Goal: Task Accomplishment & Management: Complete application form

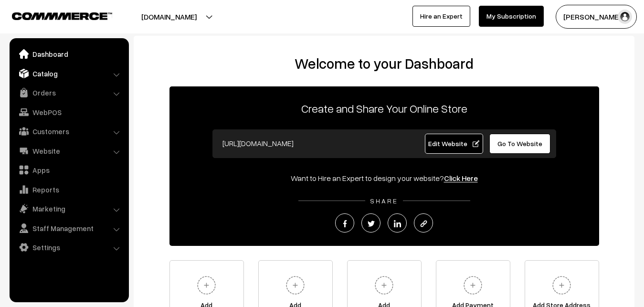
click at [47, 74] on link "Catalog" at bounding box center [69, 73] width 114 height 17
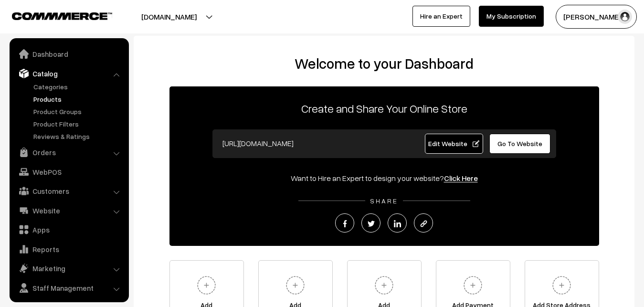
click at [50, 96] on link "Products" at bounding box center [78, 99] width 94 height 10
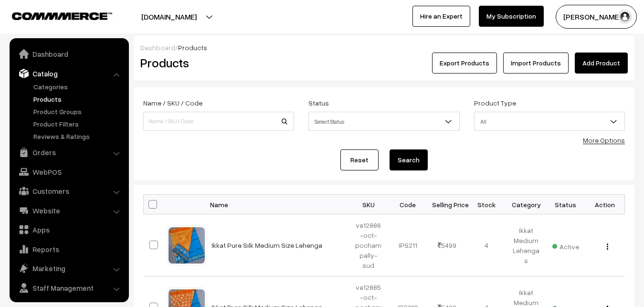
scroll to position [23, 0]
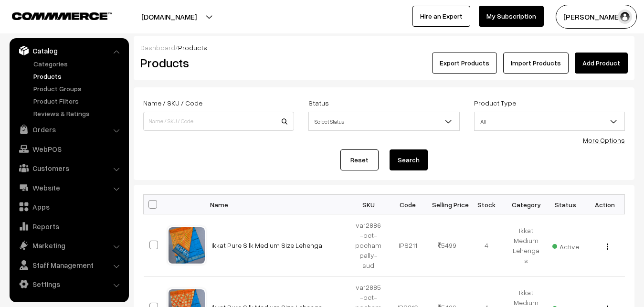
click at [585, 64] on link "Add Product" at bounding box center [601, 62] width 53 height 21
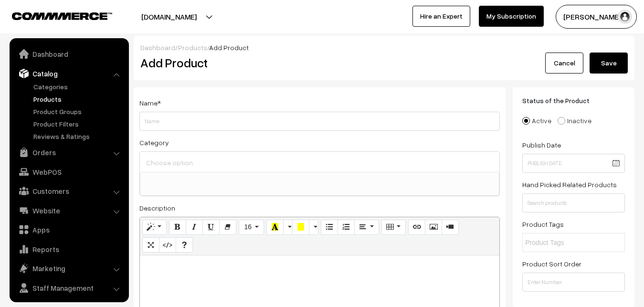
select select
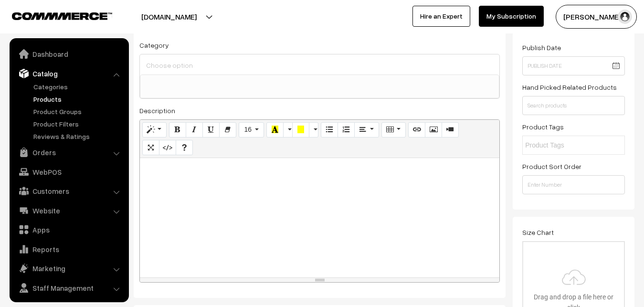
scroll to position [23, 0]
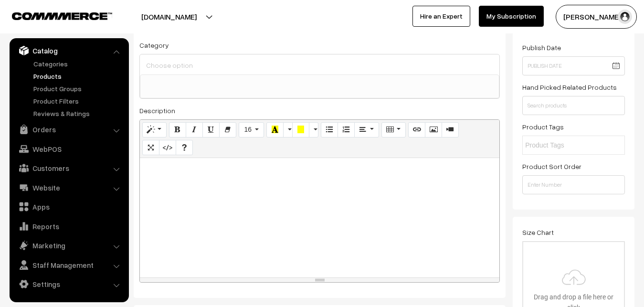
click at [210, 219] on div at bounding box center [319, 217] width 359 height 119
click at [44, 79] on link "Products" at bounding box center [78, 76] width 94 height 10
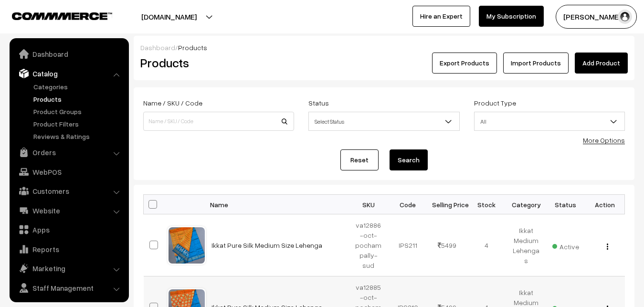
scroll to position [23, 0]
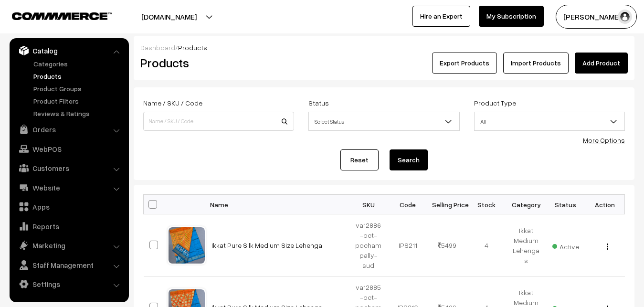
click at [238, 73] on div "Dashboard / Products Products Export Products Import Products Add Product" at bounding box center [384, 58] width 501 height 44
click at [593, 60] on link "Add Product" at bounding box center [601, 62] width 53 height 21
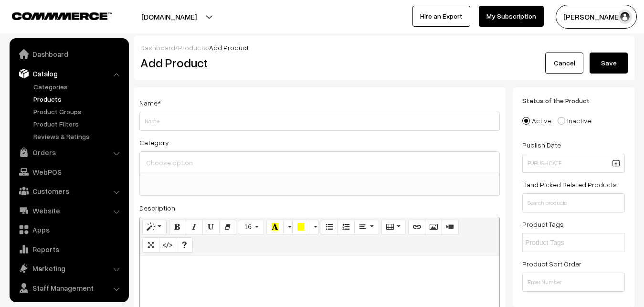
select select
click at [188, 270] on p at bounding box center [320, 265] width 350 height 11
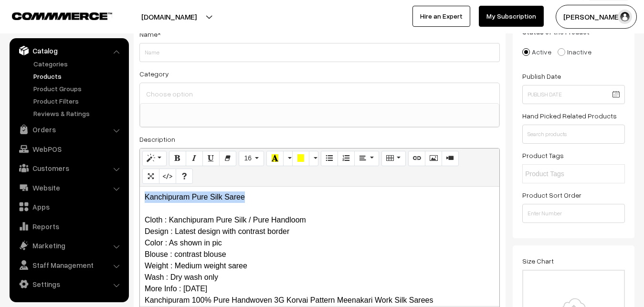
drag, startPoint x: 282, startPoint y: 202, endPoint x: 80, endPoint y: 185, distance: 203.1
click at [140, 187] on div "Kanchipuram Pure Silk Saree Cloth : Kanchipuram Pure Silk / Pure Handloom Desig…" at bounding box center [319, 246] width 359 height 119
copy p "Kanchipuram Pure Silk Saree"
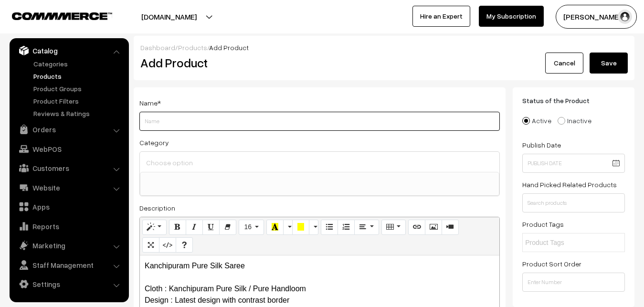
click at [164, 120] on input "Weight" at bounding box center [319, 121] width 360 height 19
paste input "Kanchipuram Pure Silk Saree"
type input "Kanchipuram Pure Silk Saree"
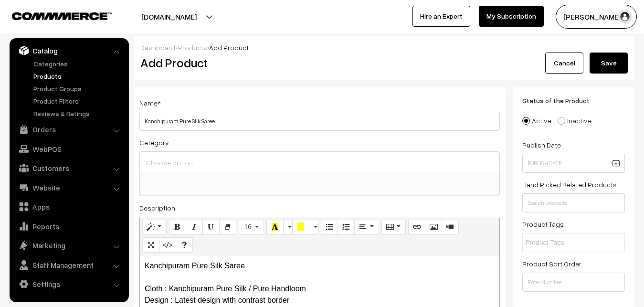
click at [172, 160] on input at bounding box center [320, 163] width 352 height 14
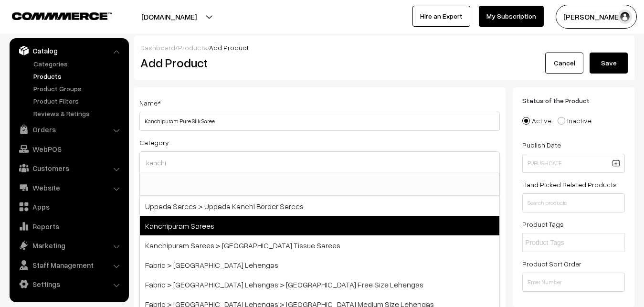
type input "kanchi"
click at [215, 226] on span "Kanchipuram Sarees" at bounding box center [319, 226] width 359 height 20
select select "3"
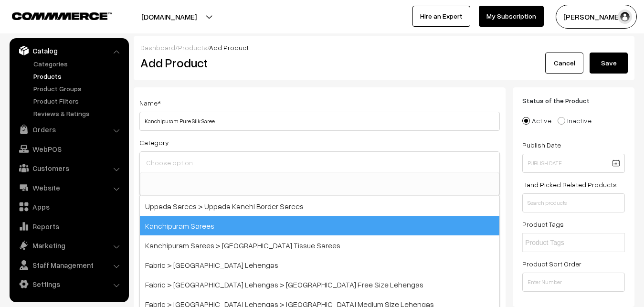
scroll to position [200, 0]
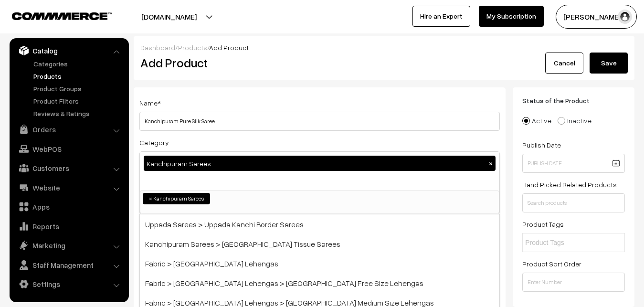
click at [221, 106] on div "Name * [GEOGRAPHIC_DATA] Pure Silk Saree" at bounding box center [319, 114] width 360 height 34
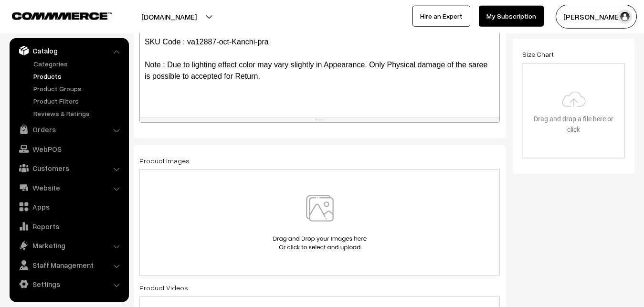
scroll to position [292, 0]
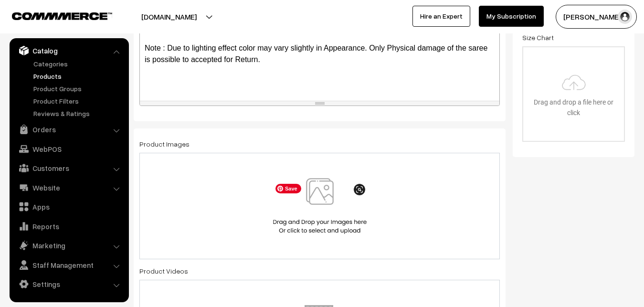
click at [316, 195] on img at bounding box center [320, 206] width 98 height 56
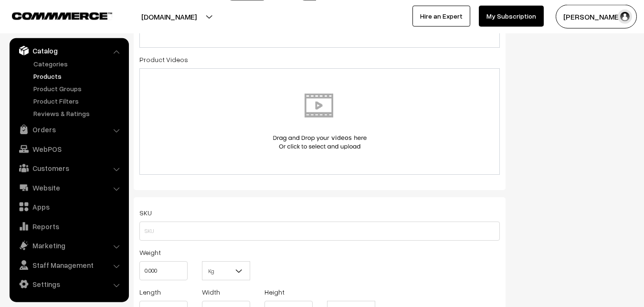
scroll to position [584, 0]
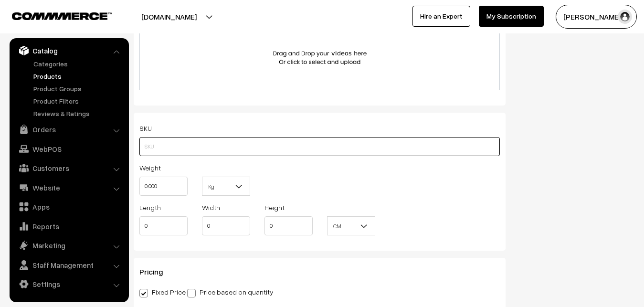
click at [155, 147] on input "text" at bounding box center [319, 146] width 360 height 19
paste input "va12887-oct-Kanchi-pra"
type input "va12887-oct-Kanchi-pra"
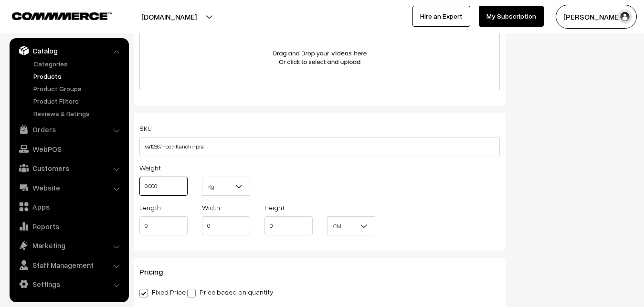
drag, startPoint x: 167, startPoint y: 182, endPoint x: 142, endPoint y: 186, distance: 25.5
click at [142, 186] on input "0.000" at bounding box center [163, 186] width 48 height 19
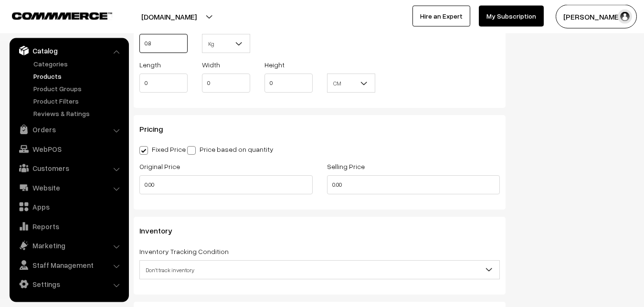
scroll to position [730, 0]
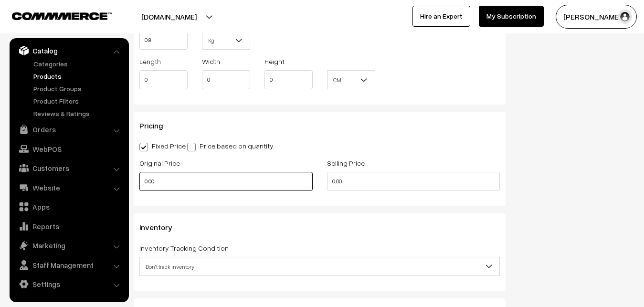
type input "0.80"
drag, startPoint x: 157, startPoint y: 182, endPoint x: 117, endPoint y: 182, distance: 40.1
click at [139, 182] on input "0.00" at bounding box center [225, 181] width 173 height 19
drag, startPoint x: 184, startPoint y: 185, endPoint x: 134, endPoint y: 175, distance: 51.5
click at [139, 179] on input "0" at bounding box center [225, 181] width 173 height 19
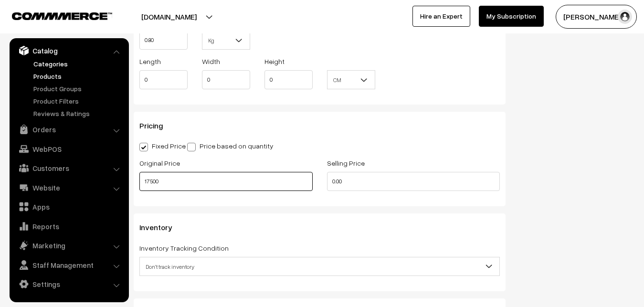
type input "17500"
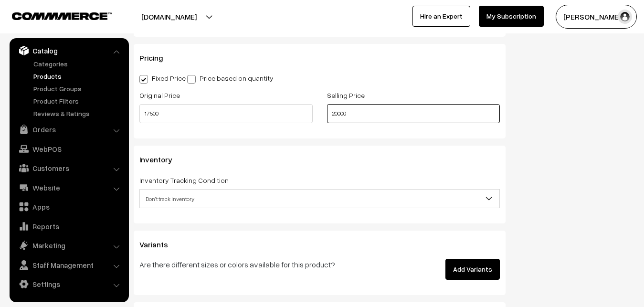
scroll to position [827, 0]
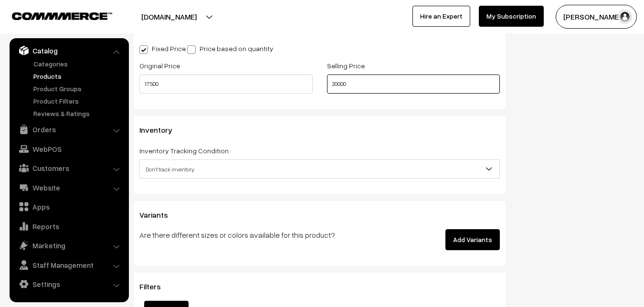
type input "20000"
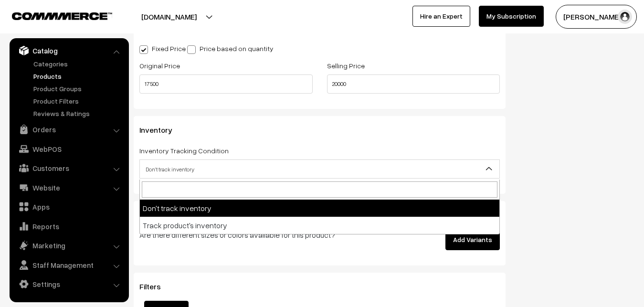
click at [177, 167] on span "Don't track inventory" at bounding box center [319, 169] width 359 height 17
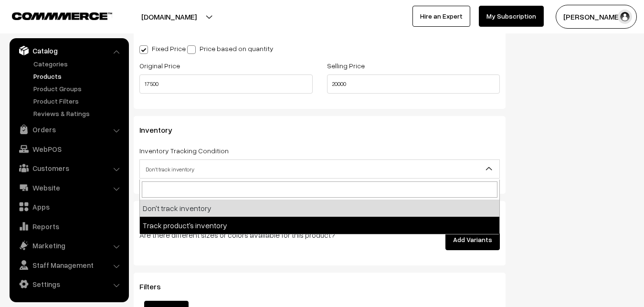
select select "2"
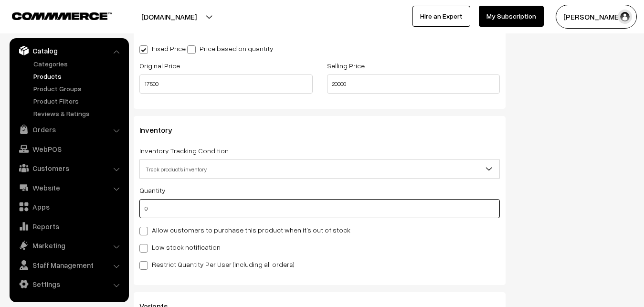
click at [171, 214] on input "0" at bounding box center [319, 208] width 360 height 19
type input "4"
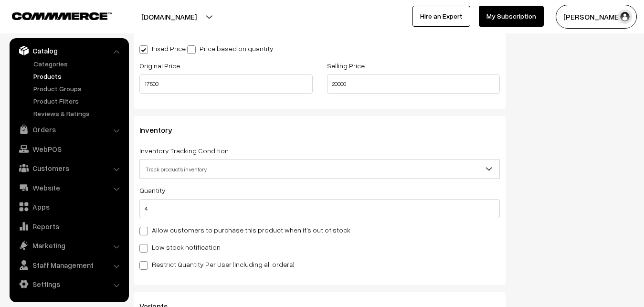
click at [170, 250] on label "Low stock notification" at bounding box center [179, 247] width 81 height 10
click at [146, 250] on input "Low stock notification" at bounding box center [142, 246] width 6 height 6
checkbox input "true"
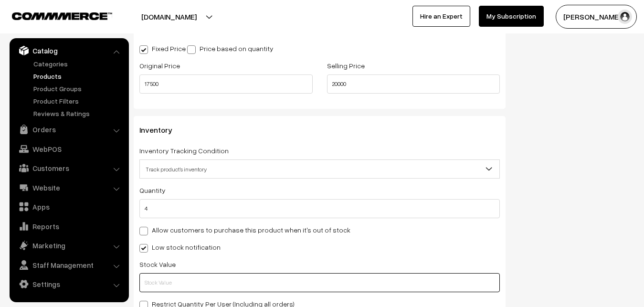
click at [170, 283] on input "text" at bounding box center [319, 282] width 360 height 19
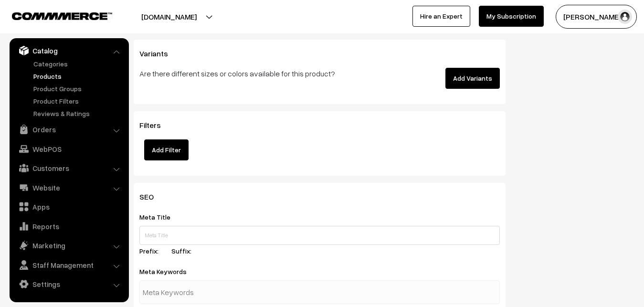
scroll to position [1363, 0]
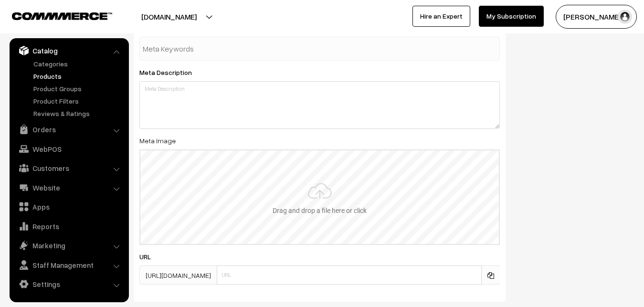
type input "2"
click at [308, 177] on input "file" at bounding box center [319, 197] width 358 height 94
type input "C:\fakepath\kanchipuram-saree-va12887-oct-1.jpeg"
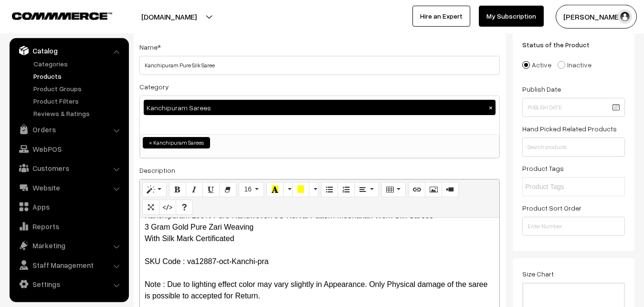
scroll to position [0, 0]
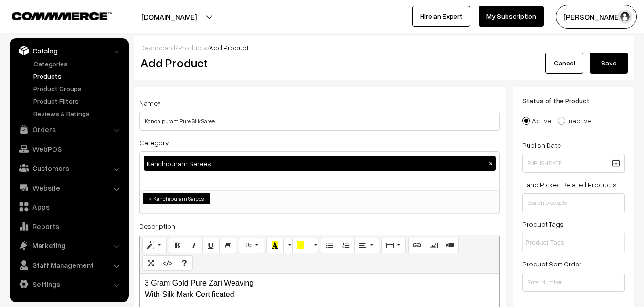
click at [600, 63] on button "Save" at bounding box center [608, 62] width 38 height 21
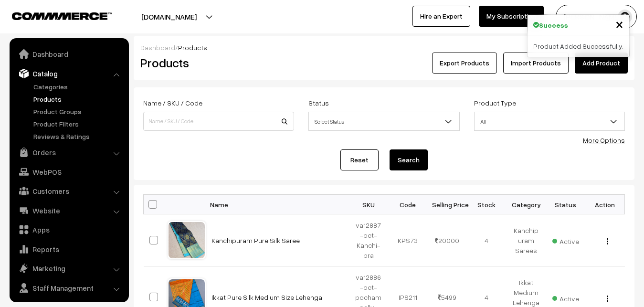
scroll to position [23, 0]
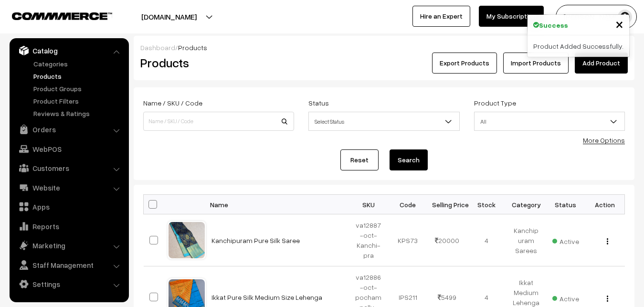
click at [590, 58] on link "Add Product" at bounding box center [601, 62] width 53 height 21
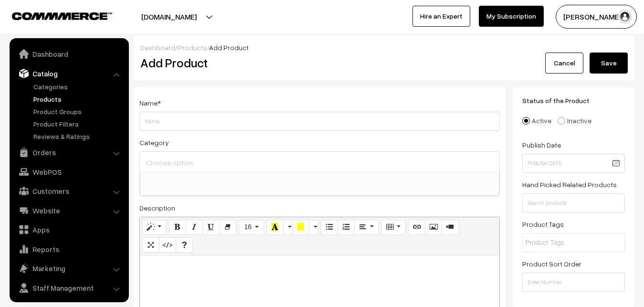
select select
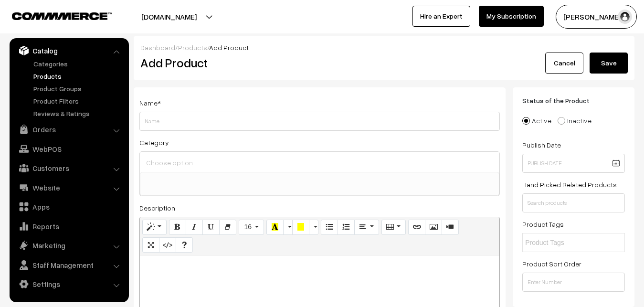
click at [183, 264] on p at bounding box center [320, 265] width 350 height 11
paste div
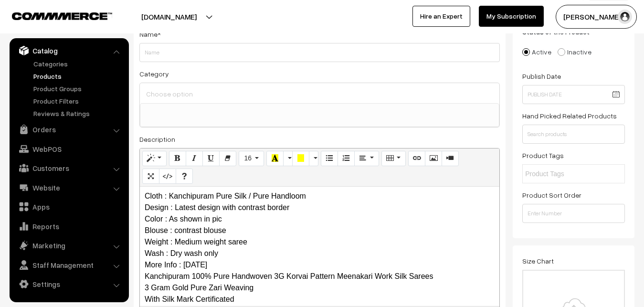
scroll to position [0, 0]
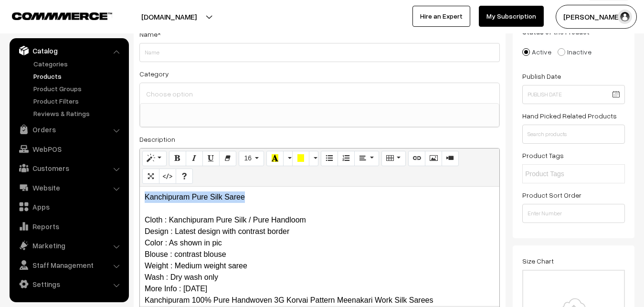
drag, startPoint x: 270, startPoint y: 194, endPoint x: 111, endPoint y: 194, distance: 158.4
click at [140, 194] on div "Kanchipuram Pure Silk Saree Cloth : Kanchipuram Pure Silk / Pure Handloom Desig…" at bounding box center [319, 246] width 359 height 119
copy p "Kanchipuram Pure Silk Saree"
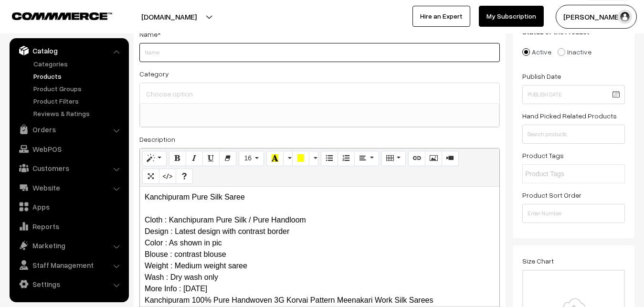
click at [172, 51] on input "Weight" at bounding box center [319, 52] width 360 height 19
paste input "Kanchipuram Pure Silk Saree"
type input "Kanchipuram Pure Silk Saree"
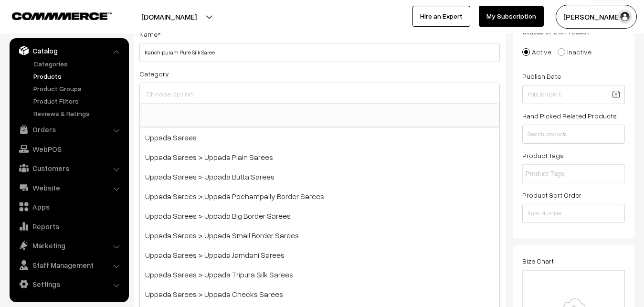
click at [180, 96] on input at bounding box center [320, 94] width 352 height 14
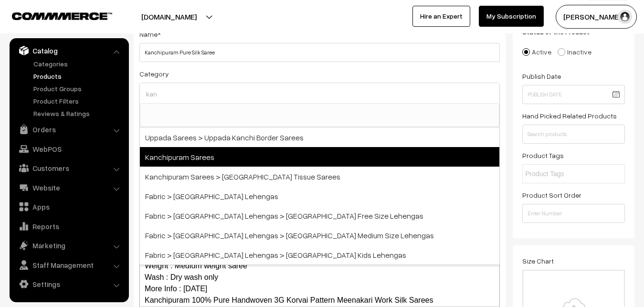
type input "kan"
click at [208, 156] on span "Kanchipuram Sarees" at bounding box center [319, 157] width 359 height 20
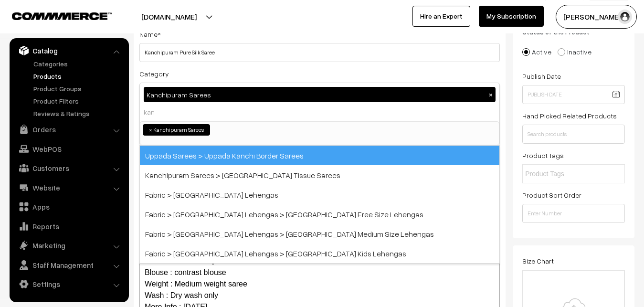
select select "3"
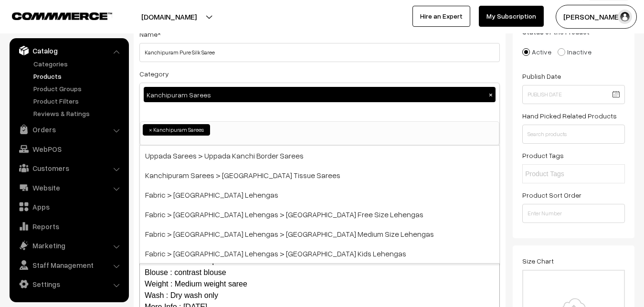
click at [220, 71] on div "Category Kanchipuram Sarees × Uppada Sarees Uppada Sarees > Uppada Plain Sarees…" at bounding box center [319, 107] width 360 height 78
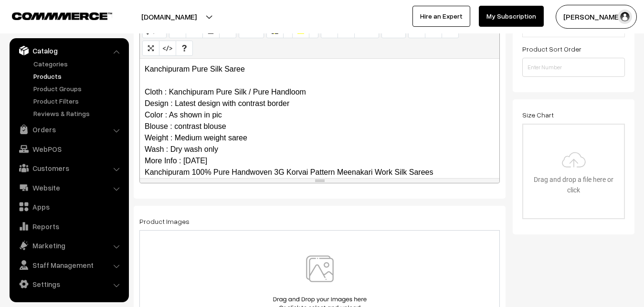
scroll to position [115, 0]
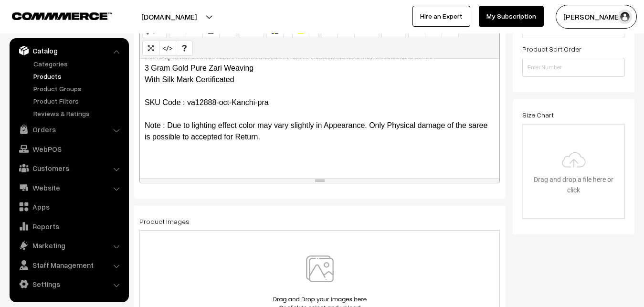
click at [210, 161] on p "Kanchipuram Pure Silk Saree Cloth : Kanchipuram Pure Silk / Pure Handloom Desig…" at bounding box center [320, 57] width 350 height 218
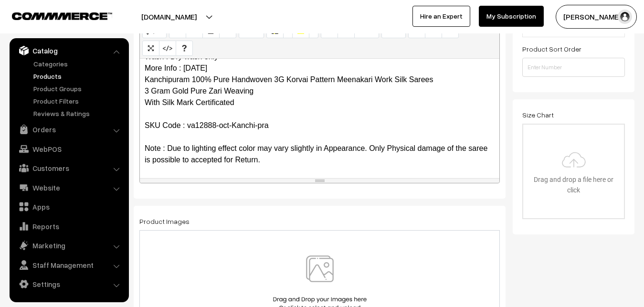
scroll to position [93, 0]
click at [314, 268] on img at bounding box center [320, 283] width 98 height 56
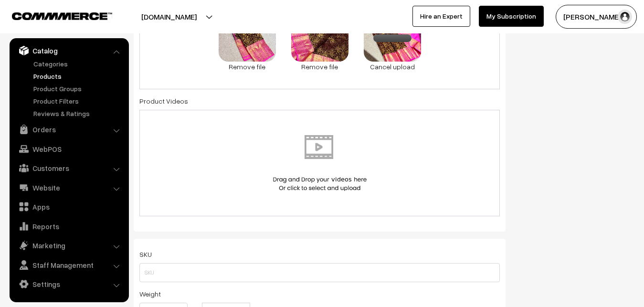
scroll to position [604, 0]
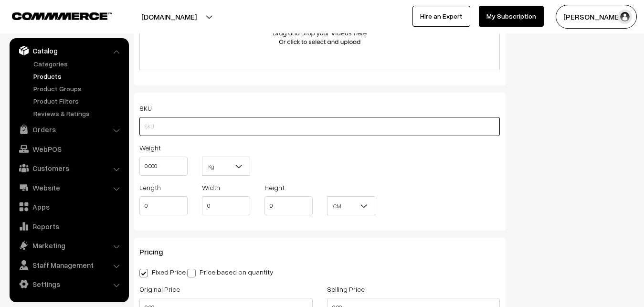
click at [157, 124] on input "text" at bounding box center [319, 126] width 360 height 19
paste input "va12888-oct-Kanchi-pra"
type input "va12888-oct-Kanchi-pra"
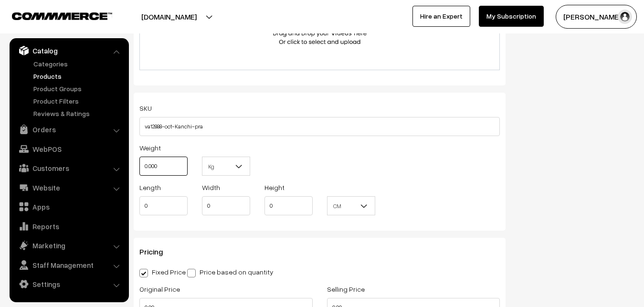
drag, startPoint x: 167, startPoint y: 166, endPoint x: 141, endPoint y: 166, distance: 25.8
click at [141, 166] on input "0.000" at bounding box center [163, 166] width 48 height 19
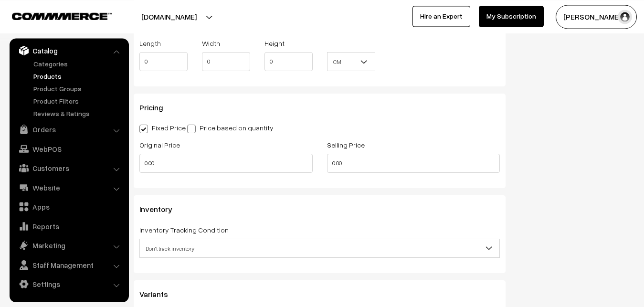
scroll to position [750, 0]
type input "0.80"
click at [133, 159] on div "Original Price 0.00" at bounding box center [226, 157] width 188 height 40
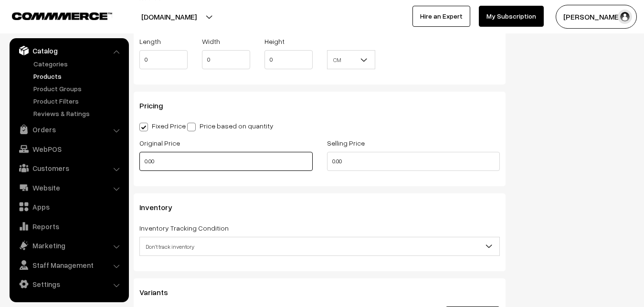
drag, startPoint x: 159, startPoint y: 163, endPoint x: 129, endPoint y: 163, distance: 30.1
click at [139, 163] on input "0.00" at bounding box center [225, 161] width 173 height 19
type input "17500"
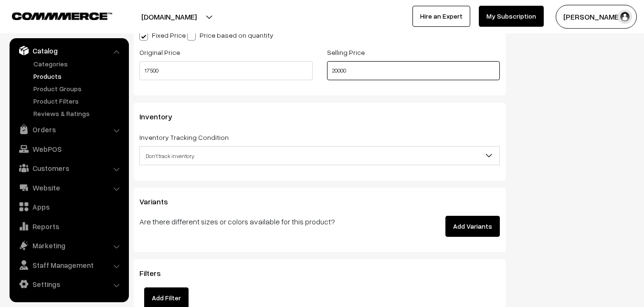
scroll to position [848, 0]
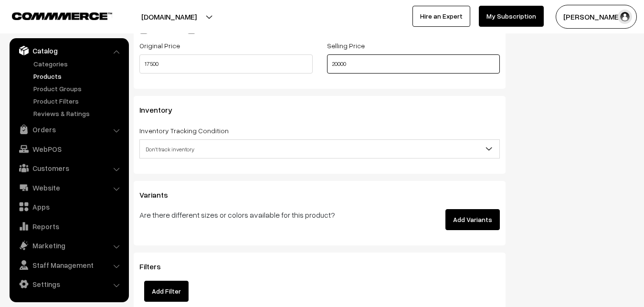
type input "20000"
click at [181, 149] on span "Don't track inventory" at bounding box center [319, 149] width 359 height 17
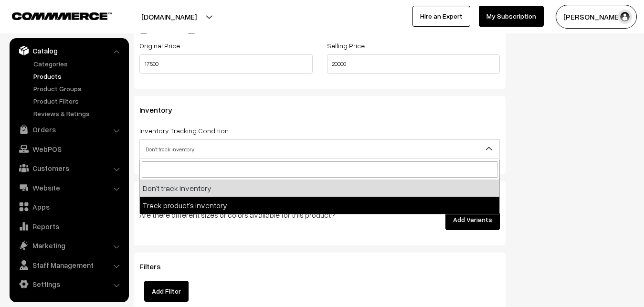
select select "2"
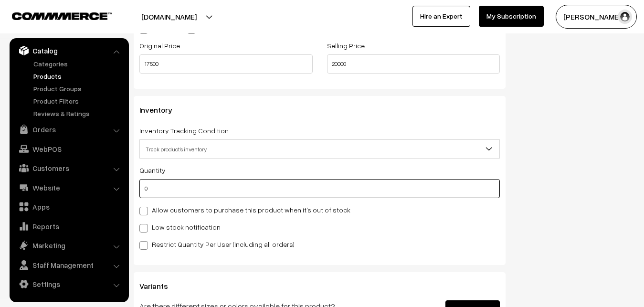
click at [172, 190] on input "0" at bounding box center [319, 188] width 360 height 19
type input "4"
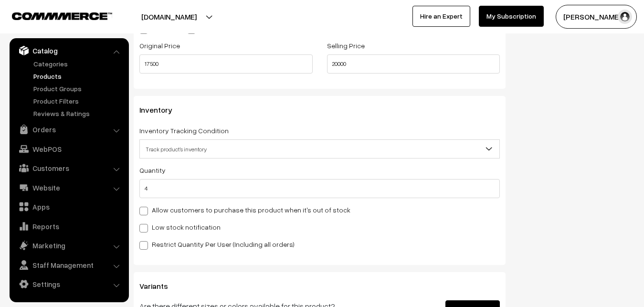
click at [166, 225] on label "Low stock notification" at bounding box center [179, 227] width 81 height 10
click at [146, 225] on input "Low stock notification" at bounding box center [142, 226] width 6 height 6
checkbox input "true"
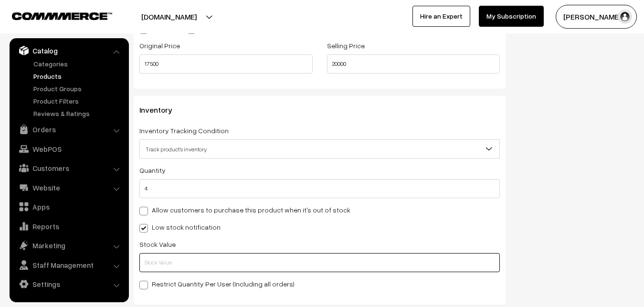
click at [166, 256] on input "text" at bounding box center [319, 262] width 360 height 19
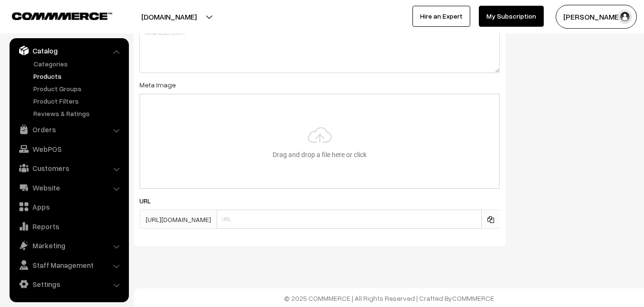
scroll to position [1421, 0]
type input "2"
click at [301, 130] on input "file" at bounding box center [319, 141] width 358 height 94
type input "C:\fakepath\kanchipuram-saree-va12888-oct-2.jpeg"
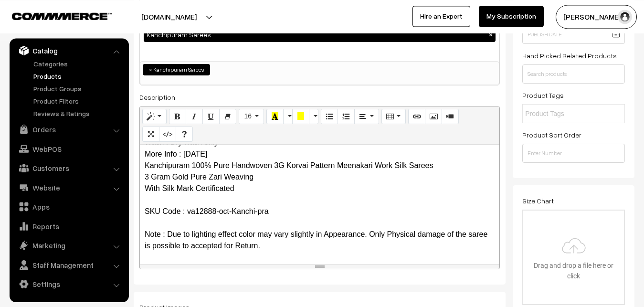
scroll to position [0, 0]
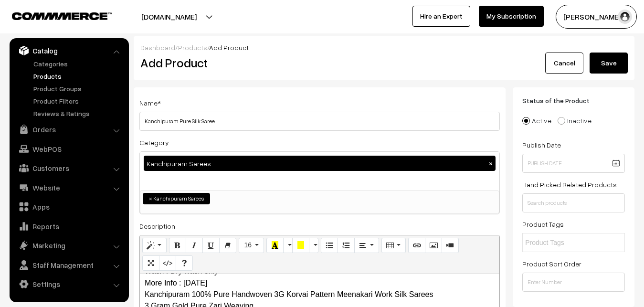
click at [606, 64] on button "Save" at bounding box center [608, 62] width 38 height 21
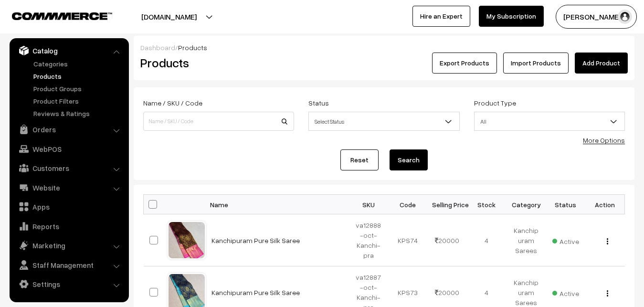
scroll to position [49, 0]
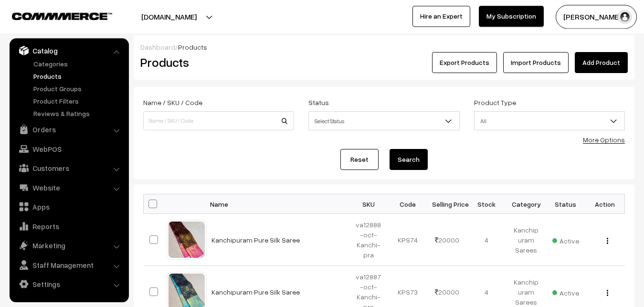
scroll to position [0, 0]
click at [588, 61] on link "Add Product" at bounding box center [601, 62] width 53 height 21
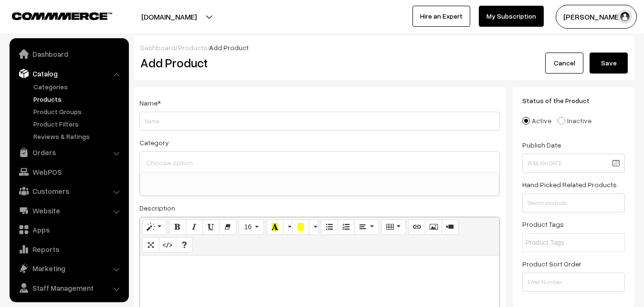
select select
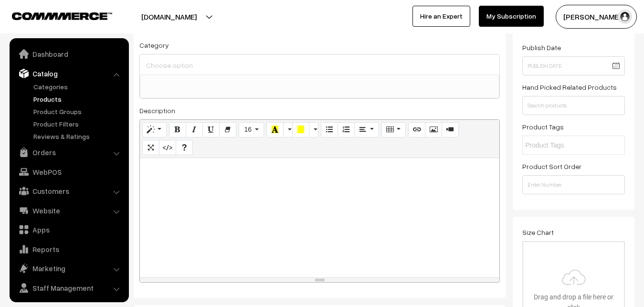
scroll to position [23, 0]
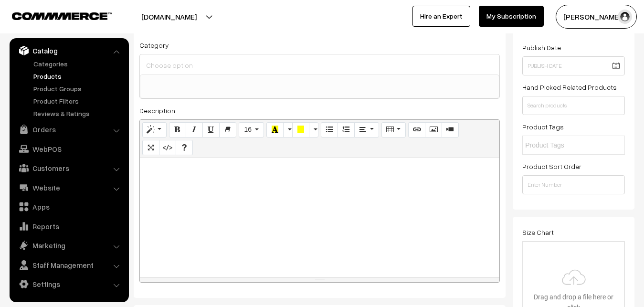
click at [169, 197] on div at bounding box center [319, 217] width 359 height 119
paste div
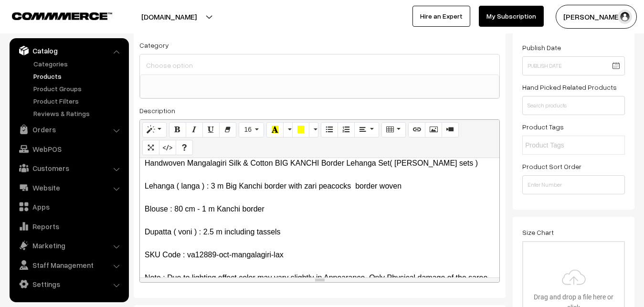
scroll to position [0, 0]
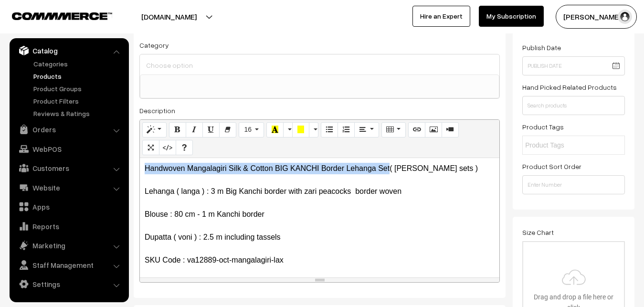
drag, startPoint x: 389, startPoint y: 167, endPoint x: 115, endPoint y: 163, distance: 274.4
click at [140, 163] on div "Handwoven Mangalagiri Silk & Cotton BIG KANCHI Border Lehanga Set( langa voni s…" at bounding box center [319, 217] width 359 height 119
copy p "Handwoven Mangalagiri Silk & Cotton BIG KANCHI Border Lehanga Set"
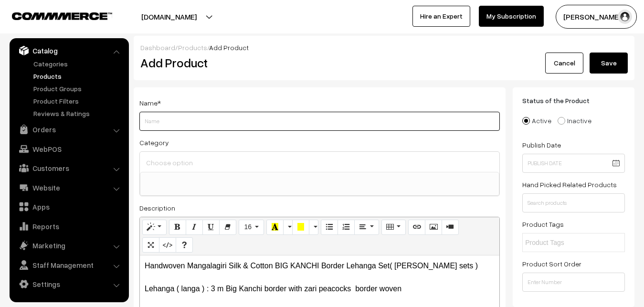
click at [177, 119] on input "Weight" at bounding box center [319, 121] width 360 height 19
paste input "Handwoven Mangalagiri Silk & Cotton BIG KANCHI Border Lehanga Set"
type input "Handwoven Mangalagiri Silk & Cotton BIG KANCHI Border Lehanga Set"
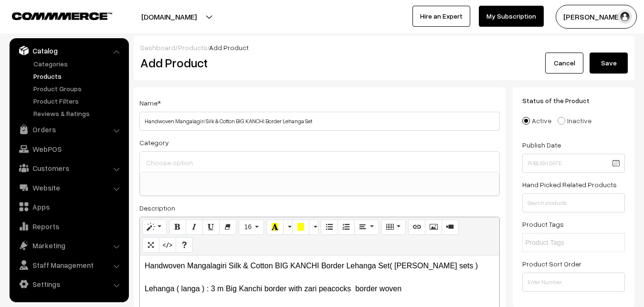
click at [186, 162] on input at bounding box center [320, 163] width 352 height 14
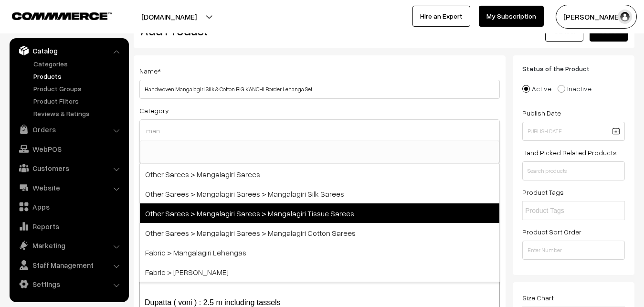
scroll to position [49, 0]
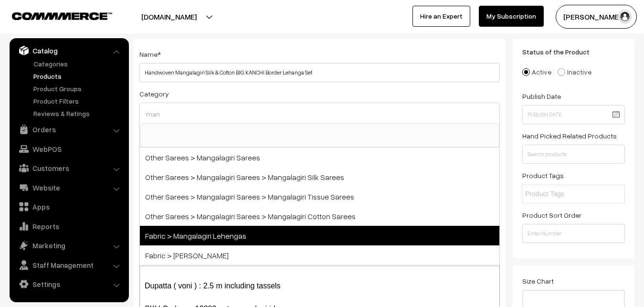
type input "man"
click at [225, 234] on span "Fabric > Mangalagiri Lehengas" at bounding box center [319, 236] width 359 height 20
select select "42"
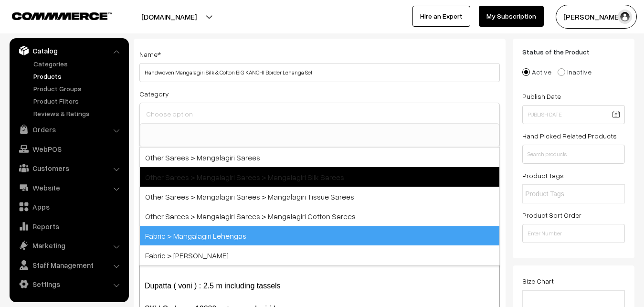
scroll to position [591, 0]
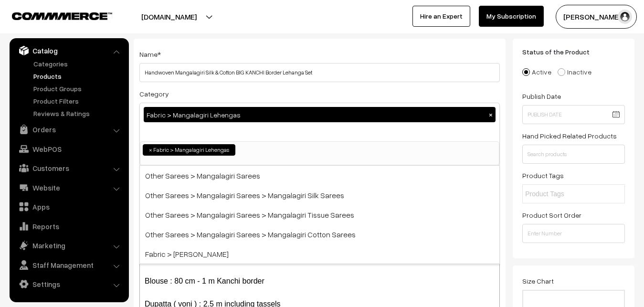
click at [241, 102] on div "Category Fabric > Mangalagiri Lehengas × Uppada Sarees Uppada Sarees > Uppada P…" at bounding box center [319, 127] width 360 height 78
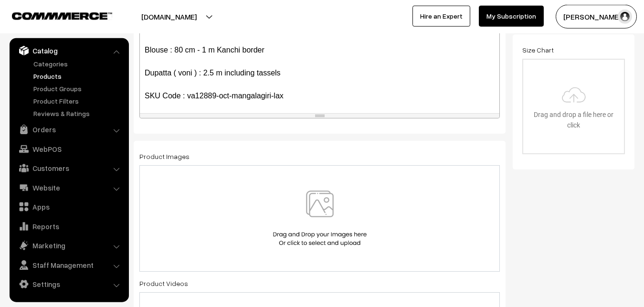
scroll to position [292, 0]
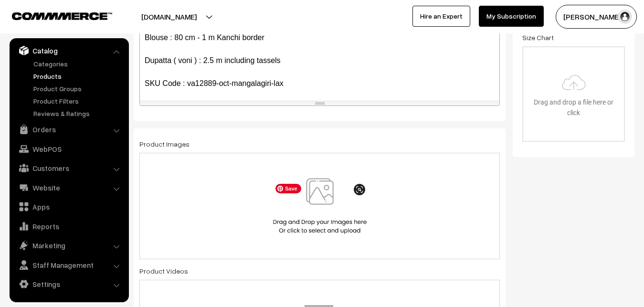
click at [322, 194] on img at bounding box center [320, 206] width 98 height 56
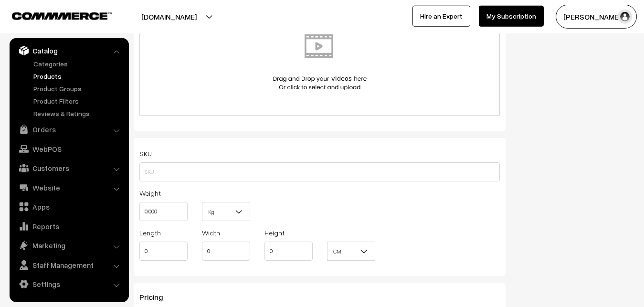
scroll to position [584, 0]
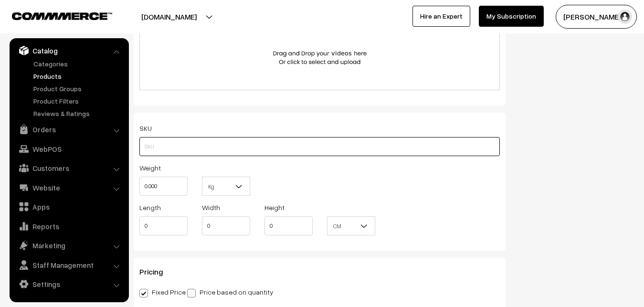
paste input "va12889-oct-mangalagiri-lax"
type input "va12889-oct-mangalagiri-lax"
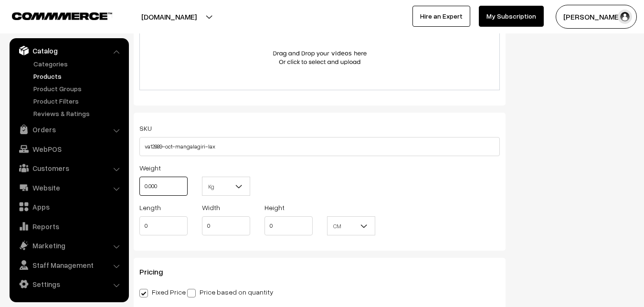
drag, startPoint x: 169, startPoint y: 187, endPoint x: 124, endPoint y: 189, distance: 45.4
click at [139, 189] on input "0.000" at bounding box center [163, 186] width 48 height 19
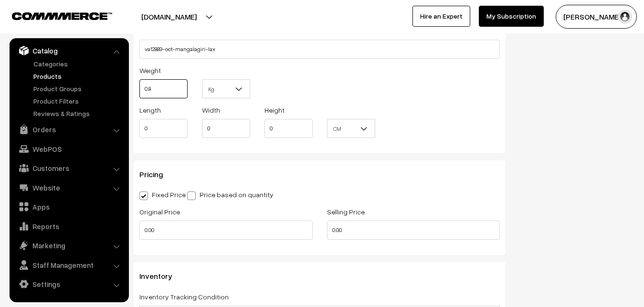
scroll to position [730, 0]
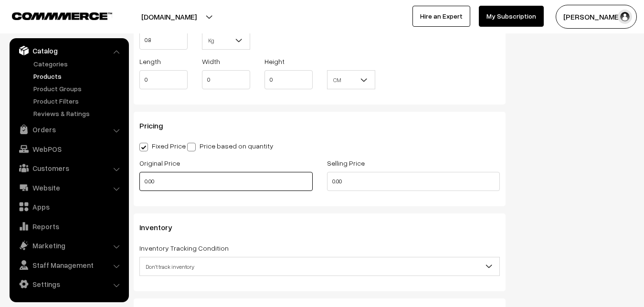
type input "0.80"
drag, startPoint x: 177, startPoint y: 177, endPoint x: 131, endPoint y: 178, distance: 46.3
click at [139, 178] on input "0.00" at bounding box center [225, 181] width 173 height 19
drag, startPoint x: 159, startPoint y: 178, endPoint x: 143, endPoint y: 178, distance: 16.2
click at [143, 178] on input "0" at bounding box center [225, 181] width 173 height 19
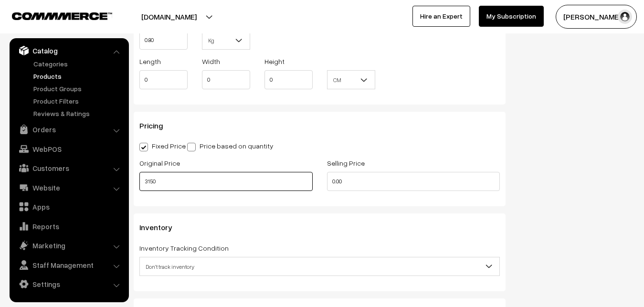
type input "3150"
drag, startPoint x: 350, startPoint y: 183, endPoint x: 289, endPoint y: 183, distance: 61.1
click at [327, 183] on input "0.00" at bounding box center [413, 181] width 173 height 19
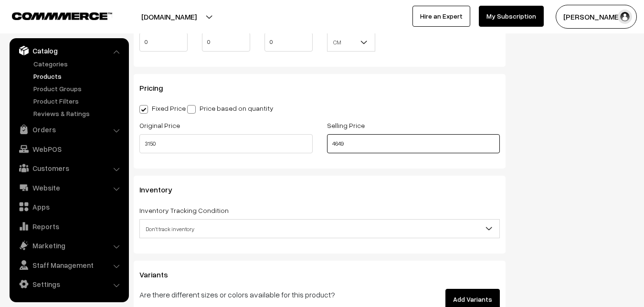
scroll to position [827, 0]
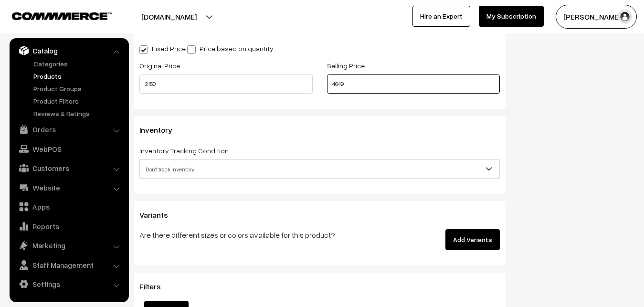
type input "4649"
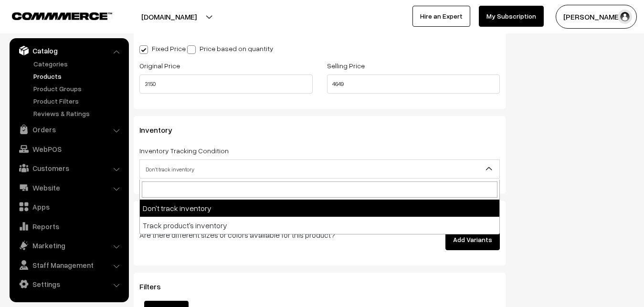
click at [166, 162] on span "Don't track inventory" at bounding box center [319, 169] width 359 height 17
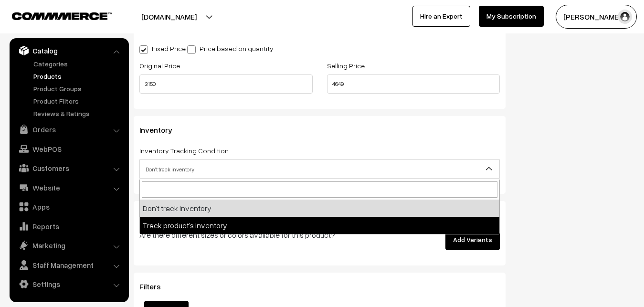
select select "2"
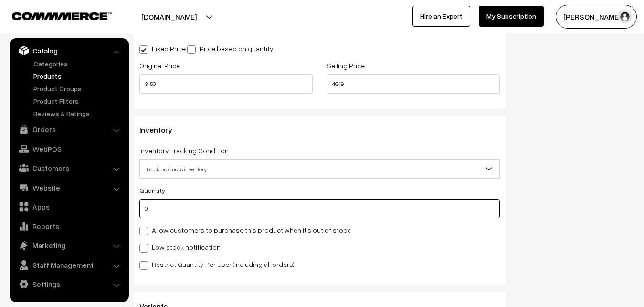
click at [171, 211] on input "0" at bounding box center [319, 208] width 360 height 19
type input "4"
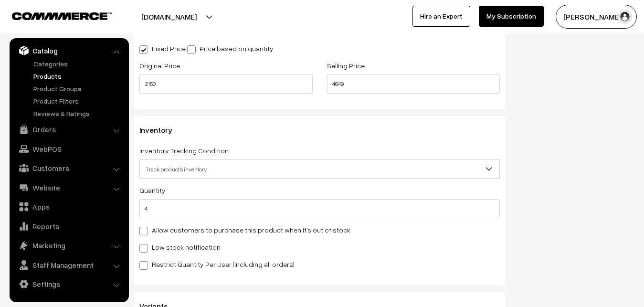
click at [159, 245] on label "Low stock notification" at bounding box center [179, 247] width 81 height 10
click at [146, 245] on input "Low stock notification" at bounding box center [142, 246] width 6 height 6
checkbox input "true"
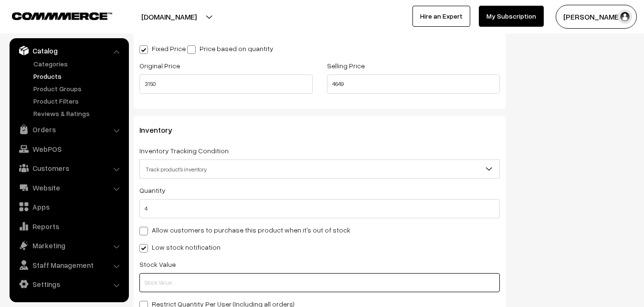
click at [164, 285] on input "text" at bounding box center [319, 282] width 360 height 19
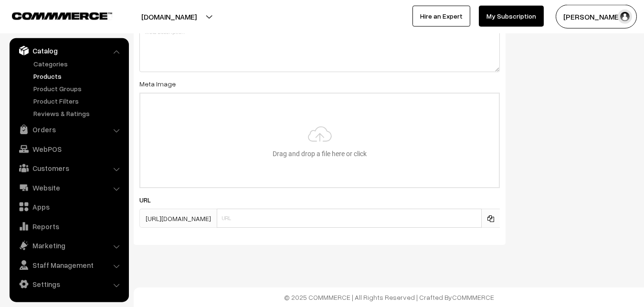
scroll to position [1421, 0]
type input "2"
click at [312, 162] on input "file" at bounding box center [319, 141] width 358 height 94
type input "C:\fakepath\kanchipuram-saree-va12889-oct.jpeg"
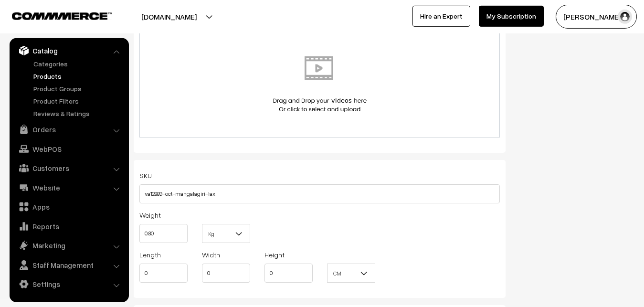
scroll to position [0, 0]
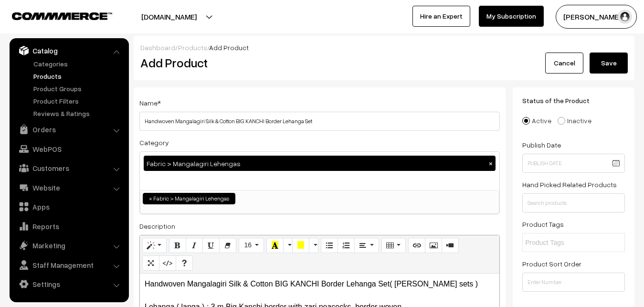
click at [627, 60] on button "Save" at bounding box center [608, 62] width 38 height 21
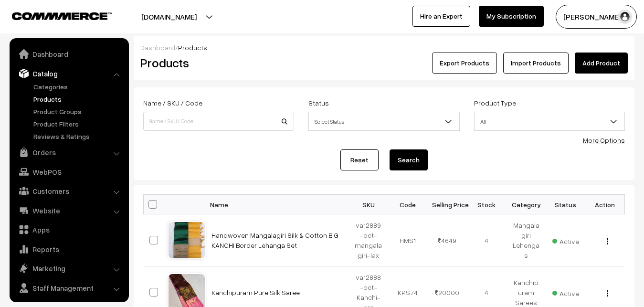
scroll to position [23, 0]
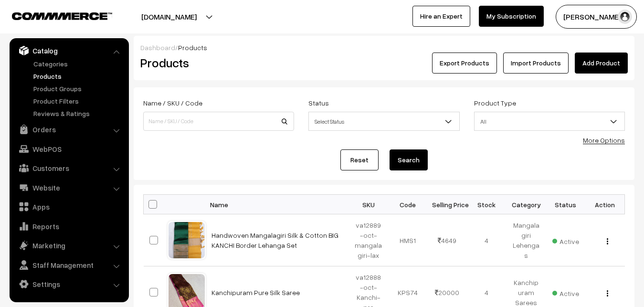
click at [270, 67] on h2 "Products" at bounding box center [216, 62] width 153 height 15
click at [601, 63] on link "Add Product" at bounding box center [601, 62] width 53 height 21
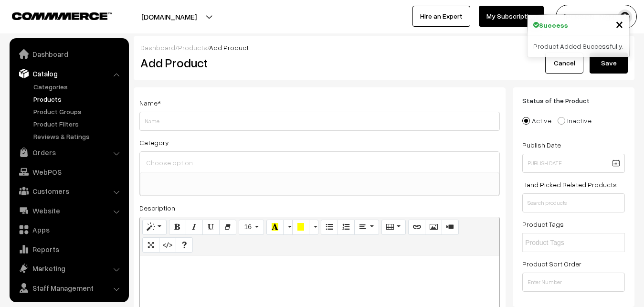
select select
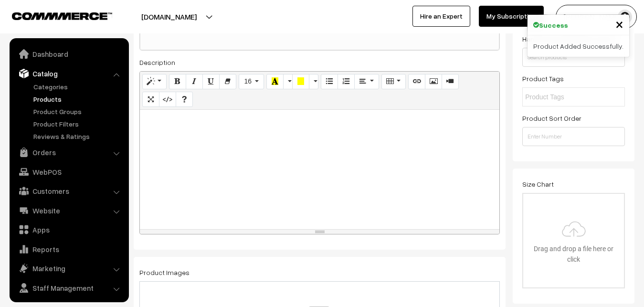
scroll to position [23, 0]
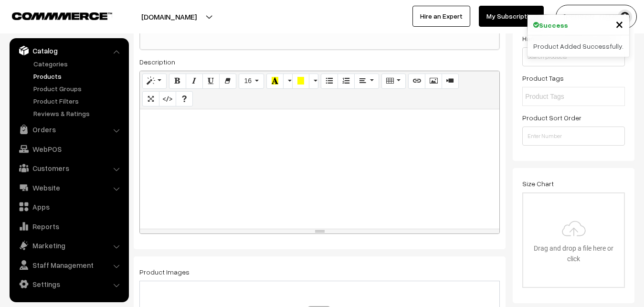
click at [162, 174] on div at bounding box center [319, 168] width 359 height 119
paste div
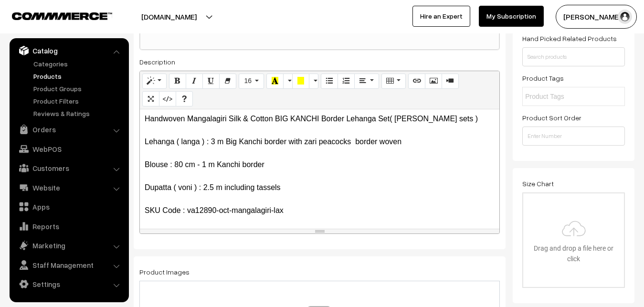
scroll to position [0, 0]
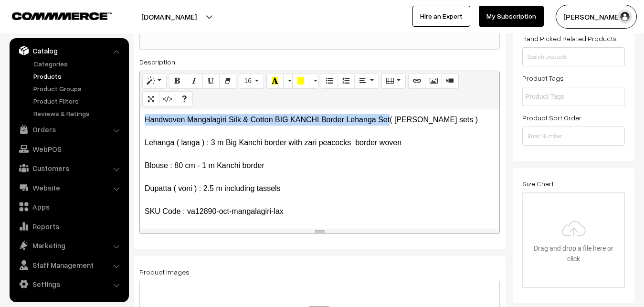
drag, startPoint x: 390, startPoint y: 118, endPoint x: 120, endPoint y: 118, distance: 270.1
click at [140, 118] on div "Handwoven Mangalagiri Silk & Cotton BIG KANCHI Border Lehanga Set( langa voni s…" at bounding box center [319, 168] width 359 height 119
copy p "Handwoven Mangalagiri Silk & Cotton BIG KANCHI Border Lehanga Set"
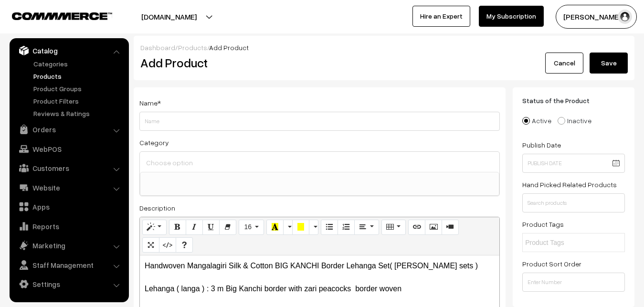
click at [190, 109] on div "Name *" at bounding box center [319, 114] width 360 height 34
click at [184, 123] on input "Weight" at bounding box center [319, 121] width 360 height 19
paste input "Handwoven Mangalagiri Silk & Cotton BIG KANCHI Border Lehanga Set"
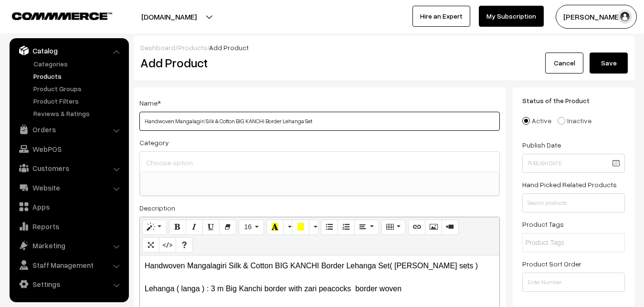
type input "Handwoven Mangalagiri Silk & Cotton BIG KANCHI Border Lehanga Set"
click at [189, 157] on input at bounding box center [320, 163] width 352 height 14
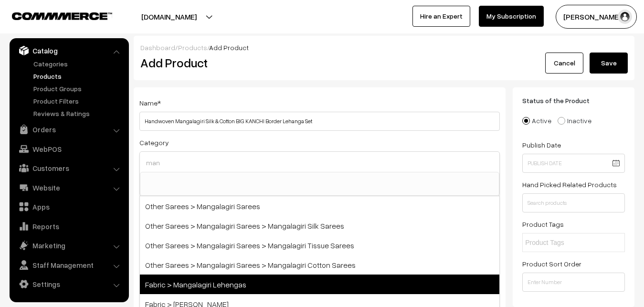
type input "man"
click at [231, 279] on span "Fabric > Mangalagiri Lehengas" at bounding box center [319, 284] width 359 height 20
select select "42"
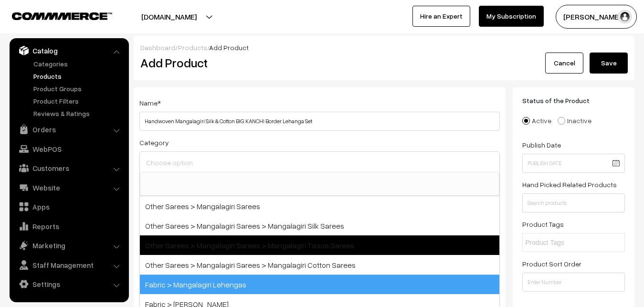
scroll to position [591, 0]
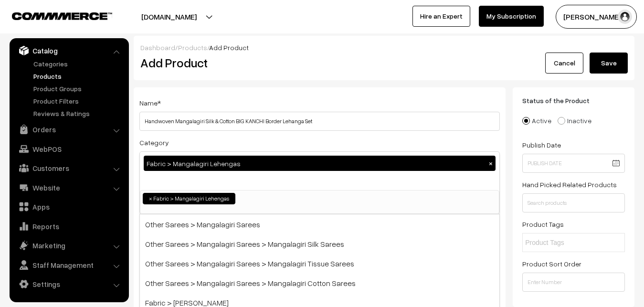
click at [261, 94] on div "Name * Handwoven Mangalagiri Silk & Cotton BIG KANCHI Border Lehanga Set Catego…" at bounding box center [320, 250] width 372 height 326
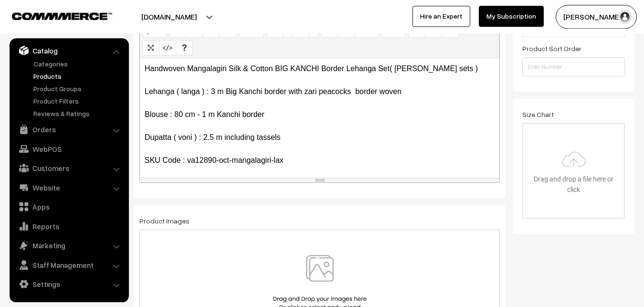
scroll to position [243, 0]
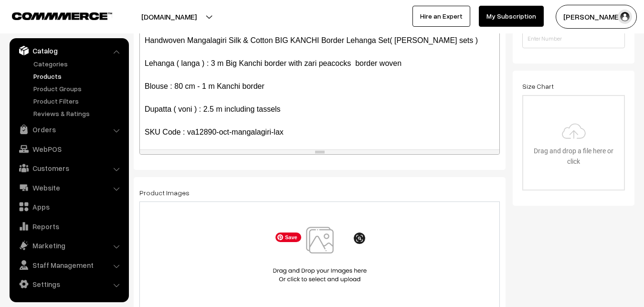
click at [335, 260] on img at bounding box center [320, 255] width 98 height 56
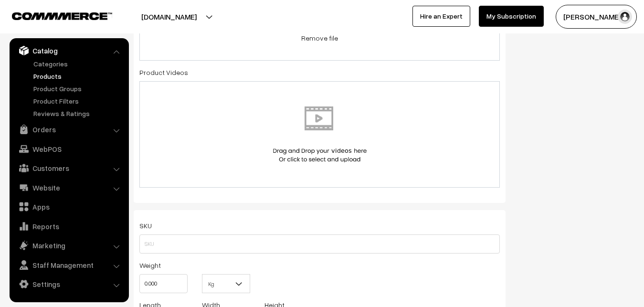
scroll to position [633, 0]
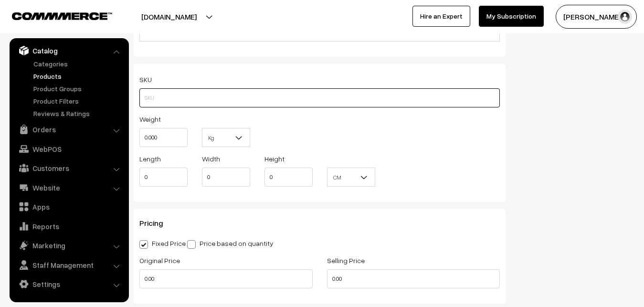
paste input "va12890-oct-mangalagiri-lax"
type input "va12890-oct-mangalagiri-lax"
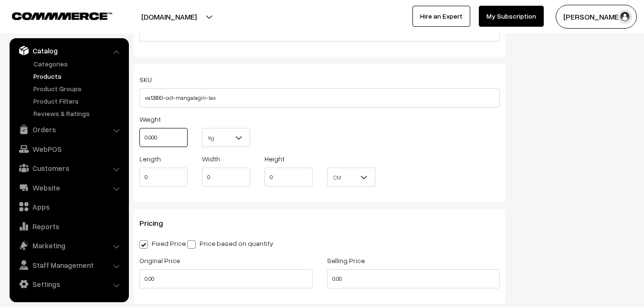
drag, startPoint x: 166, startPoint y: 145, endPoint x: 126, endPoint y: 144, distance: 39.6
click at [139, 144] on input "0.000" at bounding box center [163, 137] width 48 height 19
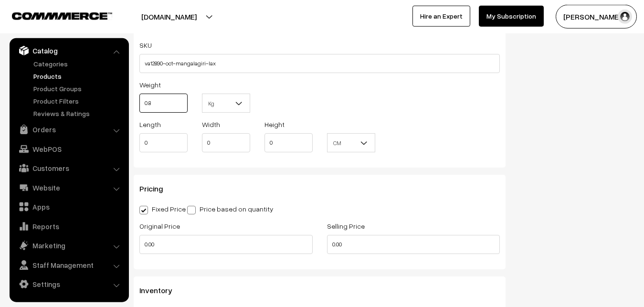
scroll to position [730, 0]
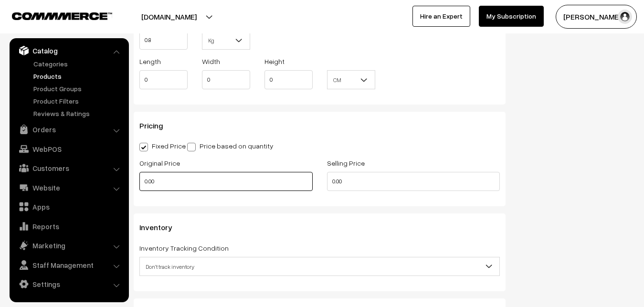
type input "0.80"
drag, startPoint x: 163, startPoint y: 188, endPoint x: 117, endPoint y: 188, distance: 45.8
click at [139, 188] on input "0.00" at bounding box center [225, 181] width 173 height 19
type input "3150"
drag, startPoint x: 345, startPoint y: 185, endPoint x: 297, endPoint y: 183, distance: 47.7
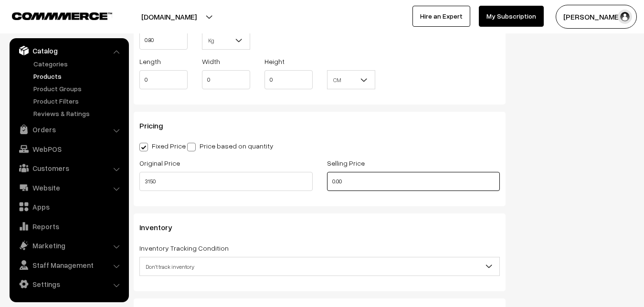
click at [327, 185] on input "0.00" at bounding box center [413, 181] width 173 height 19
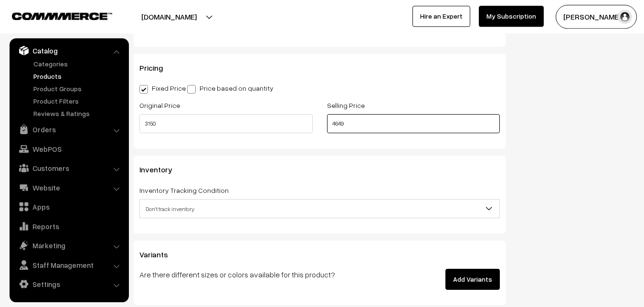
scroll to position [827, 0]
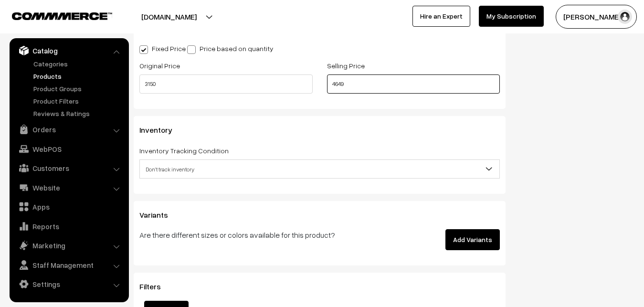
type input "4649"
click at [152, 168] on span "Don't track inventory" at bounding box center [319, 169] width 359 height 17
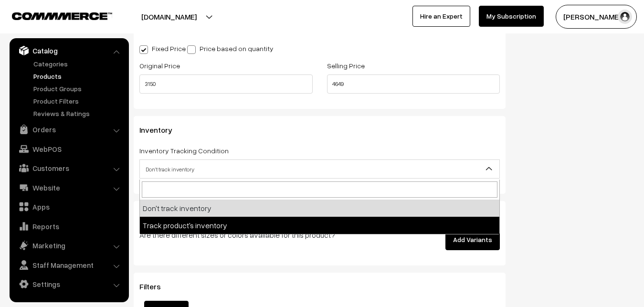
select select "2"
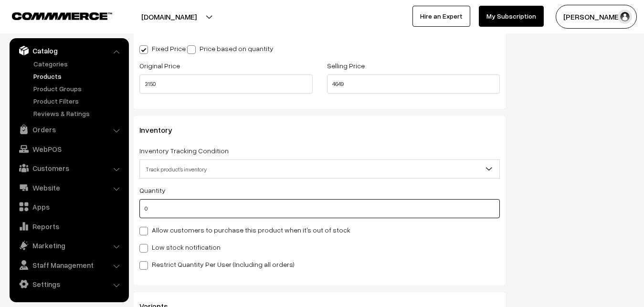
click at [166, 218] on input "0" at bounding box center [319, 208] width 360 height 19
type input "4"
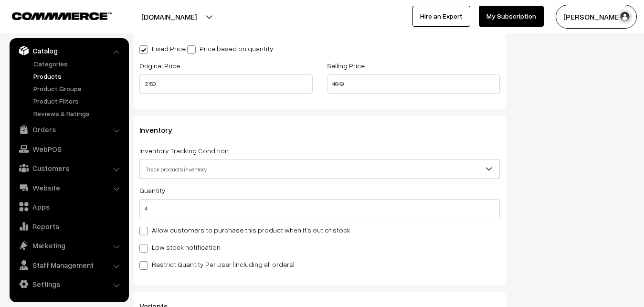
click at [164, 244] on label "Low stock notification" at bounding box center [179, 247] width 81 height 10
click at [146, 244] on input "Low stock notification" at bounding box center [142, 246] width 6 height 6
checkbox input "true"
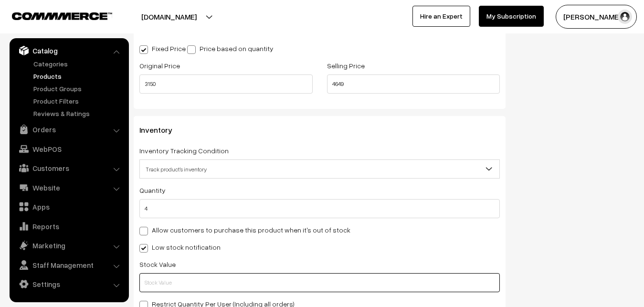
click at [164, 285] on input "text" at bounding box center [319, 282] width 360 height 19
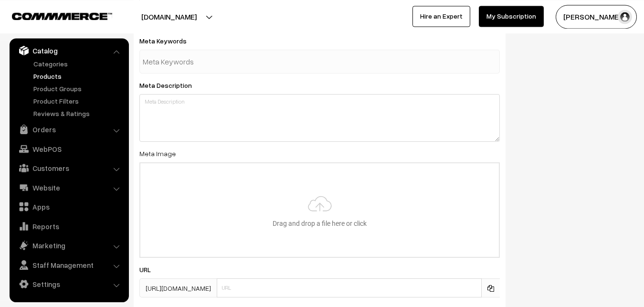
scroll to position [1363, 0]
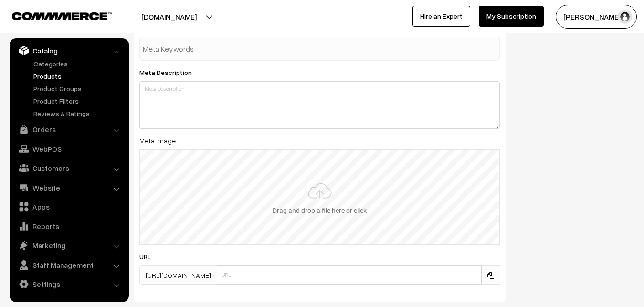
type input "2"
click at [292, 173] on input "file" at bounding box center [319, 197] width 358 height 94
type input "C:\fakepath\kanchipuram-saree-va12890-oct.jpeg"
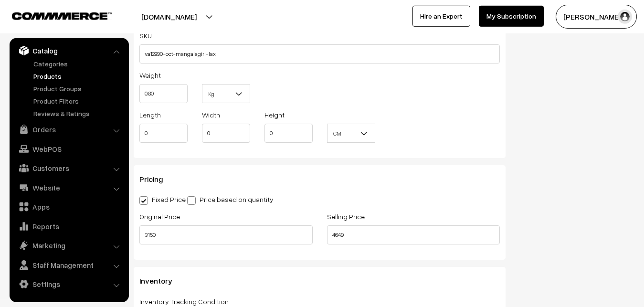
scroll to position [0, 0]
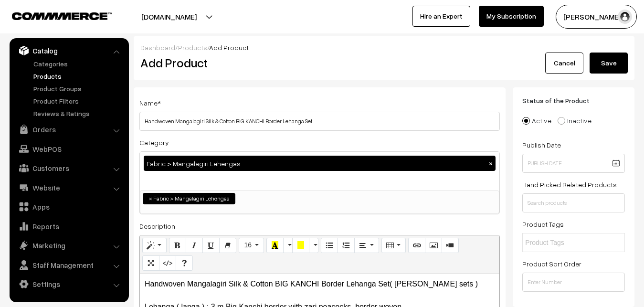
click at [622, 68] on button "Save" at bounding box center [608, 62] width 38 height 21
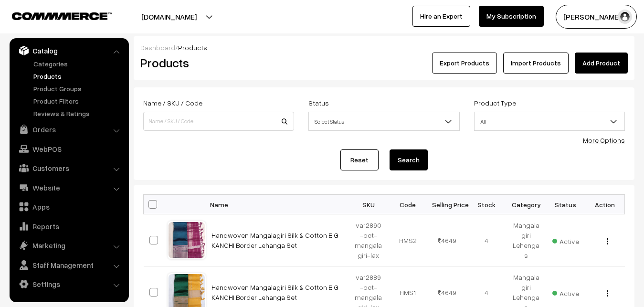
click at [592, 58] on link "Add Product" at bounding box center [601, 62] width 53 height 21
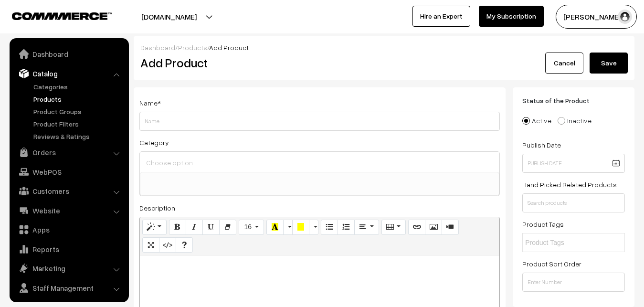
select select
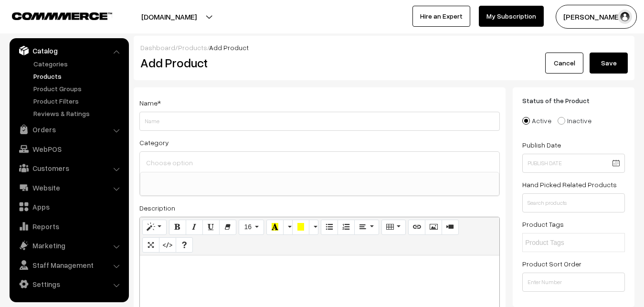
click at [253, 66] on h2 "Add Product" at bounding box center [321, 62] width 362 height 15
paste div
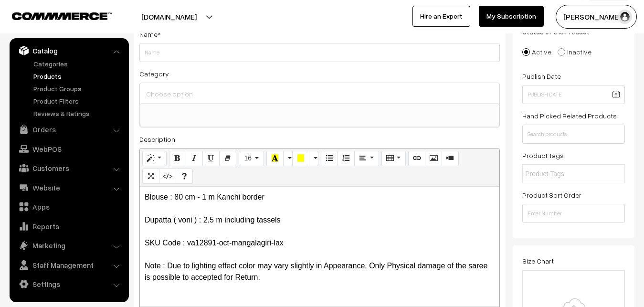
scroll to position [0, 0]
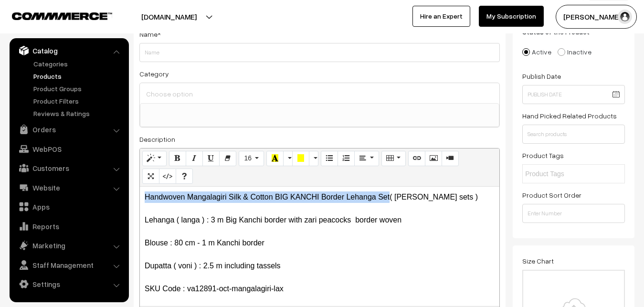
drag, startPoint x: 389, startPoint y: 197, endPoint x: 124, endPoint y: 190, distance: 265.4
click at [140, 190] on div "Handwoven Mangalagiri Silk & Cotton BIG KANCHI Border Lehanga Set( [PERSON_NAME…" at bounding box center [319, 246] width 359 height 119
copy p "Handwoven Mangalagiri Silk & Cotton BIG KANCHI Border Lehanga Set"
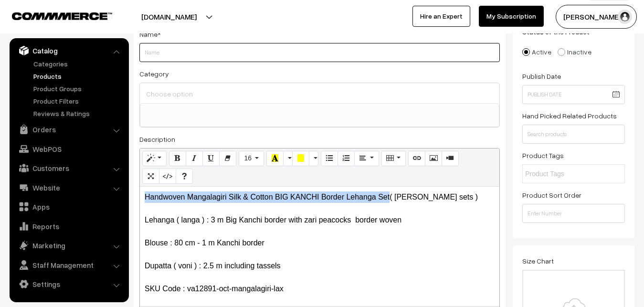
click at [172, 56] on input "Weight" at bounding box center [319, 52] width 360 height 19
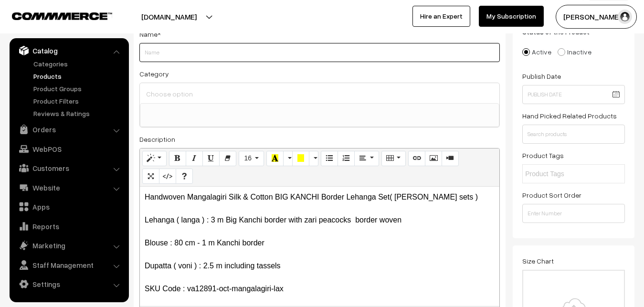
paste input "Handwoven Mangalagiri Silk & Cotton BIG KANCHI Border Lehanga Set"
type input "Handwoven Mangalagiri Silk & Cotton BIG KANCHI Border Lehanga Set"
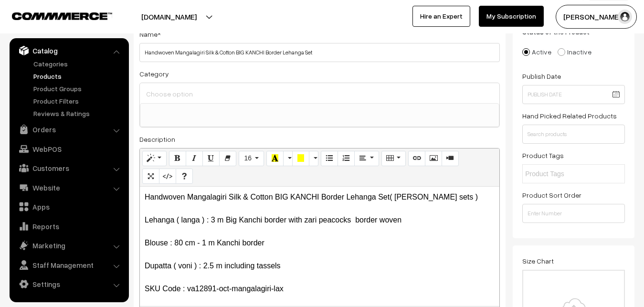
click at [184, 97] on input at bounding box center [320, 94] width 352 height 14
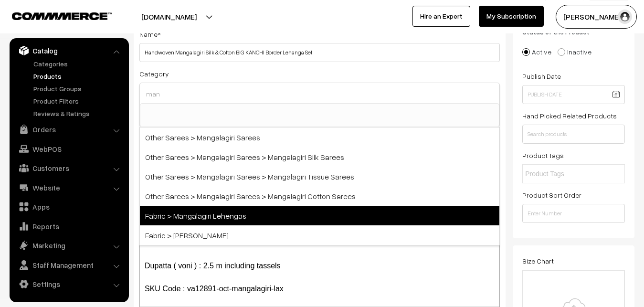
type input "man"
click at [226, 211] on span "Fabric > Mangalagiri Lehengas" at bounding box center [319, 216] width 359 height 20
select select "42"
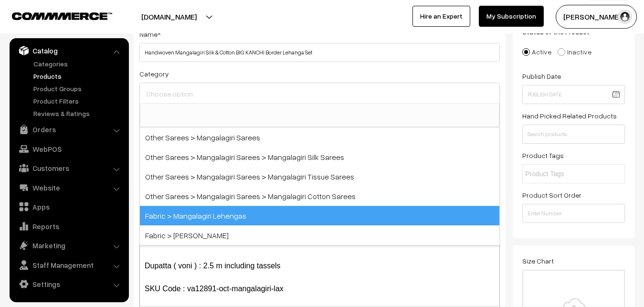
scroll to position [591, 0]
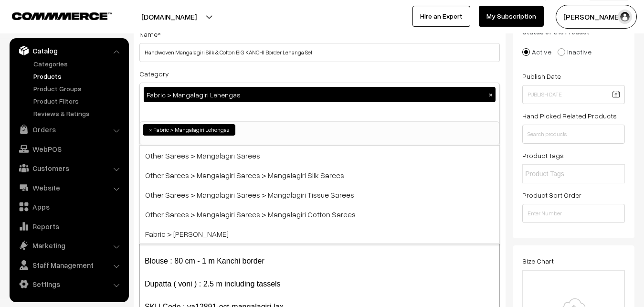
click at [254, 73] on div "Category Fabric > Mangalagiri Lehengas × Uppada Sarees Uppada Sarees > Uppada P…" at bounding box center [319, 107] width 360 height 78
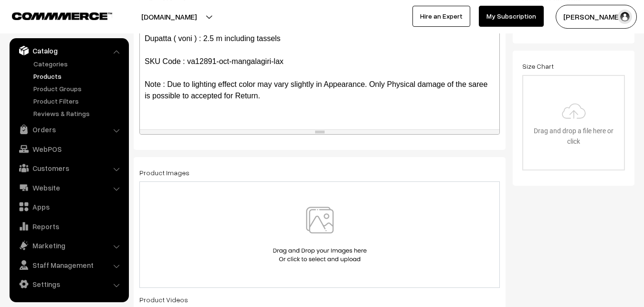
scroll to position [58, 0]
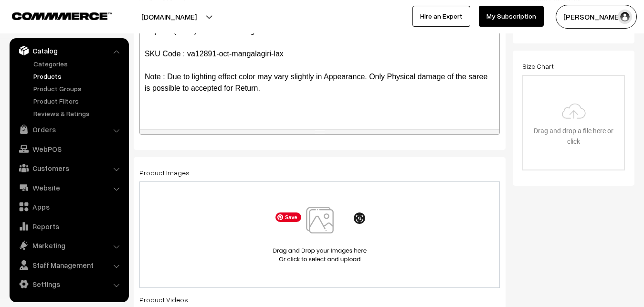
click at [326, 214] on img at bounding box center [320, 235] width 98 height 56
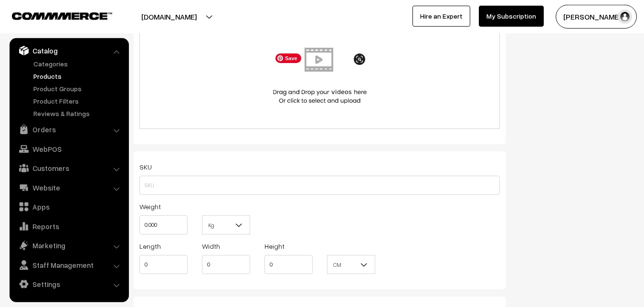
scroll to position [555, 0]
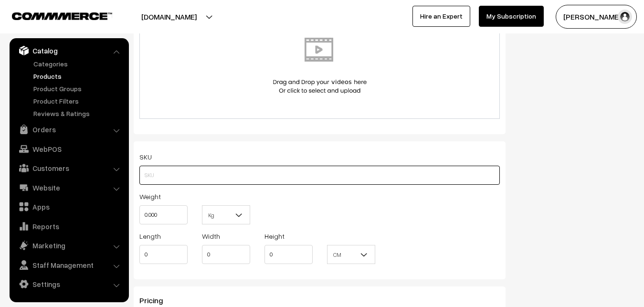
click at [150, 171] on input "text" at bounding box center [319, 175] width 360 height 19
paste input "va12891-oct-mangalagiri-lax"
type input "va12891-oct-mangalagiri-lax"
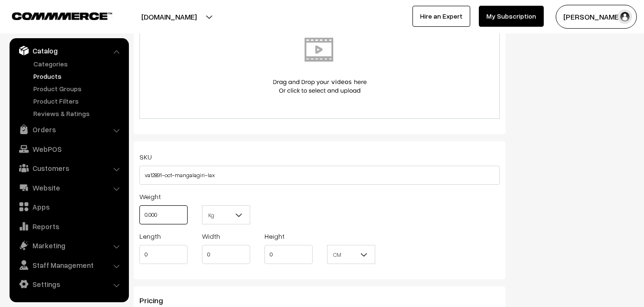
drag, startPoint x: 170, startPoint y: 216, endPoint x: 141, endPoint y: 217, distance: 29.6
click at [141, 217] on input "0.000" at bounding box center [163, 214] width 48 height 19
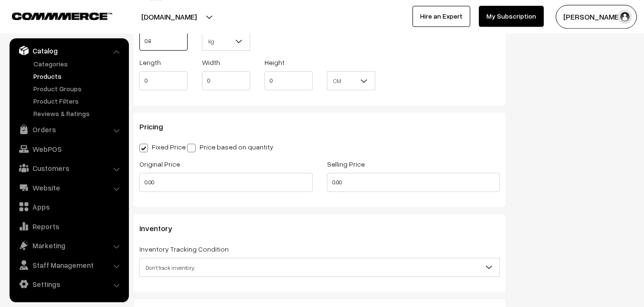
scroll to position [750, 0]
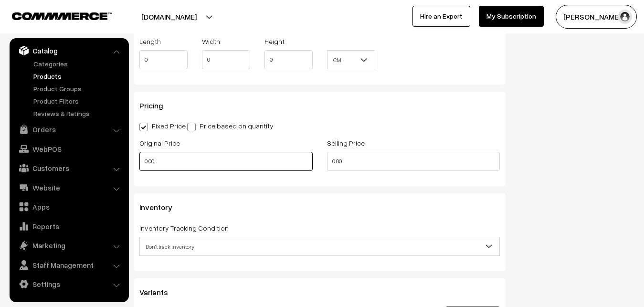
type input "0.80"
drag, startPoint x: 171, startPoint y: 163, endPoint x: 131, endPoint y: 163, distance: 40.6
click at [139, 163] on input "0.00" at bounding box center [225, 161] width 173 height 19
drag, startPoint x: 175, startPoint y: 161, endPoint x: 117, endPoint y: 162, distance: 57.8
click at [139, 162] on input "0" at bounding box center [225, 161] width 173 height 19
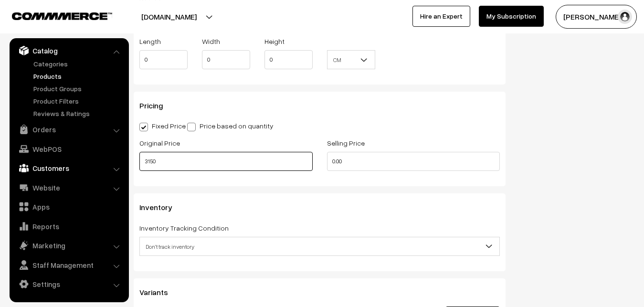
type input "3150"
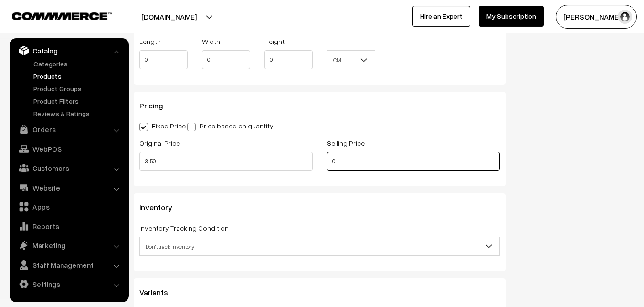
drag, startPoint x: 346, startPoint y: 161, endPoint x: 289, endPoint y: 161, distance: 57.3
click at [327, 161] on input "0" at bounding box center [413, 161] width 173 height 19
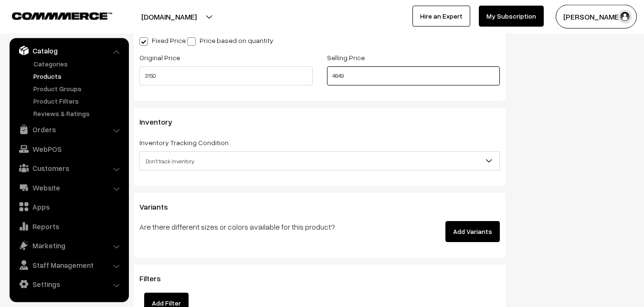
scroll to position [848, 0]
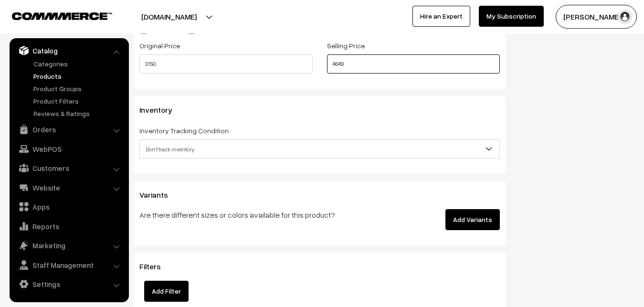
type input "4649"
click at [194, 149] on span "Don't track inventory" at bounding box center [319, 149] width 359 height 17
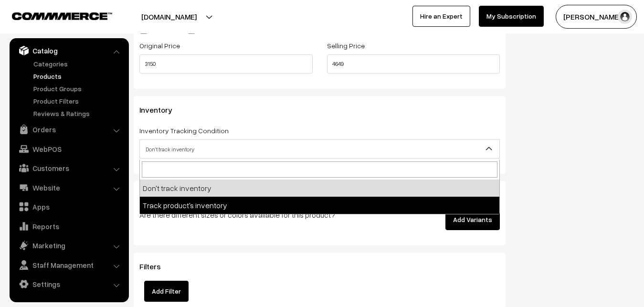
select select "2"
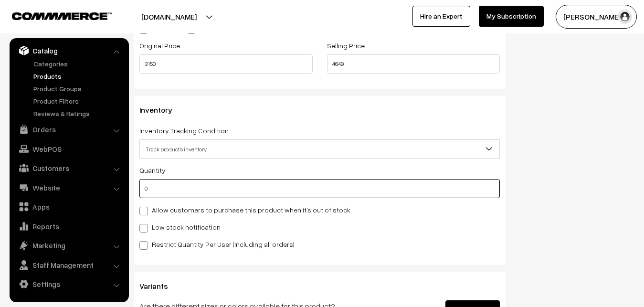
click at [184, 190] on input "0" at bounding box center [319, 188] width 360 height 19
type input "4"
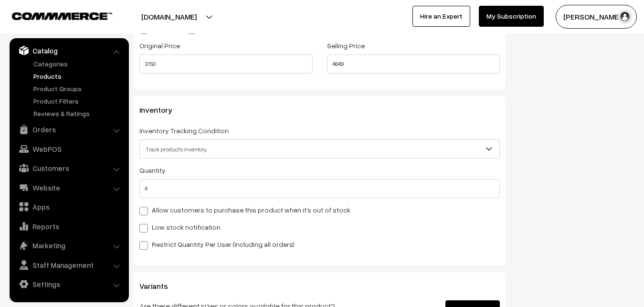
click at [172, 222] on div "Low stock notification" at bounding box center [319, 226] width 360 height 11
click at [167, 230] on label "Low stock notification" at bounding box center [179, 227] width 81 height 10
click at [146, 230] on input "Low stock notification" at bounding box center [142, 226] width 6 height 6
checkbox input "true"
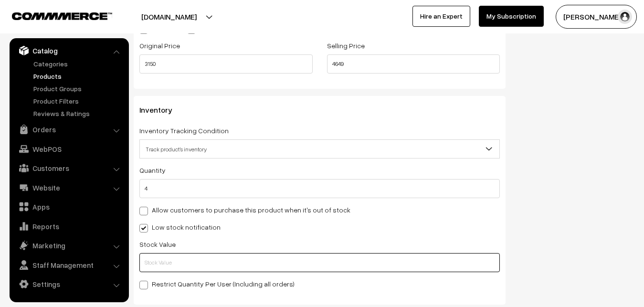
click at [173, 262] on input "text" at bounding box center [319, 262] width 360 height 19
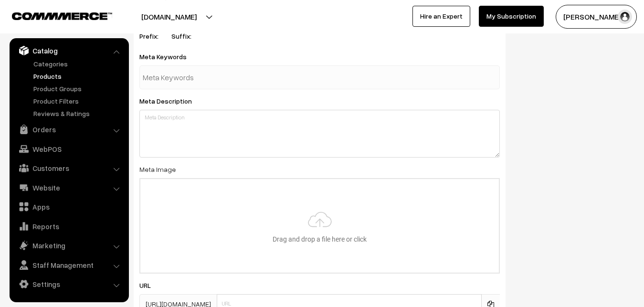
scroll to position [1421, 0]
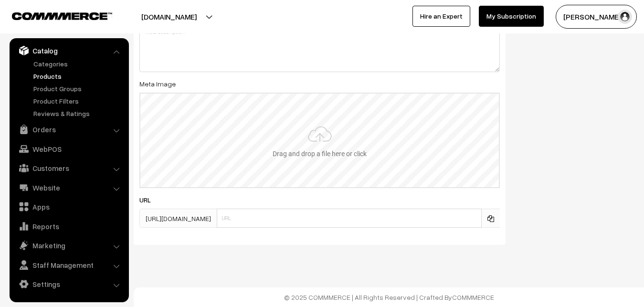
type input "2"
click at [327, 152] on input "file" at bounding box center [319, 141] width 358 height 94
type input "C:\fakepath\kanchipuram-saree-va12891-oct.jpeg"
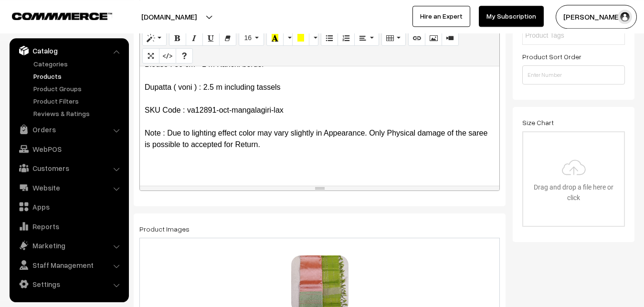
scroll to position [0, 0]
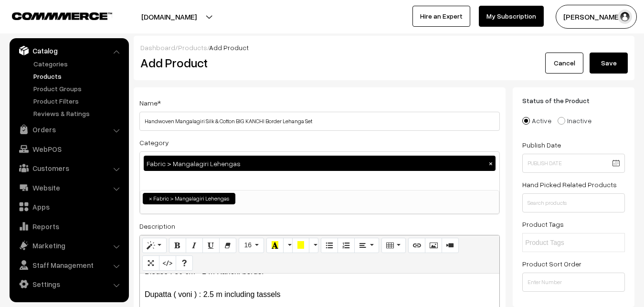
click at [606, 57] on button "Save" at bounding box center [608, 62] width 38 height 21
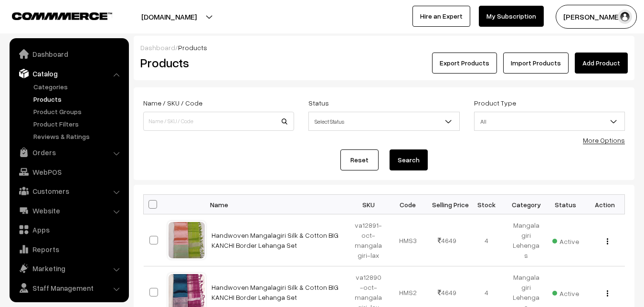
scroll to position [23, 0]
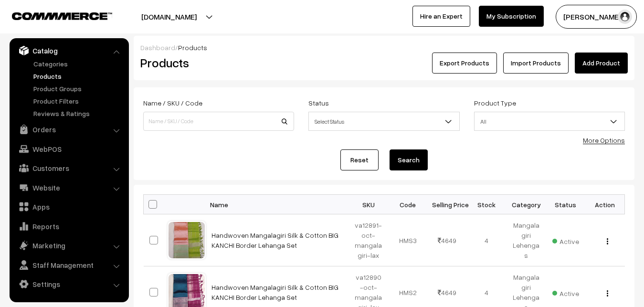
click at [261, 43] on div "Dashboard / Products" at bounding box center [383, 47] width 487 height 10
click at [598, 58] on link "Add Product" at bounding box center [601, 62] width 53 height 21
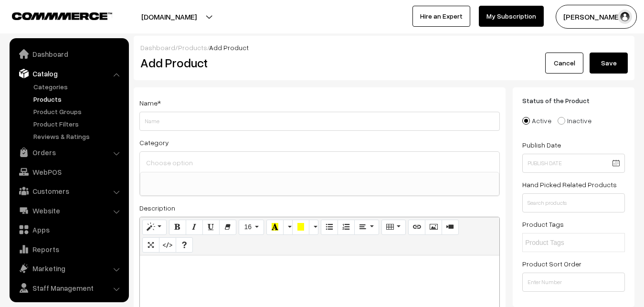
select select
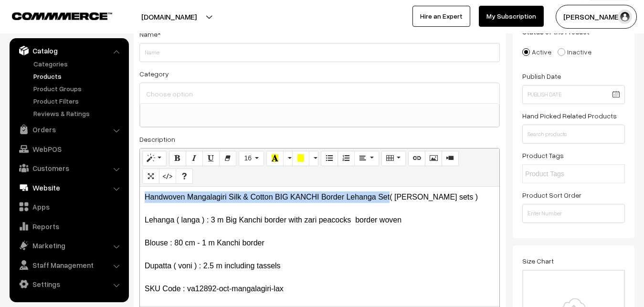
drag, startPoint x: 390, startPoint y: 198, endPoint x: 125, endPoint y: 191, distance: 264.9
click at [140, 191] on div "Handwoven Mangalagiri Silk & Cotton BIG KANCHI Border Lehanga Set( [PERSON_NAME…" at bounding box center [319, 246] width 359 height 119
copy p "Handwoven Mangalagiri Silk & Cotton BIG KANCHI Border Lehanga Set"
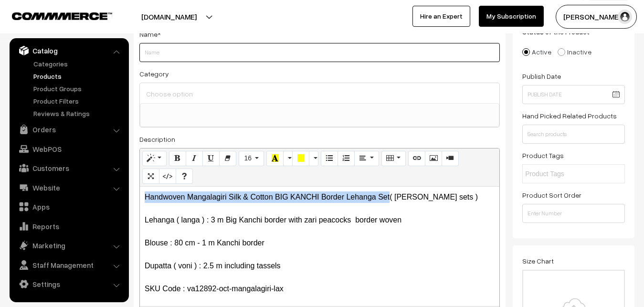
click at [171, 61] on input "Weight" at bounding box center [319, 52] width 360 height 19
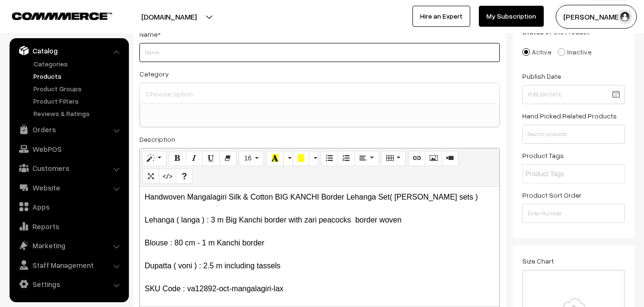
paste input "Handwoven Mangalagiri Silk & Cotton BIG KANCHI Border Lehanga Set"
type input "Handwoven Mangalagiri Silk & Cotton BIG KANCHI Border Lehanga Set"
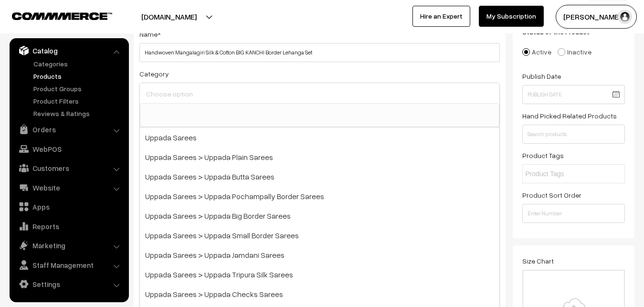
click at [179, 97] on input at bounding box center [320, 94] width 352 height 14
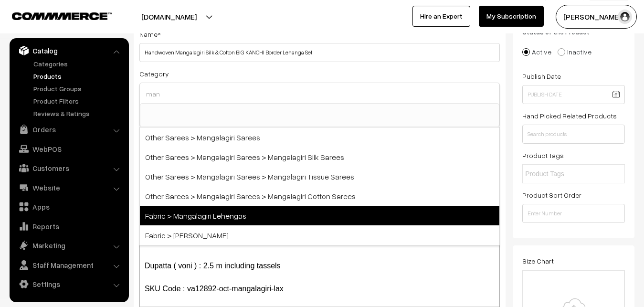
type input "man"
click at [248, 209] on span "Fabric > Mangalagiri Lehengas" at bounding box center [319, 216] width 359 height 20
select select "42"
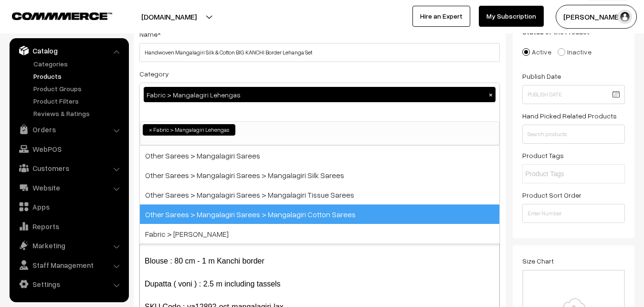
scroll to position [591, 0]
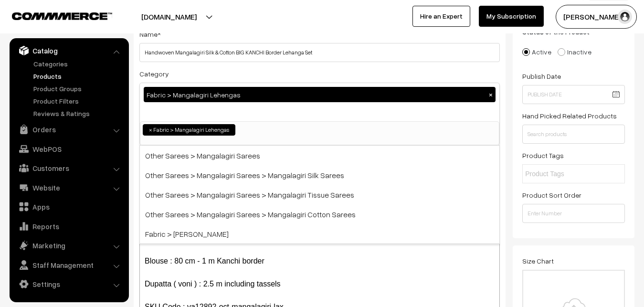
click at [251, 69] on div "Category Fabric > Mangalagiri Lehengas × Uppada Sarees Uppada Sarees > Uppada P…" at bounding box center [319, 107] width 360 height 78
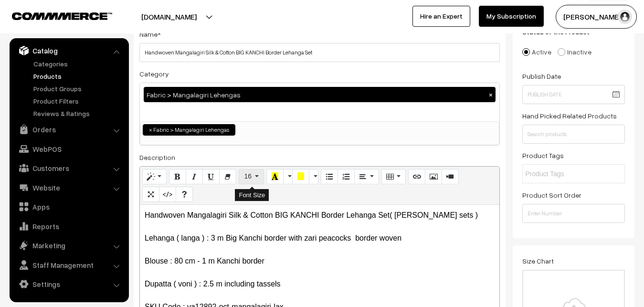
scroll to position [263, 0]
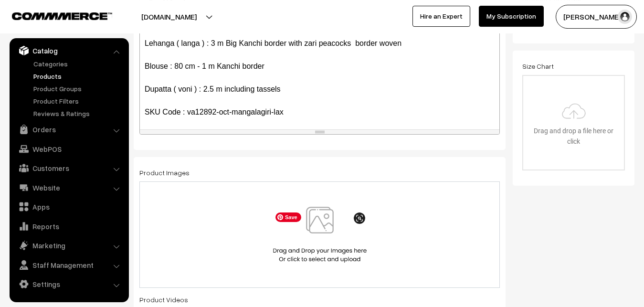
click at [331, 215] on img at bounding box center [320, 235] width 98 height 56
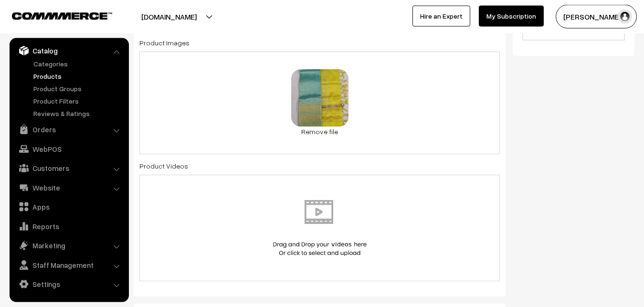
scroll to position [507, 0]
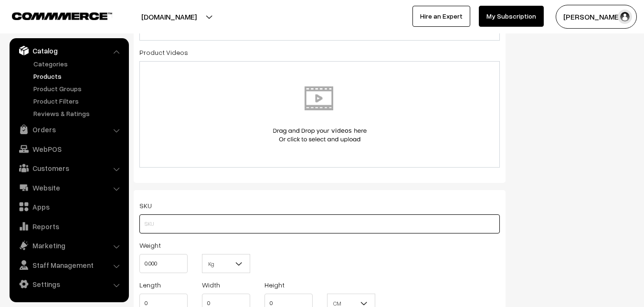
click at [146, 224] on input "text" at bounding box center [319, 223] width 360 height 19
paste input "va12892-oct-mangalagiri-lax"
type input "va12892-oct-mangalagiri-lax"
click at [139, 260] on input "0.000" at bounding box center [163, 263] width 48 height 19
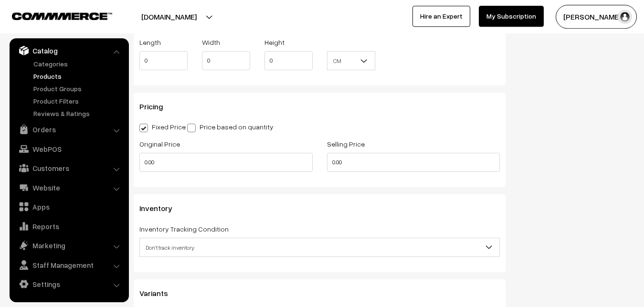
scroll to position [750, 0]
type input "0.80"
drag, startPoint x: 157, startPoint y: 163, endPoint x: 134, endPoint y: 164, distance: 23.9
click at [139, 164] on input "0.00" at bounding box center [225, 161] width 173 height 19
type input "3150"
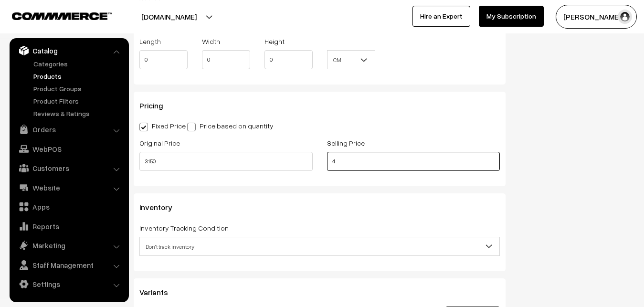
click at [345, 167] on input "4" at bounding box center [413, 161] width 173 height 19
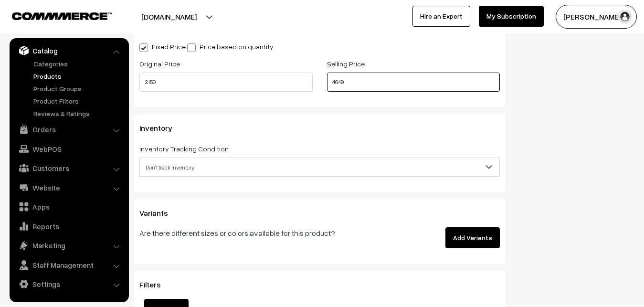
scroll to position [848, 0]
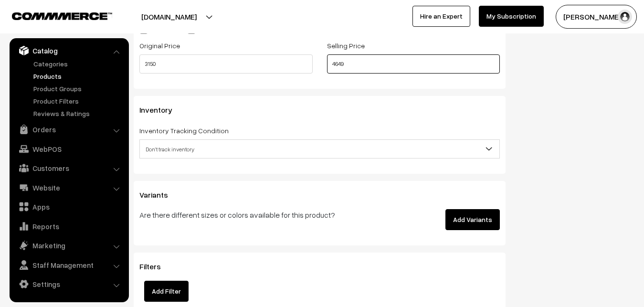
type input "4649"
click at [182, 151] on span "Don't track inventory" at bounding box center [319, 149] width 359 height 17
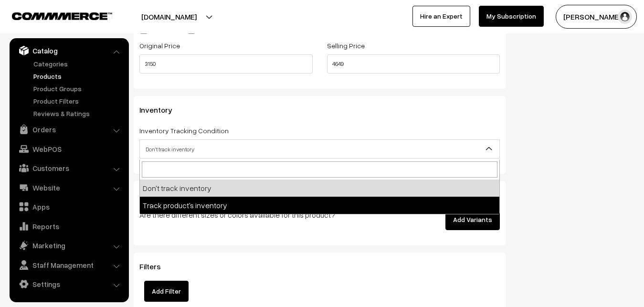
select select "2"
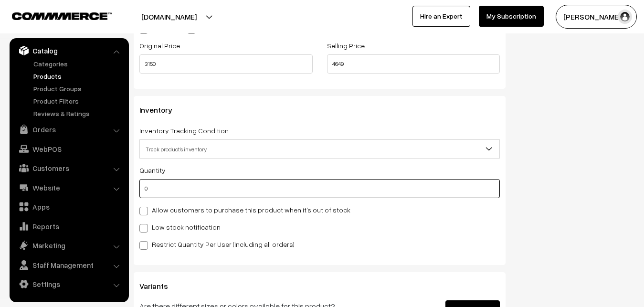
click at [179, 187] on input "0" at bounding box center [319, 188] width 360 height 19
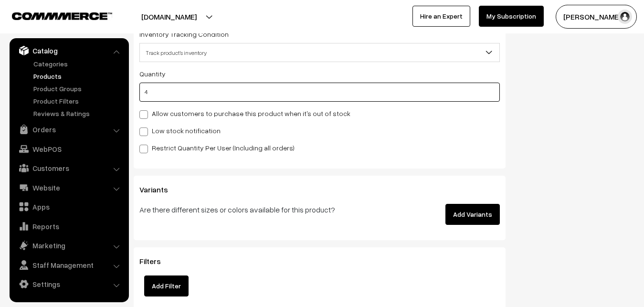
scroll to position [945, 0]
type input "4"
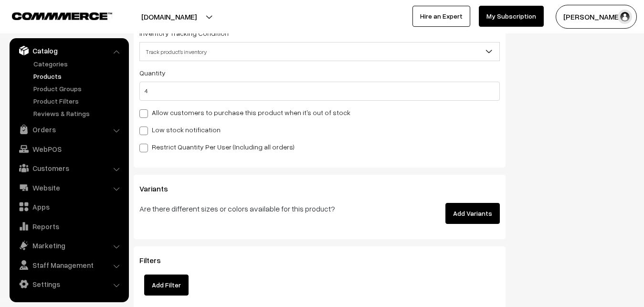
click at [145, 128] on span at bounding box center [143, 130] width 9 height 9
click at [145, 128] on input "Low stock notification" at bounding box center [142, 129] width 6 height 6
checkbox input "true"
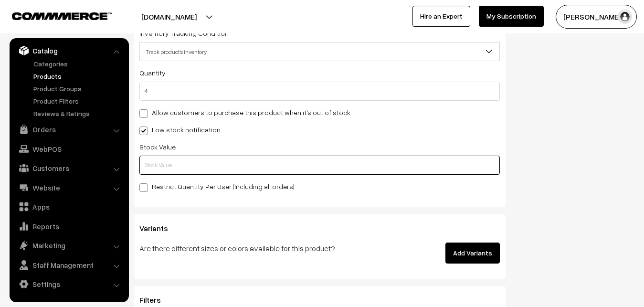
click at [147, 161] on input "text" at bounding box center [319, 165] width 360 height 19
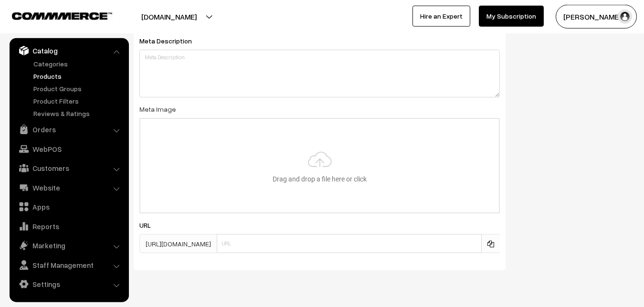
scroll to position [1421, 0]
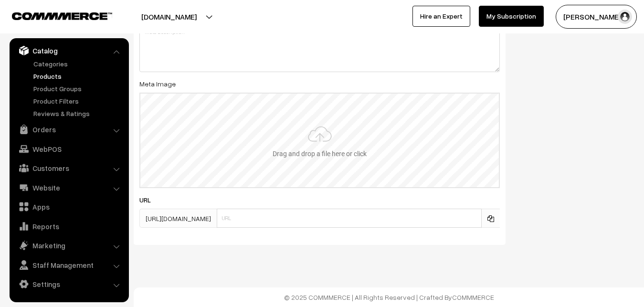
type input "2"
click at [311, 140] on input "file" at bounding box center [319, 141] width 358 height 94
type input "C:\fakepath\kanchipuram-saree-va12892-oct.jpeg"
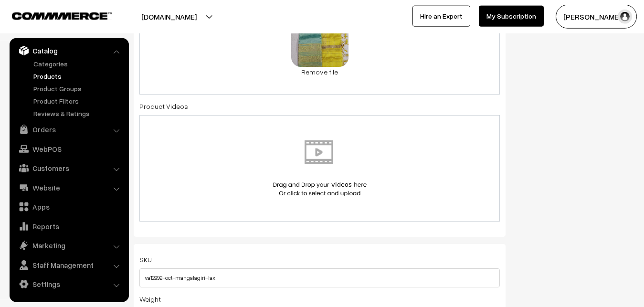
scroll to position [0, 0]
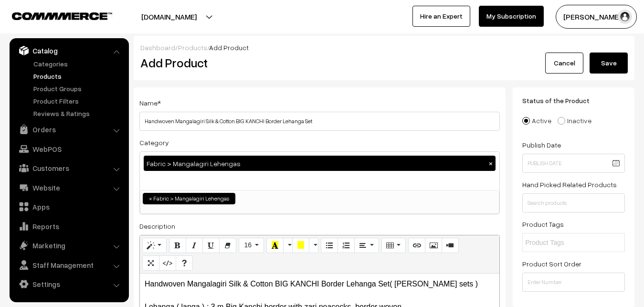
click at [617, 61] on button "Save" at bounding box center [608, 62] width 38 height 21
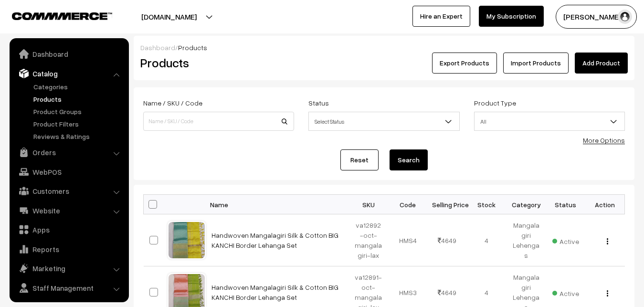
click at [626, 61] on link "Add Product" at bounding box center [601, 62] width 53 height 21
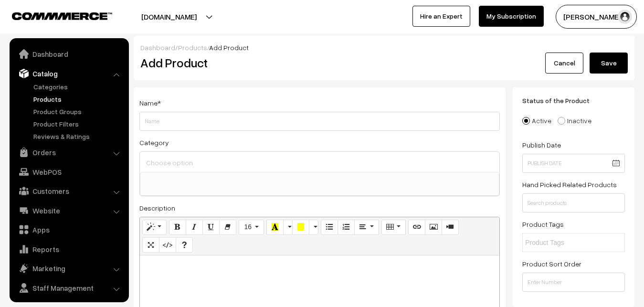
select select
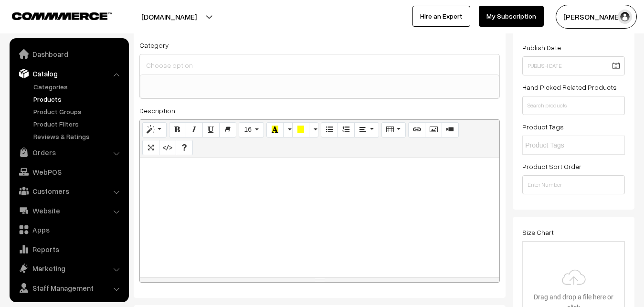
scroll to position [23, 0]
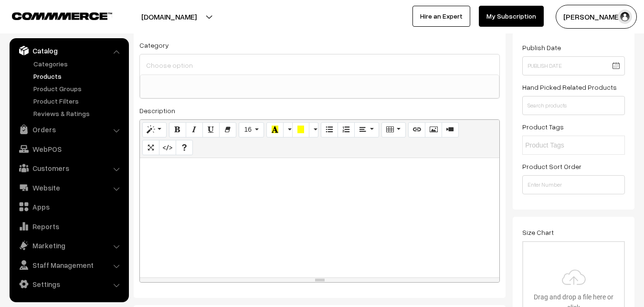
paste div
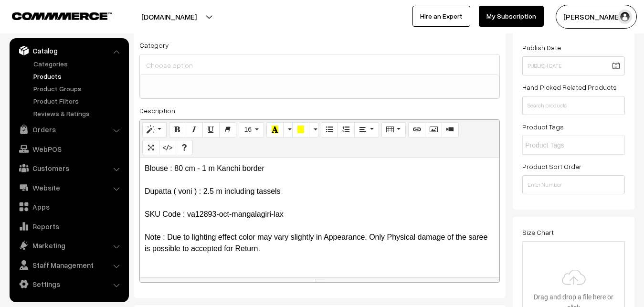
scroll to position [0, 0]
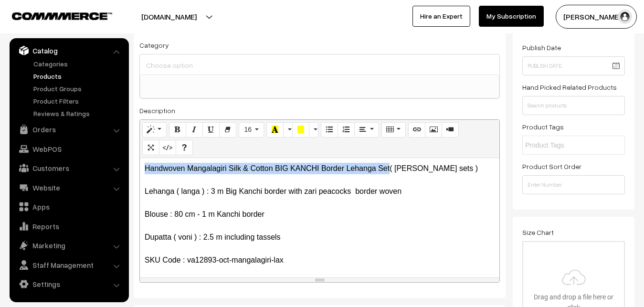
drag, startPoint x: 390, startPoint y: 169, endPoint x: 137, endPoint y: 160, distance: 252.6
click at [140, 160] on div "Handwoven Mangalagiri Silk & Cotton BIG KANCHI Border Lehanga Set( langa voni s…" at bounding box center [319, 217] width 359 height 119
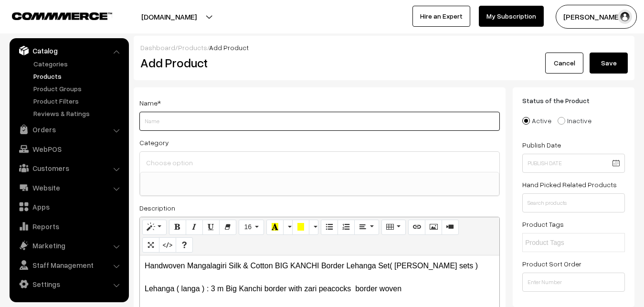
click at [181, 125] on input "Weight" at bounding box center [319, 121] width 360 height 19
paste input "Handwoven Mangalagiri Silk & Cotton BIG KANCHI Border Lehanga Set"
type input "Handwoven Mangalagiri Silk & Cotton BIG KANCHI Border Lehanga Set"
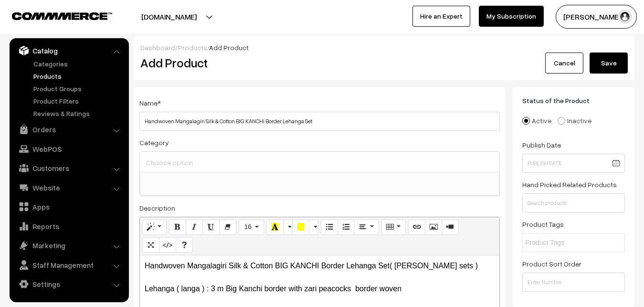
click at [184, 154] on div at bounding box center [319, 162] width 359 height 20
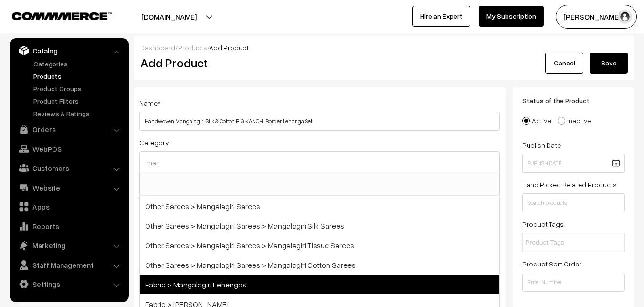
type input "man"
click at [255, 277] on span "Fabric > Mangalagiri Lehengas" at bounding box center [319, 284] width 359 height 20
select select "42"
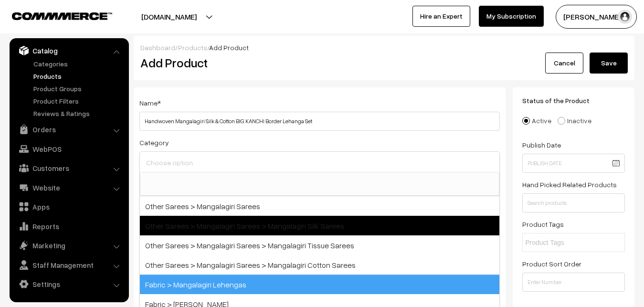
scroll to position [591, 0]
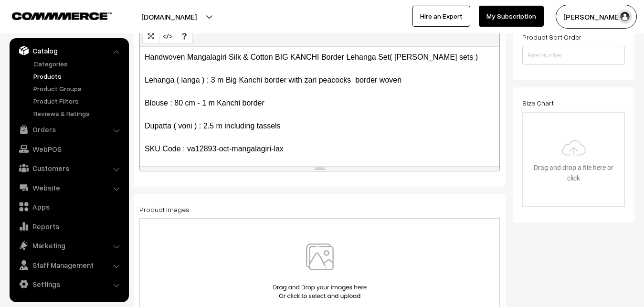
scroll to position [243, 0]
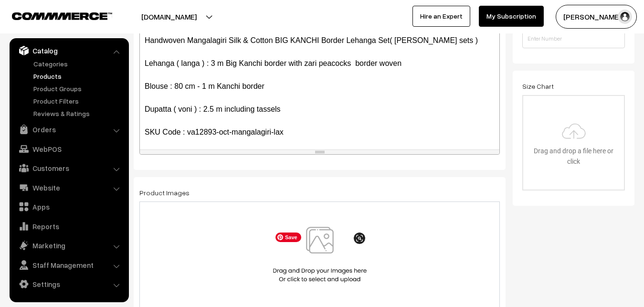
click at [321, 235] on img at bounding box center [320, 255] width 98 height 56
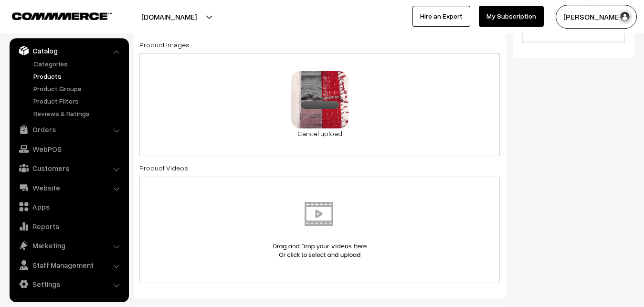
scroll to position [535, 0]
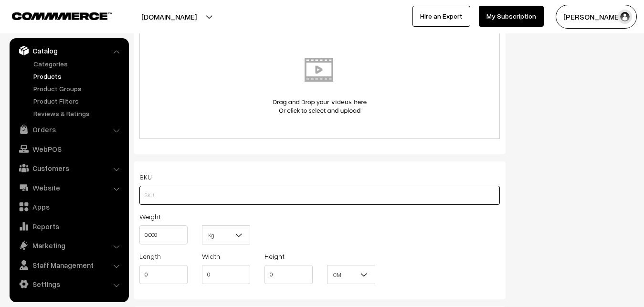
click at [163, 202] on input "text" at bounding box center [319, 195] width 360 height 19
paste input "va12893-oct-mangalagiri-lax"
type input "va12893-oct-mangalagiri-lax"
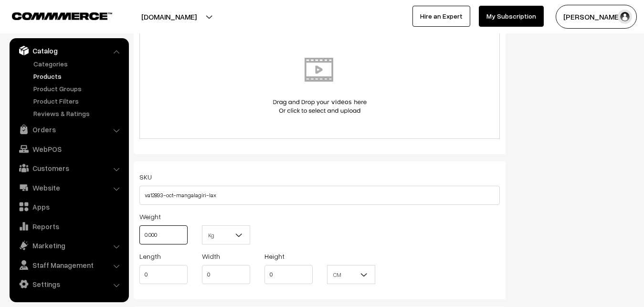
drag, startPoint x: 164, startPoint y: 227, endPoint x: 121, endPoint y: 228, distance: 43.4
click at [139, 228] on input "0.000" at bounding box center [163, 234] width 48 height 19
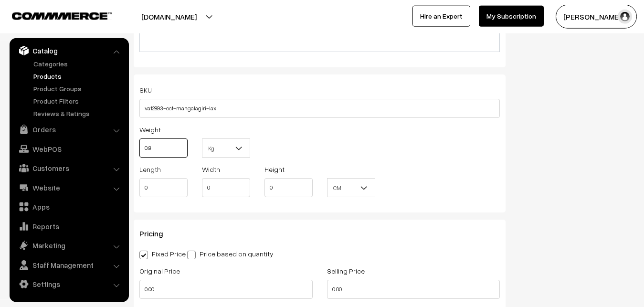
scroll to position [730, 0]
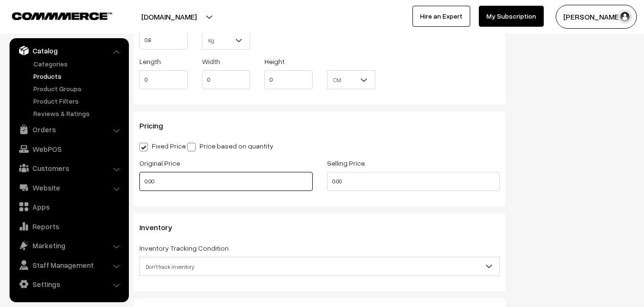
type input "0.80"
drag, startPoint x: 150, startPoint y: 183, endPoint x: 131, endPoint y: 183, distance: 19.6
click at [139, 183] on input "0.00" at bounding box center [225, 181] width 173 height 19
type input "3150"
type input "4649"
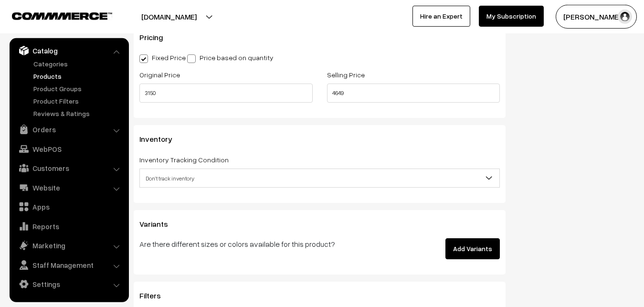
scroll to position [827, 0]
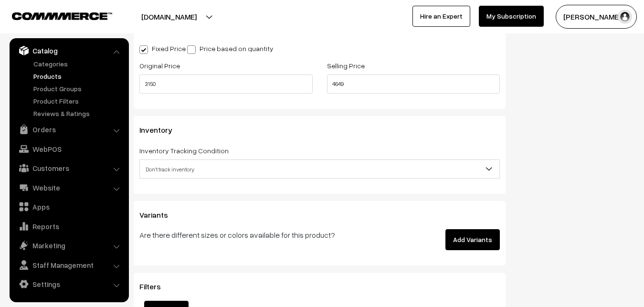
click at [184, 171] on span "Don't track inventory" at bounding box center [319, 169] width 359 height 17
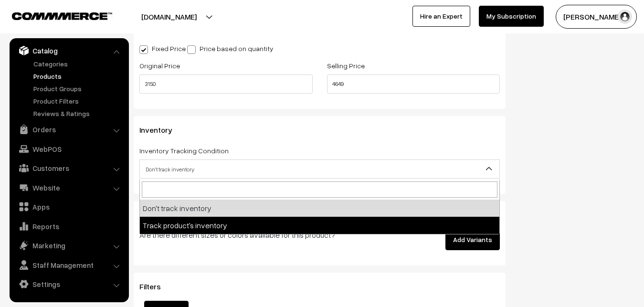
select select "2"
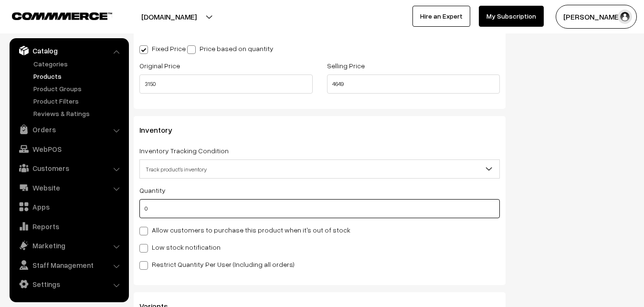
click at [179, 209] on input "0" at bounding box center [319, 208] width 360 height 19
type input "4"
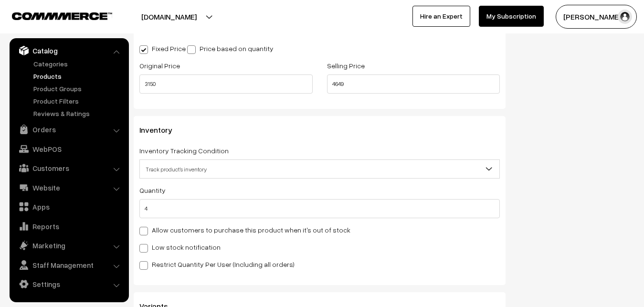
click at [188, 248] on label "Low stock notification" at bounding box center [179, 247] width 81 height 10
click at [146, 248] on input "Low stock notification" at bounding box center [142, 246] width 6 height 6
checkbox input "true"
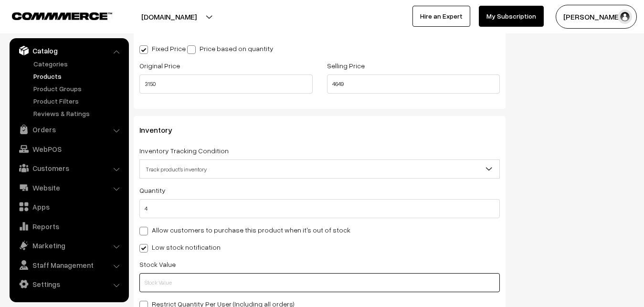
click at [188, 276] on input "text" at bounding box center [319, 282] width 360 height 19
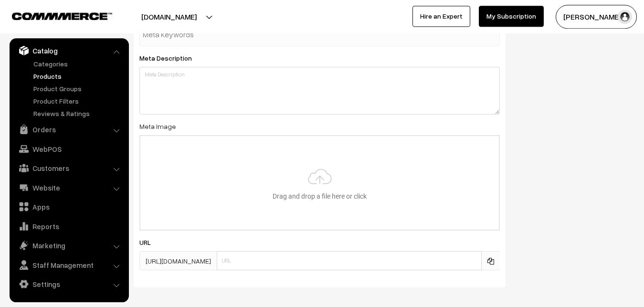
scroll to position [1421, 0]
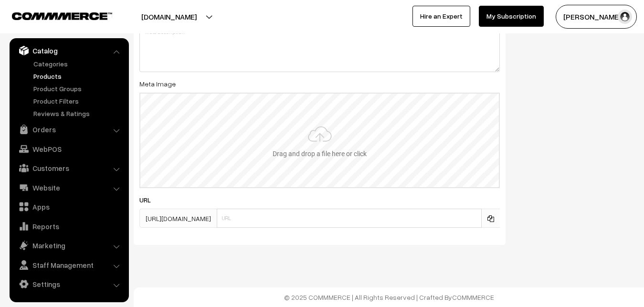
type input "2"
click at [348, 159] on input "file" at bounding box center [319, 141] width 358 height 94
type input "C:\fakepath\kanchipuram-saree-va12893-oct.jpeg"
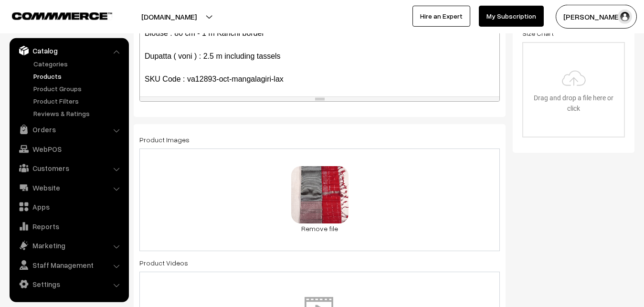
scroll to position [0, 0]
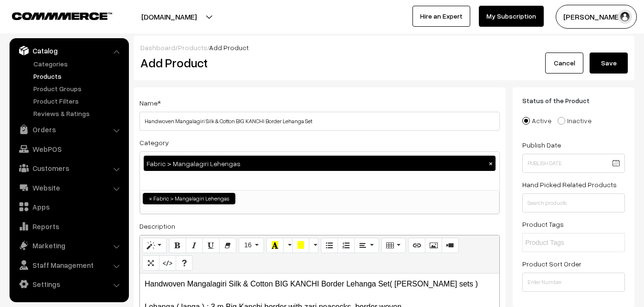
click at [607, 56] on button "Save" at bounding box center [608, 62] width 38 height 21
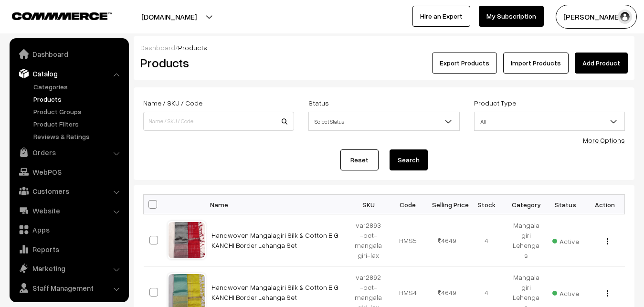
scroll to position [23, 0]
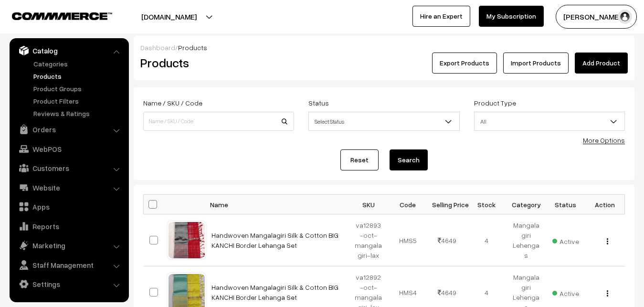
click at [299, 63] on div "Products" at bounding box center [216, 62] width 167 height 21
click at [596, 63] on link "Add Product" at bounding box center [601, 62] width 53 height 21
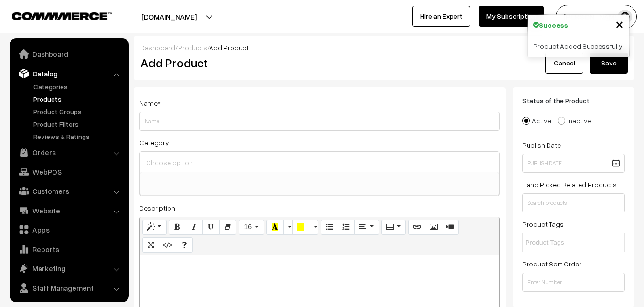
select select
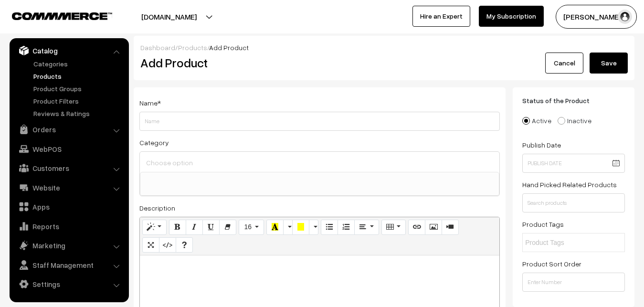
click at [274, 264] on p at bounding box center [320, 265] width 350 height 11
paste div
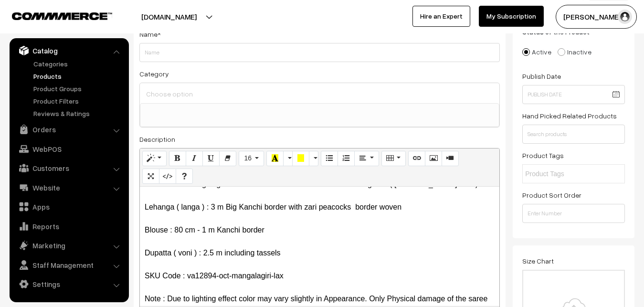
scroll to position [0, 0]
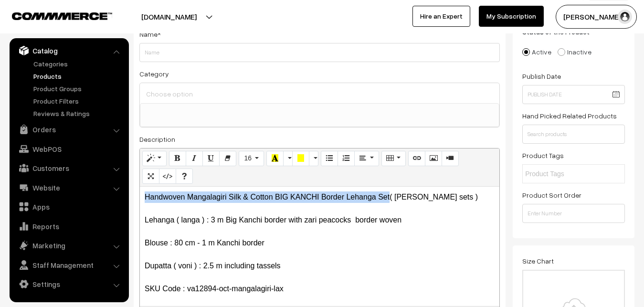
drag, startPoint x: 389, startPoint y: 198, endPoint x: 129, endPoint y: 196, distance: 260.1
click at [140, 196] on div "Handwoven Mangalagiri Silk & Cotton BIG KANCHI Border Lehanga Set( [PERSON_NAME…" at bounding box center [319, 246] width 359 height 119
copy p "Handwoven Mangalagiri Silk & Cotton BIG KANCHI Border Lehanga Set"
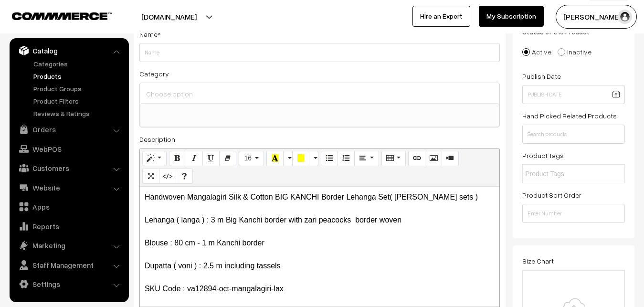
click at [158, 42] on div "Name *" at bounding box center [319, 45] width 360 height 34
click at [156, 63] on div "Name * Category Uppada Sarees Uppada Sarees > Uppada Plain Sarees Uppada Sarees…" at bounding box center [320, 173] width 372 height 308
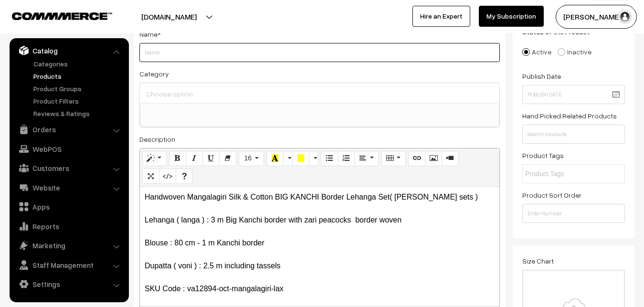
click at [155, 56] on input "Weight" at bounding box center [319, 52] width 360 height 19
paste input "Handwoven Mangalagiri Silk & Cotton BIG KANCHI Border Lehanga Set"
type input "Handwoven Mangalagiri Silk & Cotton BIG KANCHI Border Lehanga Set"
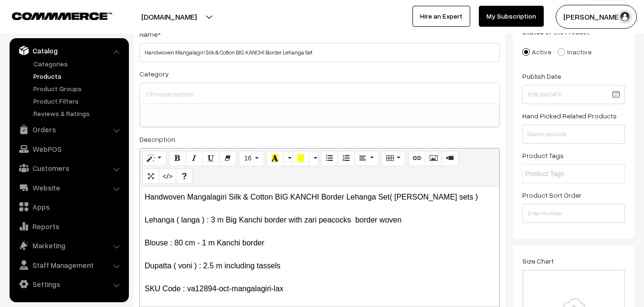
click at [166, 92] on input at bounding box center [320, 94] width 352 height 14
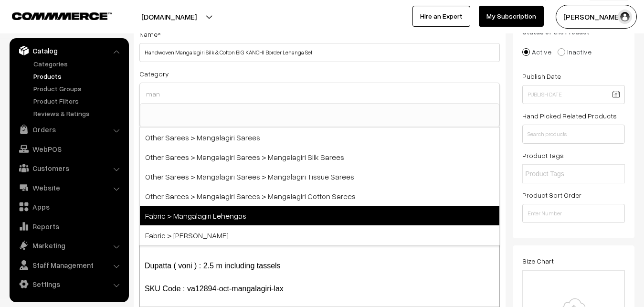
type input "man"
click at [247, 208] on span "Fabric > Mangalagiri Lehengas" at bounding box center [319, 216] width 359 height 20
select select "42"
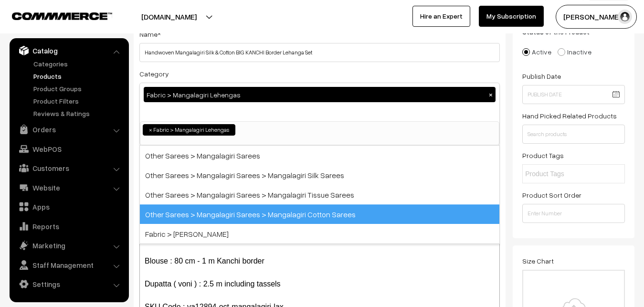
scroll to position [591, 0]
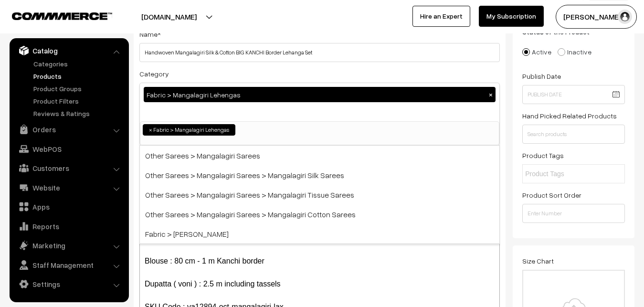
click at [244, 67] on div "Name * Handwoven Mangalagiri Silk & Cotton BIG KANCHI Border Lehanga Set Catego…" at bounding box center [320, 182] width 372 height 326
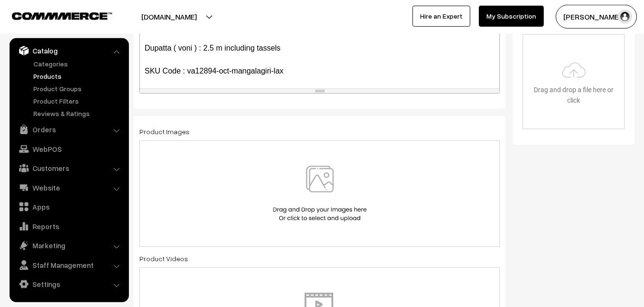
scroll to position [312, 0]
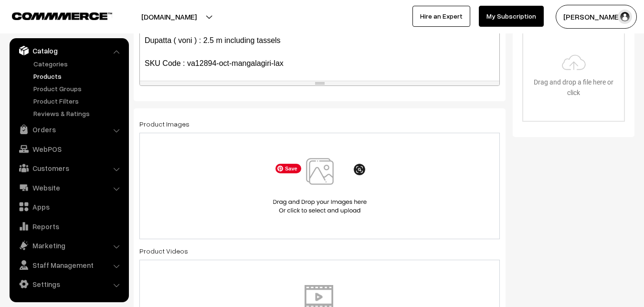
click at [318, 174] on img at bounding box center [320, 186] width 98 height 56
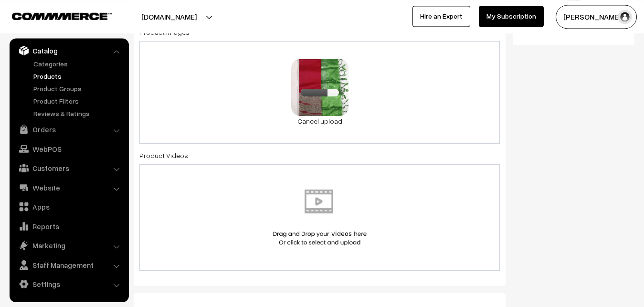
scroll to position [604, 0]
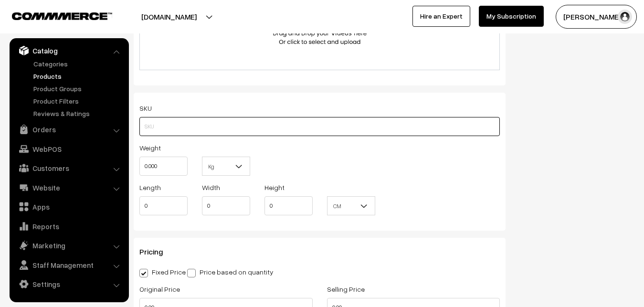
paste input "va12894-oct-mangalagiri-lax"
type input "va12894-oct-mangalagiri-lax"
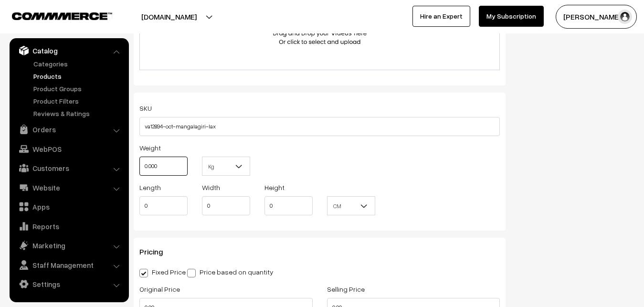
drag, startPoint x: 175, startPoint y: 171, endPoint x: 125, endPoint y: 171, distance: 50.1
click at [139, 171] on input "0.000" at bounding box center [163, 166] width 48 height 19
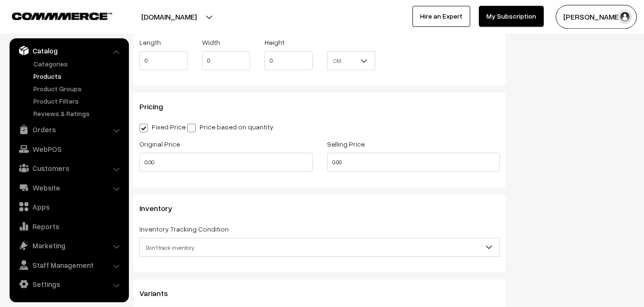
scroll to position [750, 0]
type input "0.80"
drag, startPoint x: 166, startPoint y: 157, endPoint x: 126, endPoint y: 158, distance: 40.6
click at [139, 158] on input "0.00" at bounding box center [225, 161] width 173 height 19
type input "3150"
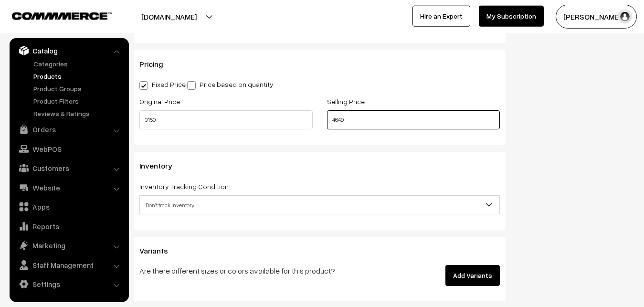
scroll to position [848, 0]
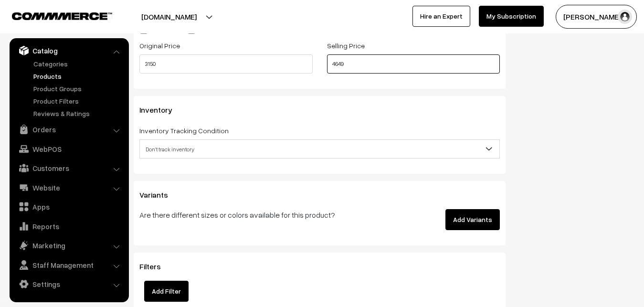
type input "4649"
click at [172, 145] on span "Don't track inventory" at bounding box center [319, 149] width 359 height 17
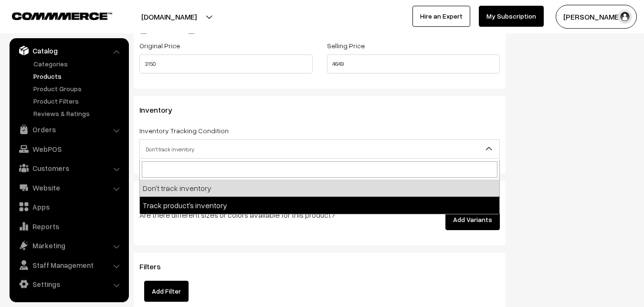
select select "2"
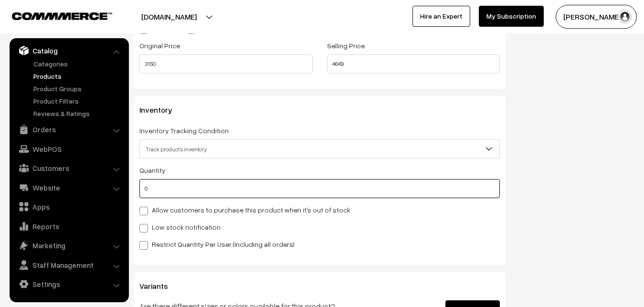
click at [169, 193] on input "0" at bounding box center [319, 188] width 360 height 19
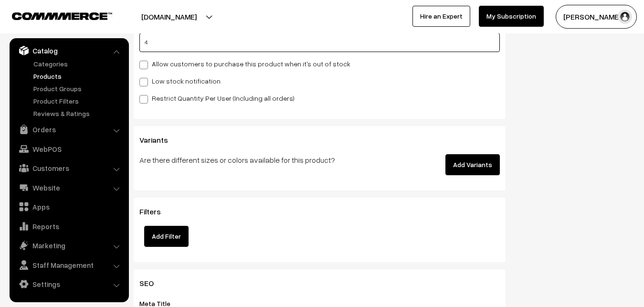
type input "4"
click at [144, 84] on span at bounding box center [143, 82] width 9 height 9
click at [144, 84] on input "Low stock notification" at bounding box center [142, 80] width 6 height 6
checkbox input "true"
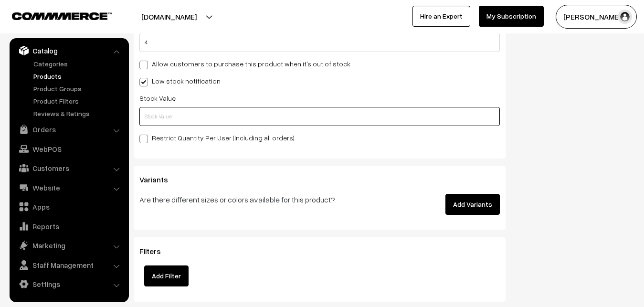
click at [151, 124] on input "text" at bounding box center [319, 116] width 360 height 19
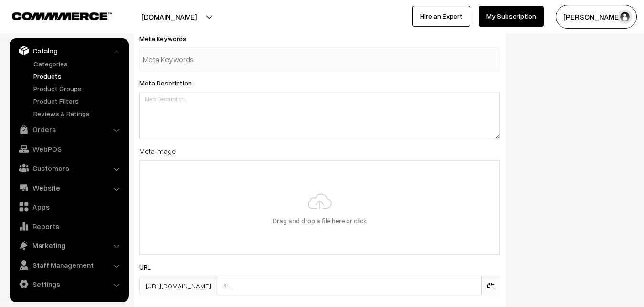
scroll to position [1421, 0]
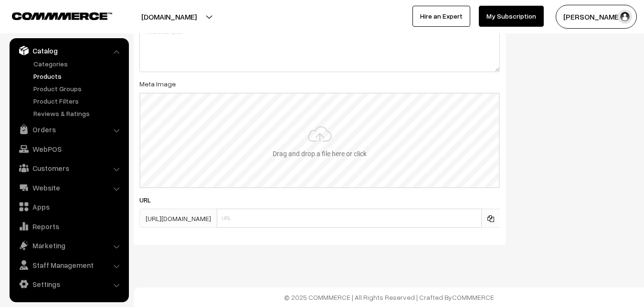
type input "2"
click at [321, 140] on input "file" at bounding box center [319, 141] width 358 height 94
type input "C:\fakepath\kanchipuram-saree-va12894-oct.jpeg"
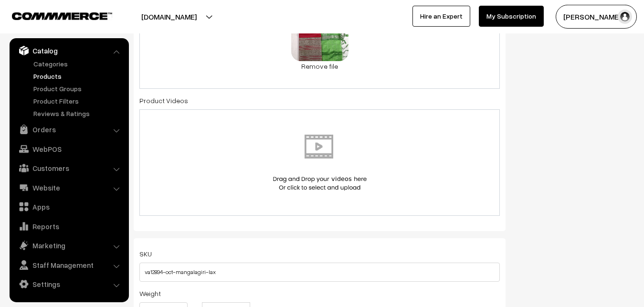
scroll to position [0, 0]
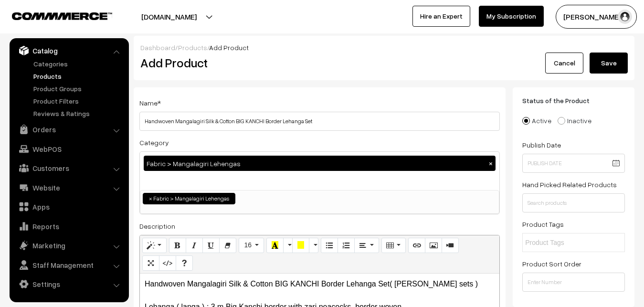
click at [599, 63] on button "Save" at bounding box center [608, 62] width 38 height 21
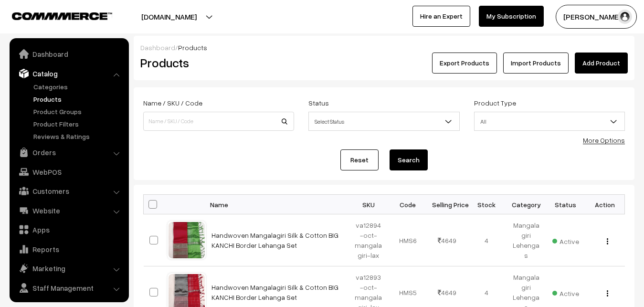
scroll to position [23, 0]
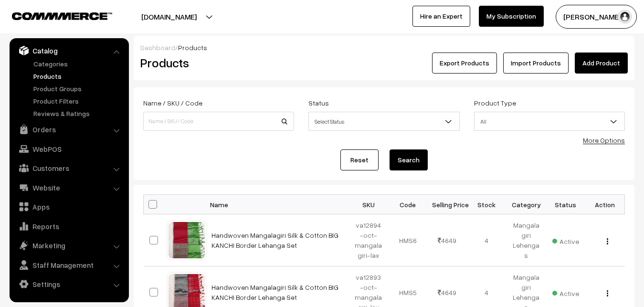
click at [610, 60] on link "Add Product" at bounding box center [601, 62] width 53 height 21
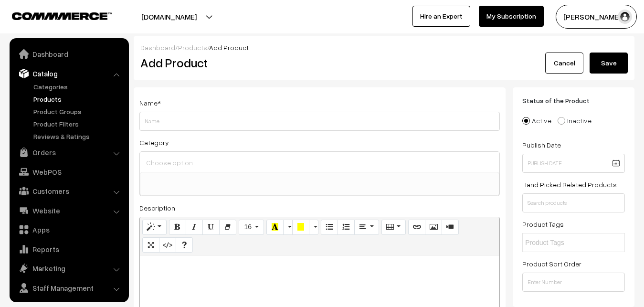
select select
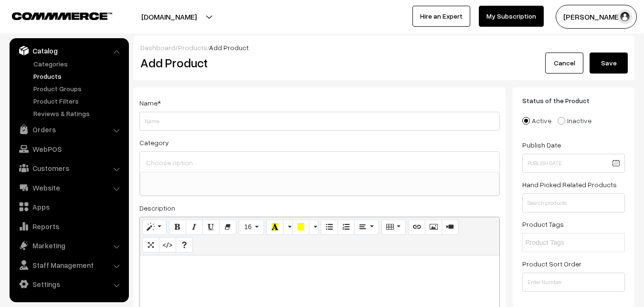
paste div
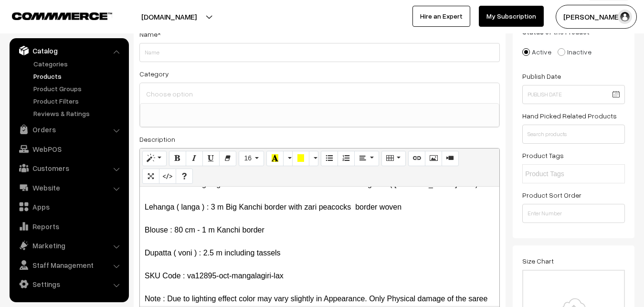
scroll to position [0, 0]
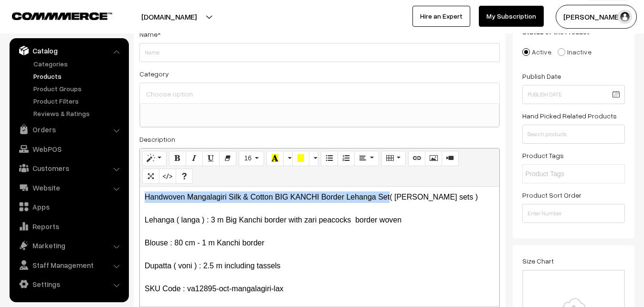
drag, startPoint x: 390, startPoint y: 198, endPoint x: 126, endPoint y: 196, distance: 264.4
click at [140, 196] on div "Handwoven Mangalagiri Silk & Cotton BIG KANCHI Border Lehanga Set( [PERSON_NAME…" at bounding box center [319, 246] width 359 height 119
copy p "Handwoven Mangalagiri Silk & Cotton BIG KANCHI Border Lehanga Set"
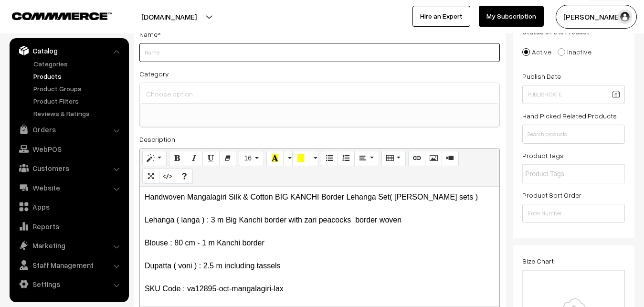
paste input "Handwoven Mangalagiri Silk & Cotton BIG KANCHI Border Lehanga Set"
type input "Handwoven Mangalagiri Silk & Cotton BIG KANCHI Border Lehanga Set"
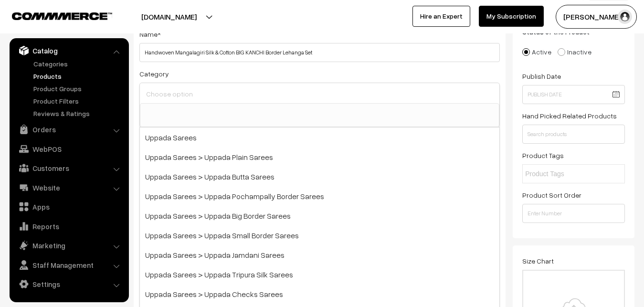
click at [167, 95] on input at bounding box center [320, 94] width 352 height 14
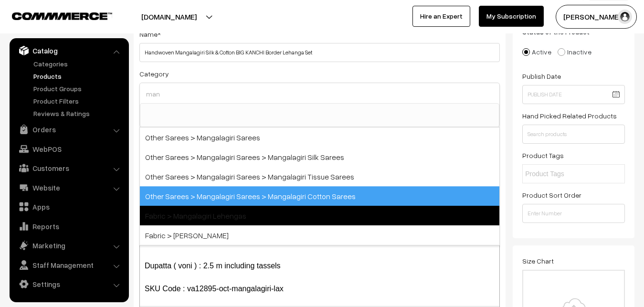
type input "man"
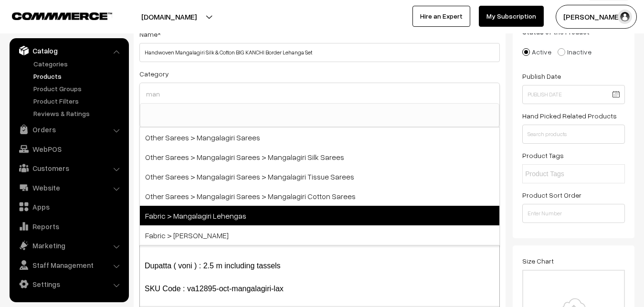
click at [210, 218] on span "Fabric > Mangalagiri Lehengas" at bounding box center [319, 216] width 359 height 20
select select "42"
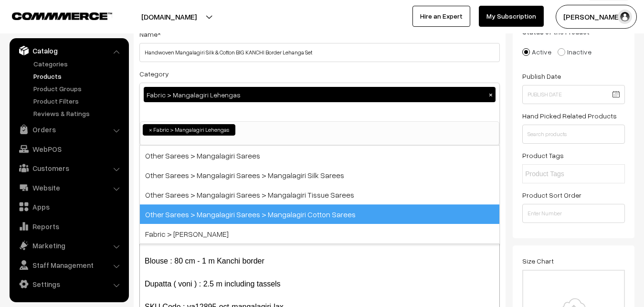
scroll to position [591, 0]
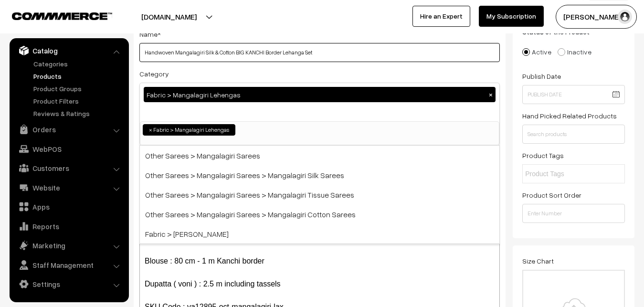
click at [229, 62] on input "Handwoven Mangalagiri Silk & Cotton BIG KANCHI Border Lehanga Set" at bounding box center [319, 52] width 360 height 19
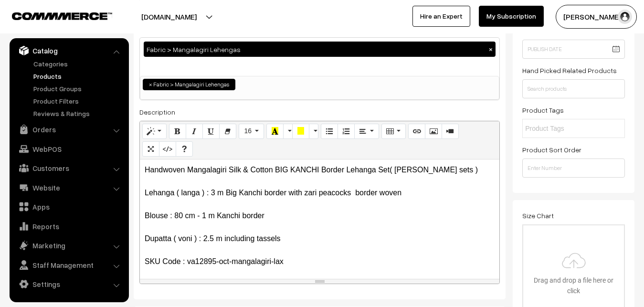
scroll to position [312, 0]
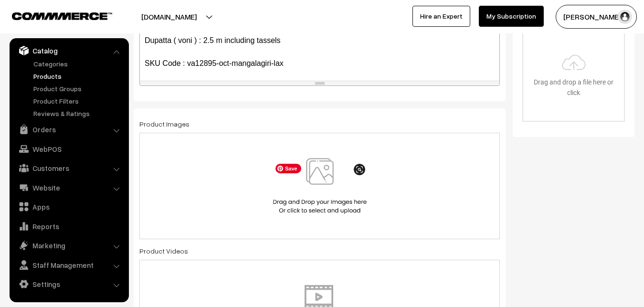
click at [312, 170] on img at bounding box center [320, 186] width 98 height 56
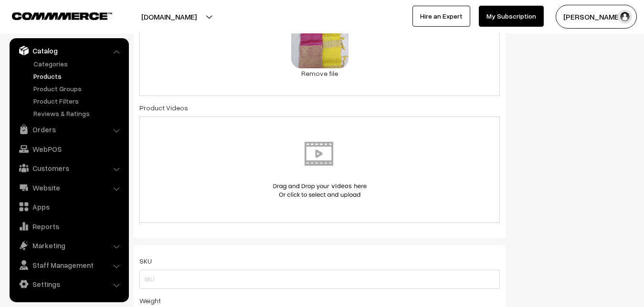
scroll to position [555, 0]
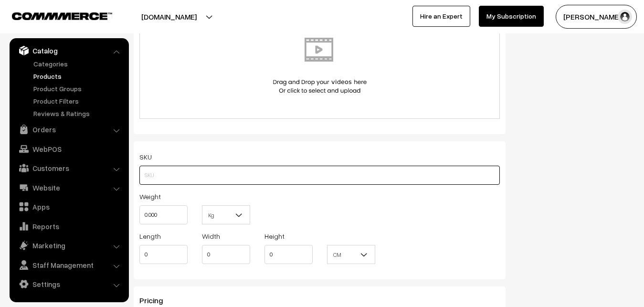
paste input "va12895-oct-mangalagiri-lax"
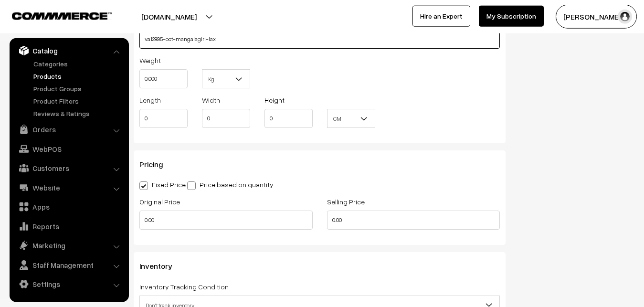
scroll to position [701, 0]
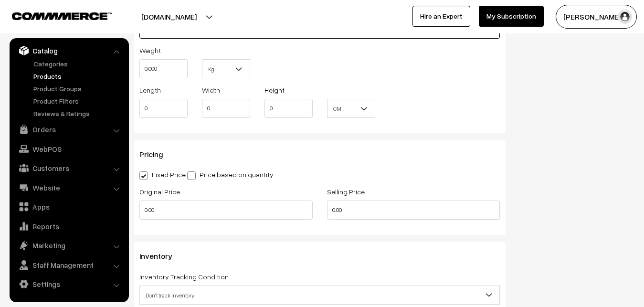
type input "va12895-oct-mangalagiri-lax"
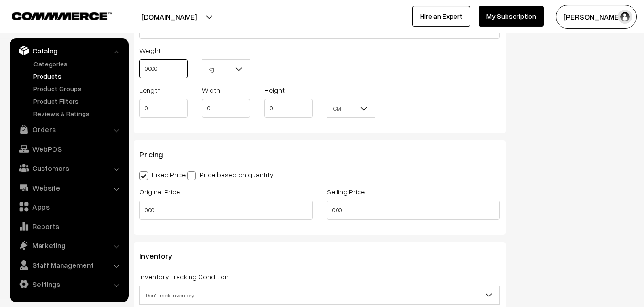
drag, startPoint x: 165, startPoint y: 68, endPoint x: 133, endPoint y: 68, distance: 31.5
click at [139, 68] on input "0.000" at bounding box center [163, 68] width 48 height 19
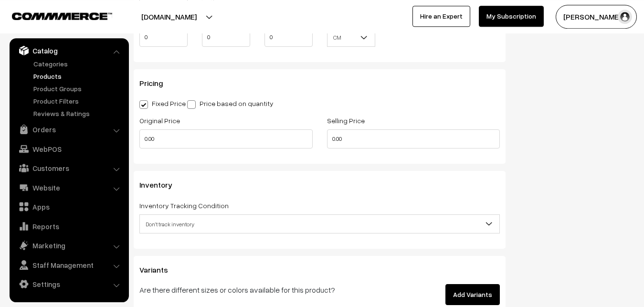
scroll to position [799, 0]
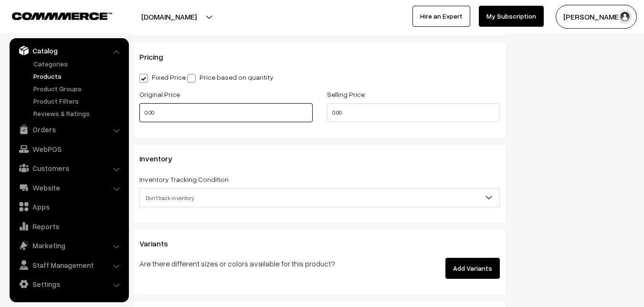
type input "0.80"
drag, startPoint x: 183, startPoint y: 115, endPoint x: 134, endPoint y: 115, distance: 49.6
click at [139, 115] on input "0.00" at bounding box center [225, 112] width 173 height 19
type input "3150"
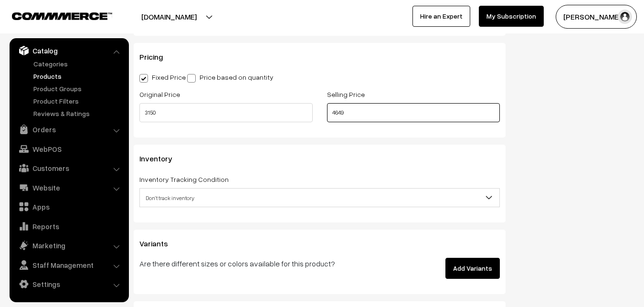
type input "4649"
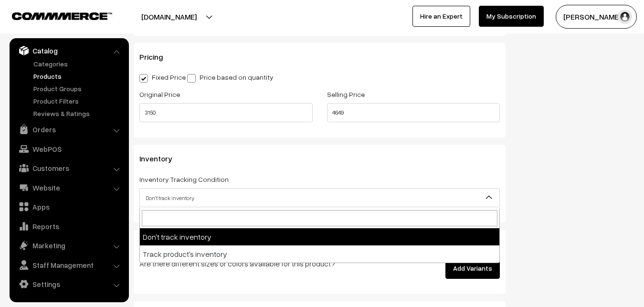
click at [210, 201] on span "Don't track inventory" at bounding box center [319, 197] width 359 height 17
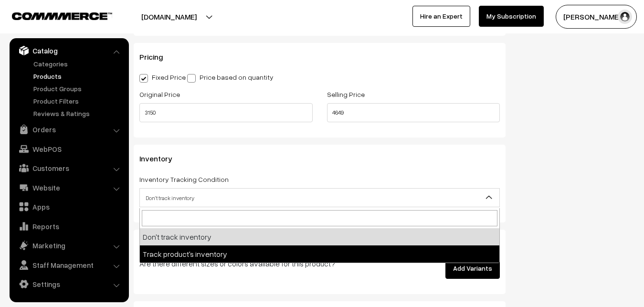
select select "2"
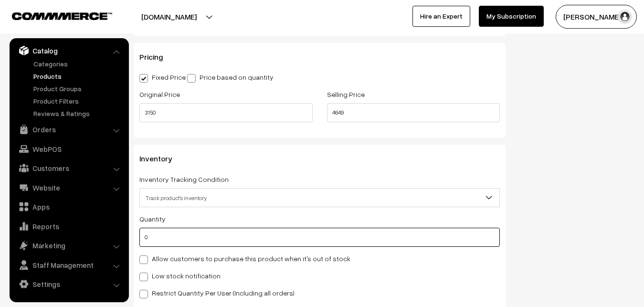
click at [197, 229] on input "0" at bounding box center [319, 237] width 360 height 19
click at [223, 233] on input "0" at bounding box center [319, 237] width 360 height 19
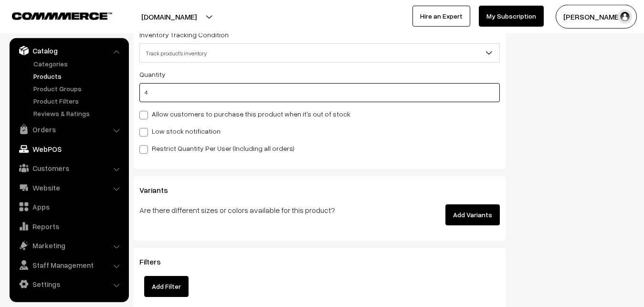
scroll to position [945, 0]
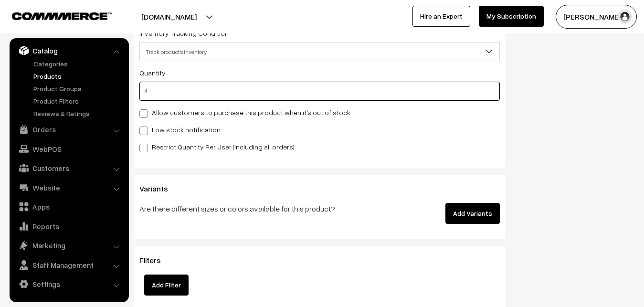
type input "4"
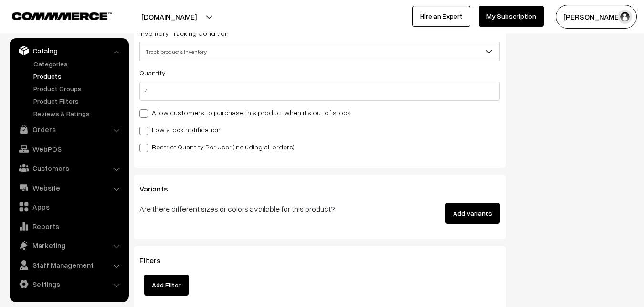
click at [147, 129] on span at bounding box center [143, 130] width 9 height 9
click at [146, 129] on input "Low stock notification" at bounding box center [142, 129] width 6 height 6
checkbox input "true"
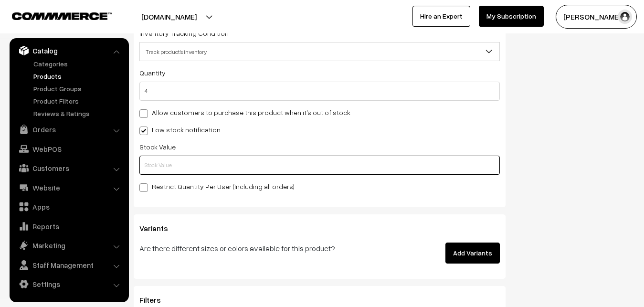
click at [150, 164] on input "text" at bounding box center [319, 165] width 360 height 19
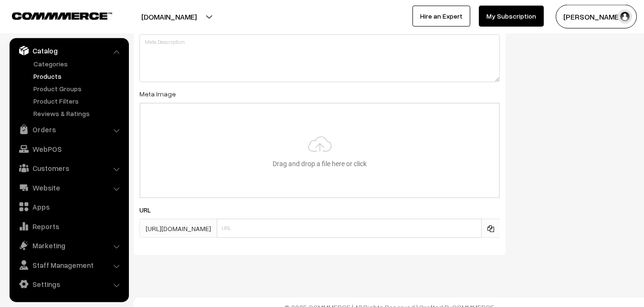
scroll to position [1421, 0]
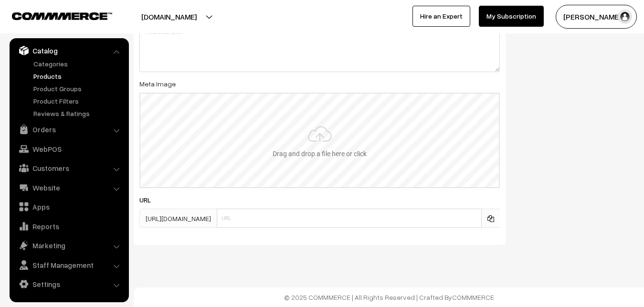
type input "2"
click at [326, 132] on input "file" at bounding box center [319, 141] width 358 height 94
type input "C:\fakepath\kanchipuram-saree-va12895-oct.jpeg"
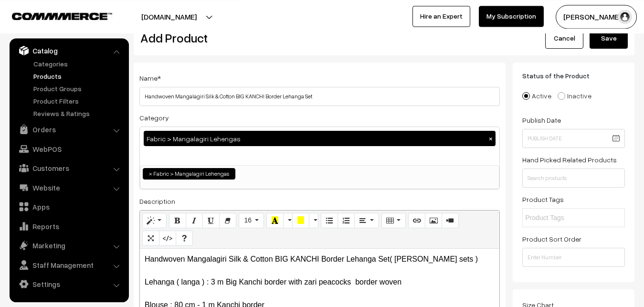
scroll to position [0, 0]
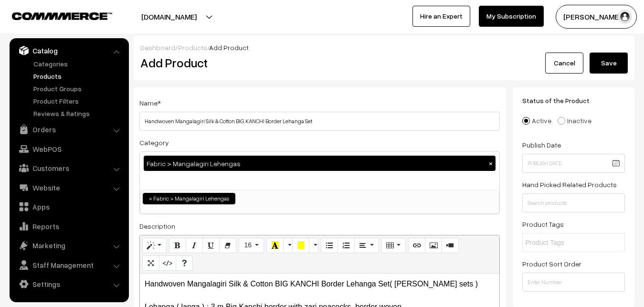
click at [600, 71] on button "Save" at bounding box center [608, 62] width 38 height 21
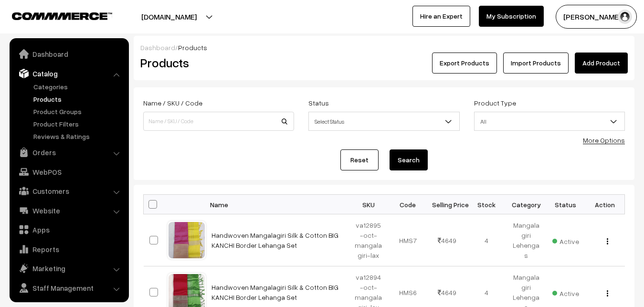
scroll to position [23, 0]
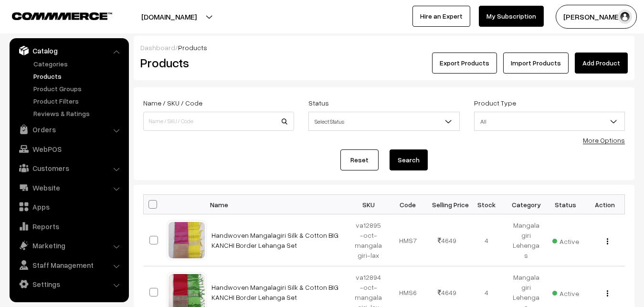
click at [262, 64] on h2 "Products" at bounding box center [216, 62] width 153 height 15
click at [599, 56] on link "Add Product" at bounding box center [601, 62] width 53 height 21
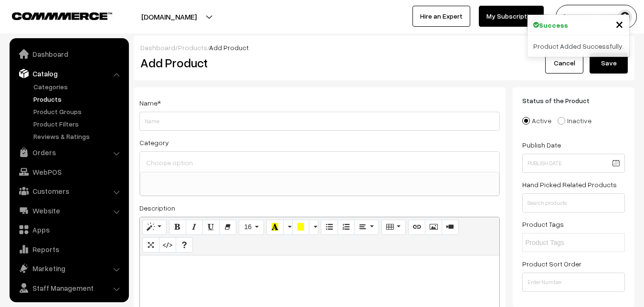
select select
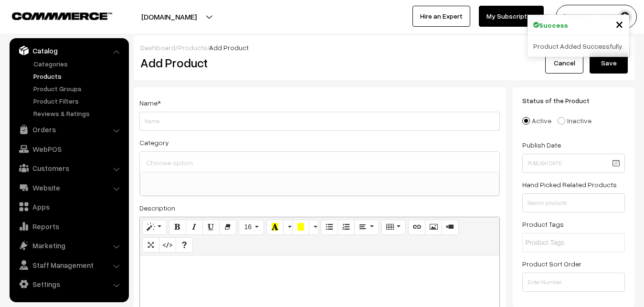
paste div
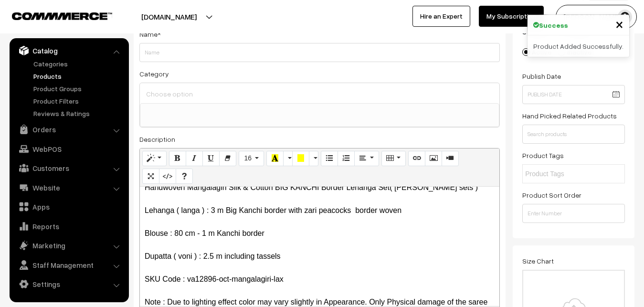
scroll to position [0, 0]
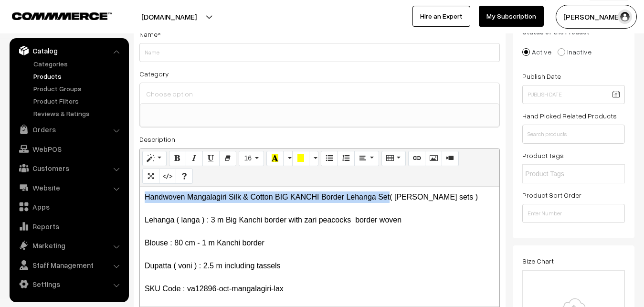
drag, startPoint x: 390, startPoint y: 198, endPoint x: 146, endPoint y: 197, distance: 244.8
click at [146, 197] on p "Handwoven Mangalagiri Silk & Cotton BIG KANCHI Border Lehanga Set( langa voni s…" at bounding box center [320, 271] width 350 height 160
copy p "Handwoven Mangalagiri Silk & Cotton BIG KANCHI Border Lehanga Set"
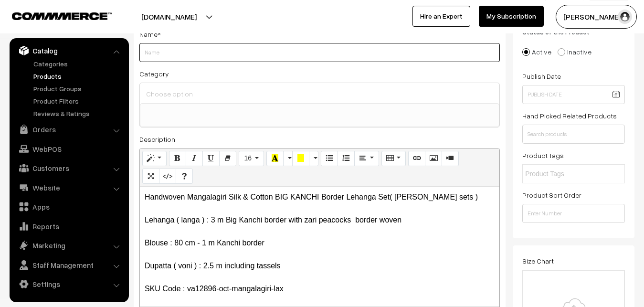
paste input "Handwoven Mangalagiri Silk & Cotton BIG KANCHI Border Lehanga Set"
type input "Handwoven Mangalagiri Silk & Cotton BIG KANCHI Border Lehanga Set"
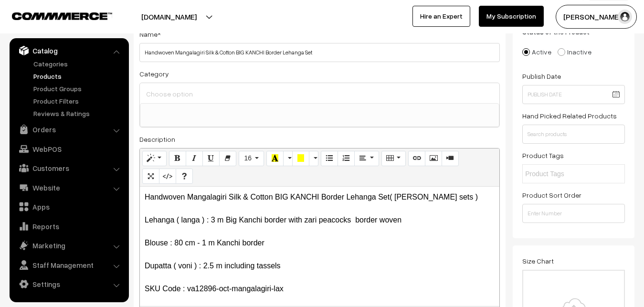
click at [169, 91] on input at bounding box center [320, 94] width 352 height 14
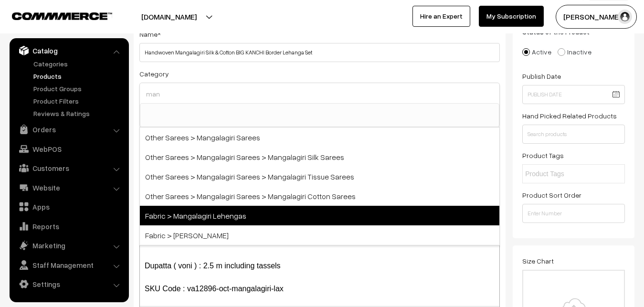
type input "man"
click at [230, 213] on span "Fabric > Mangalagiri Lehengas" at bounding box center [319, 216] width 359 height 20
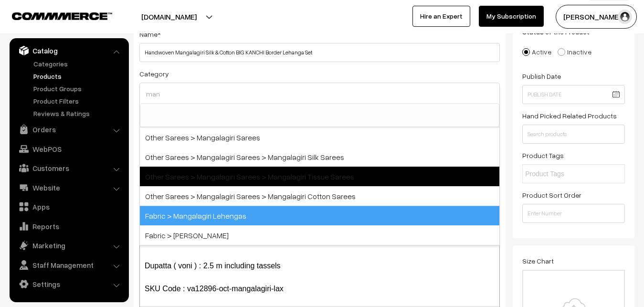
select select "42"
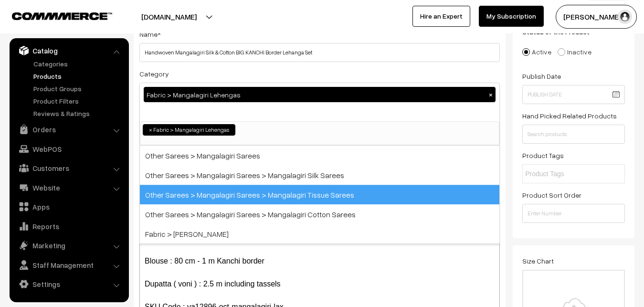
scroll to position [591, 0]
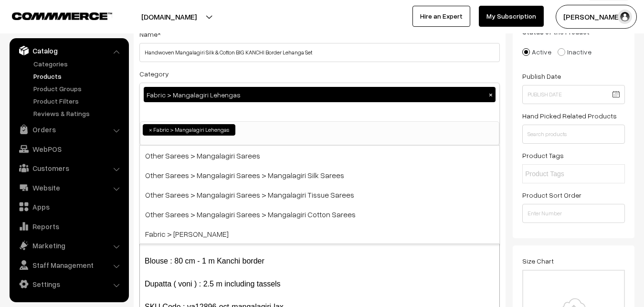
click at [243, 68] on div "Name * Handwoven Mangalagiri Silk & Cotton BIG KANCHI Border Lehanga Set Catego…" at bounding box center [320, 182] width 372 height 326
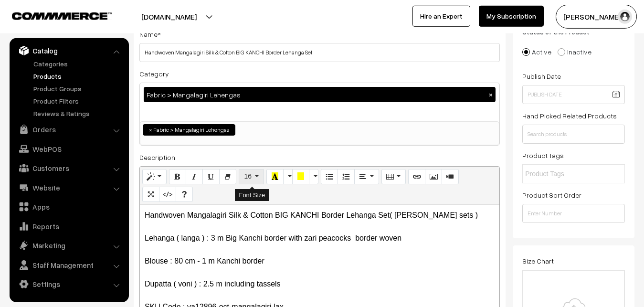
scroll to position [312, 0]
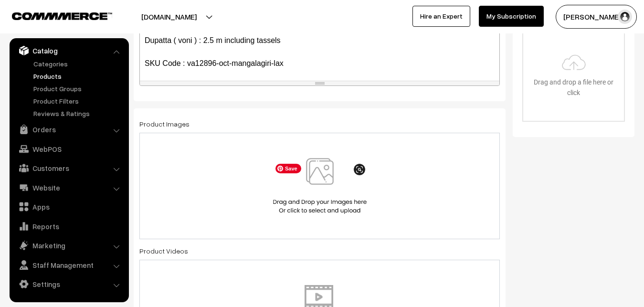
click at [319, 172] on img at bounding box center [320, 186] width 98 height 56
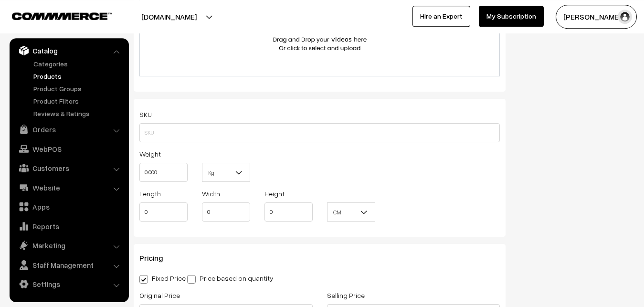
scroll to position [604, 0]
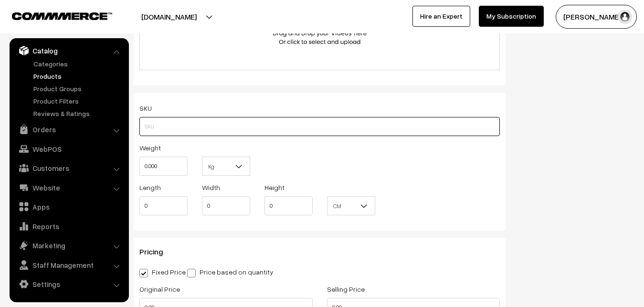
paste input "va12896-oct-mangalagiri-lax"
type input "va12896-oct-mangalagiri-lax"
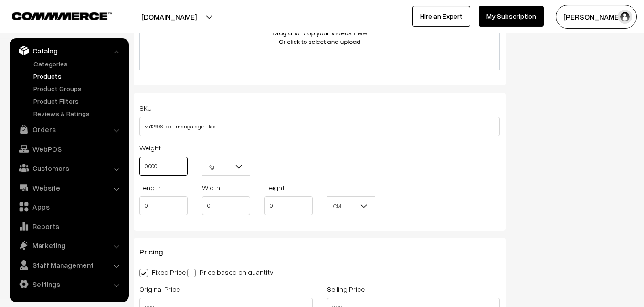
drag, startPoint x: 171, startPoint y: 167, endPoint x: 115, endPoint y: 171, distance: 56.4
click at [139, 171] on input "0.000" at bounding box center [163, 166] width 48 height 19
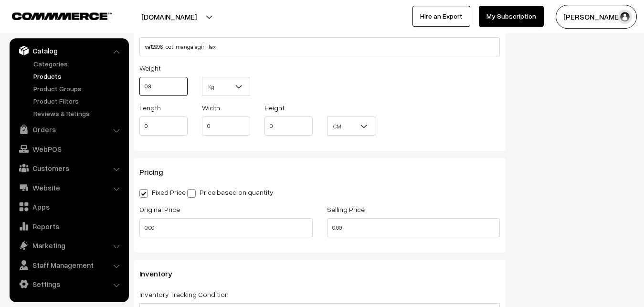
scroll to position [750, 0]
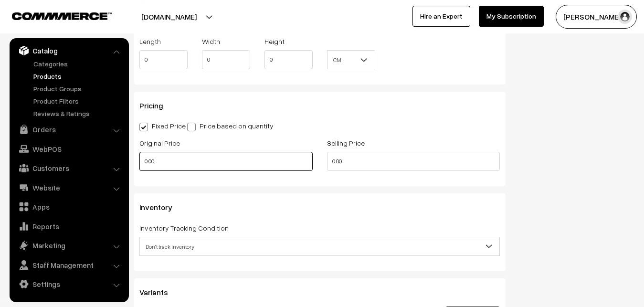
type input "0.80"
drag, startPoint x: 166, startPoint y: 155, endPoint x: 116, endPoint y: 155, distance: 49.2
click at [139, 155] on input "0.00" at bounding box center [225, 161] width 173 height 19
type input "3150"
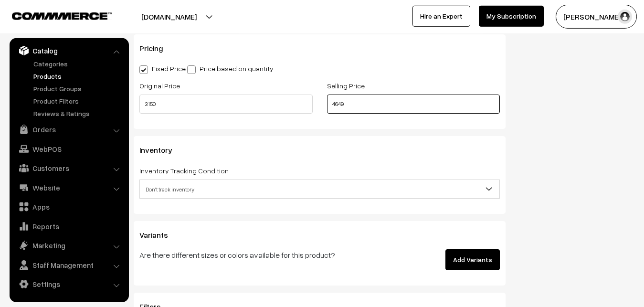
scroll to position [848, 0]
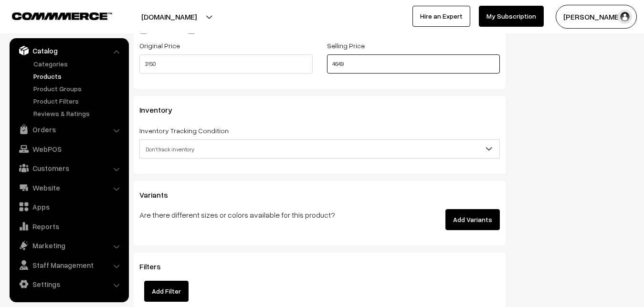
type input "4649"
click at [171, 154] on span "Don't track inventory" at bounding box center [319, 149] width 359 height 17
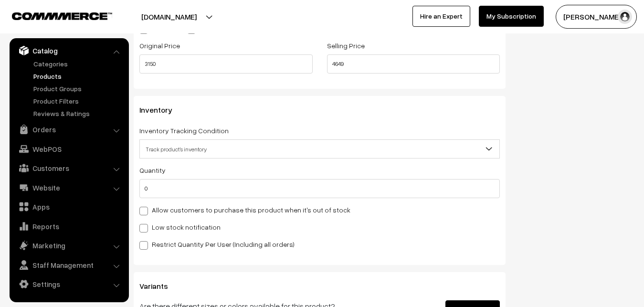
select select "2"
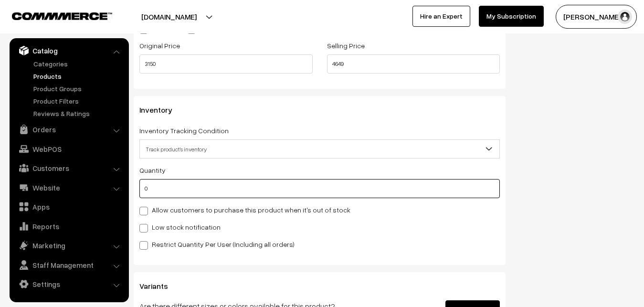
click at [170, 194] on input "0" at bounding box center [319, 188] width 360 height 19
type input "4"
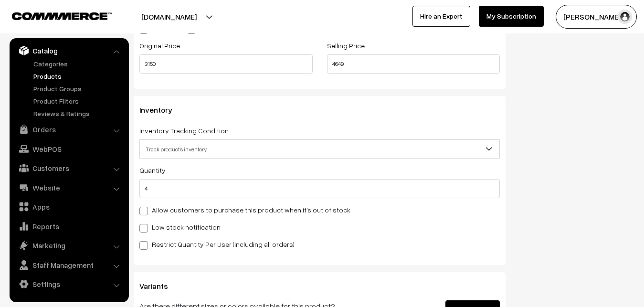
click at [159, 233] on div "Quantity 4 Allow customers to purchase this product when it's out of stock Low …" at bounding box center [319, 206] width 360 height 85
click at [161, 230] on label "Low stock notification" at bounding box center [179, 227] width 81 height 10
click at [146, 230] on input "Low stock notification" at bounding box center [142, 226] width 6 height 6
checkbox input "true"
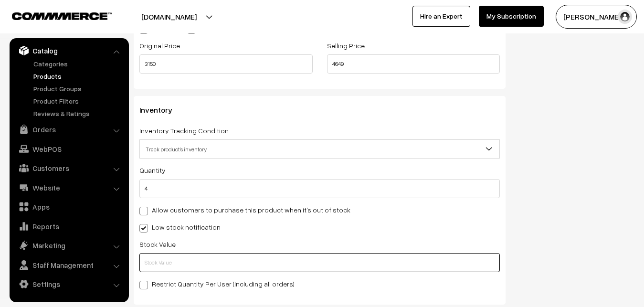
click at [163, 257] on input "text" at bounding box center [319, 262] width 360 height 19
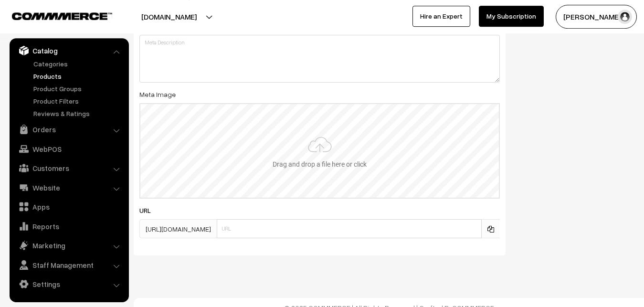
scroll to position [1421, 0]
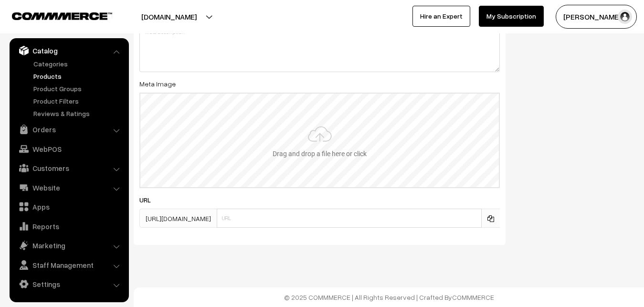
type input "2"
click at [324, 133] on input "file" at bounding box center [319, 141] width 358 height 94
type input "C:\fakepath\kanchipuram-saree-va12896-oct.jpeg"
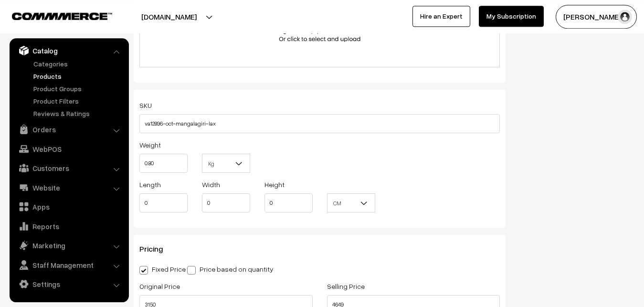
scroll to position [0, 0]
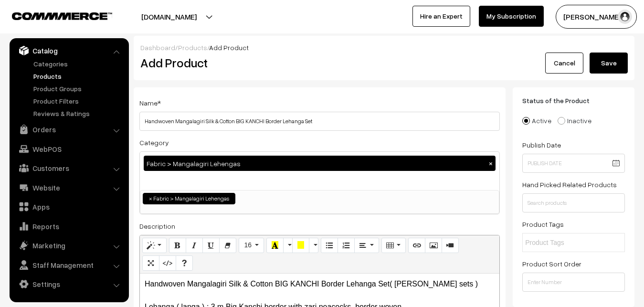
click at [603, 58] on button "Save" at bounding box center [608, 62] width 38 height 21
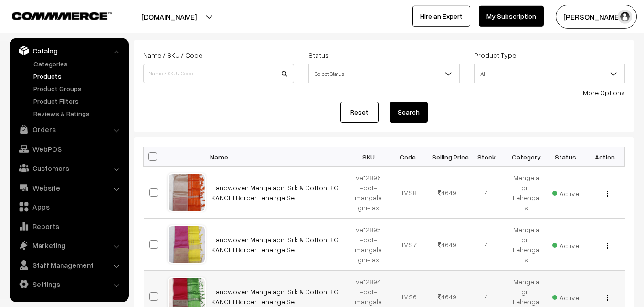
scroll to position [49, 0]
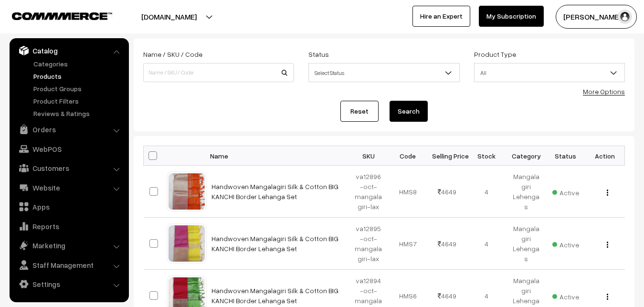
click at [260, 110] on div "Reset Search" at bounding box center [384, 111] width 482 height 21
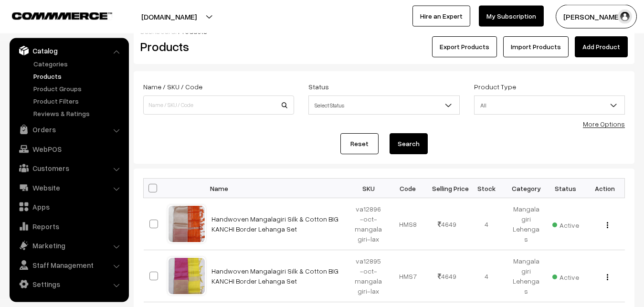
scroll to position [0, 0]
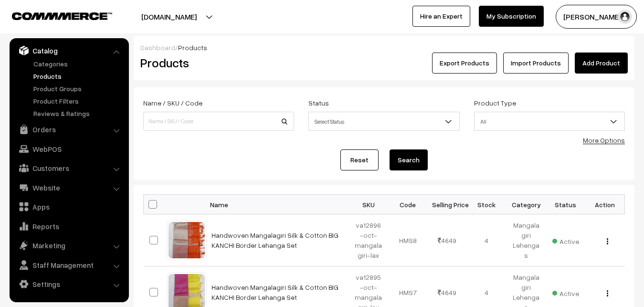
click at [598, 59] on link "Add Product" at bounding box center [601, 62] width 53 height 21
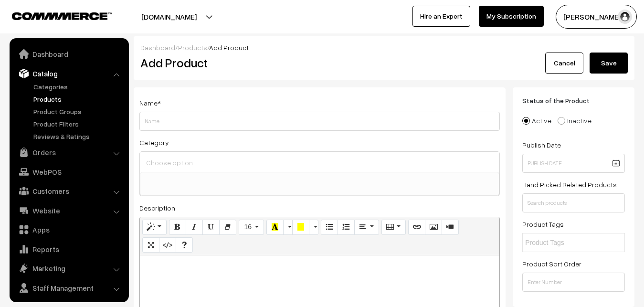
select select
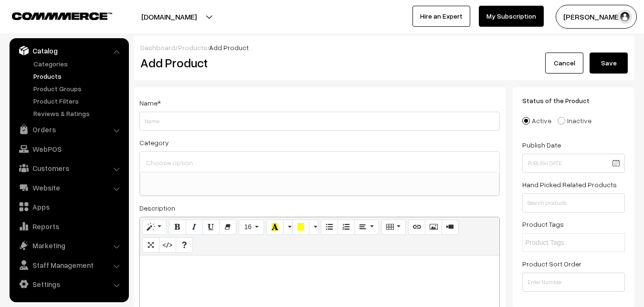
paste div
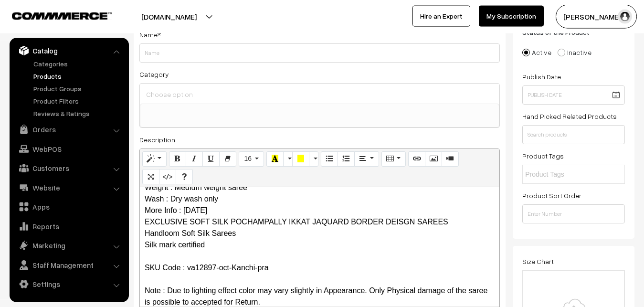
scroll to position [0, 0]
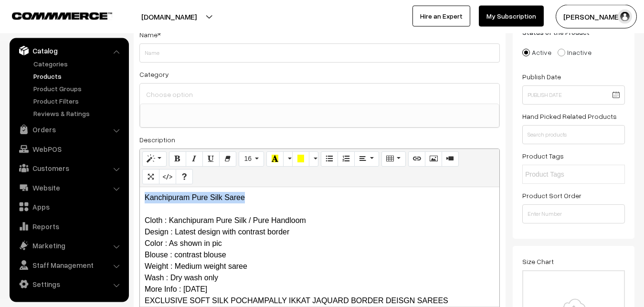
drag, startPoint x: 272, startPoint y: 197, endPoint x: 111, endPoint y: 196, distance: 160.8
click at [140, 196] on div "Kanchipuram Pure Silk Saree Cloth : Kanchipuram Pure Silk / Pure Handloom Desig…" at bounding box center [319, 246] width 359 height 119
copy p "Kanchipuram Pure Silk Saree"
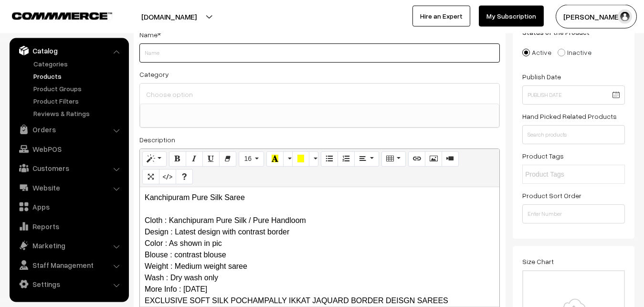
paste input "Kanchipuram Pure Silk Saree"
type input "Kanchipuram Pure Silk Saree"
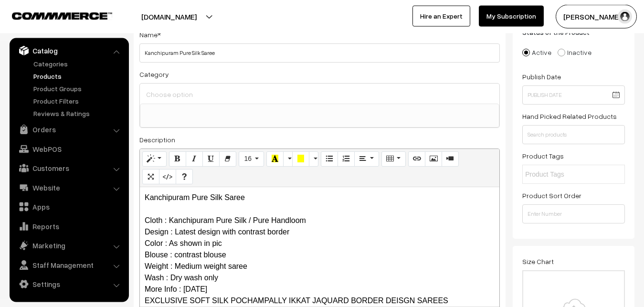
click at [176, 97] on input at bounding box center [320, 94] width 352 height 14
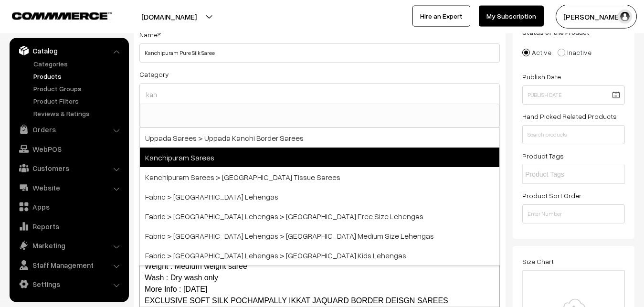
type input "kan"
click at [188, 159] on span "Kanchipuram Sarees" at bounding box center [319, 157] width 359 height 20
select select "3"
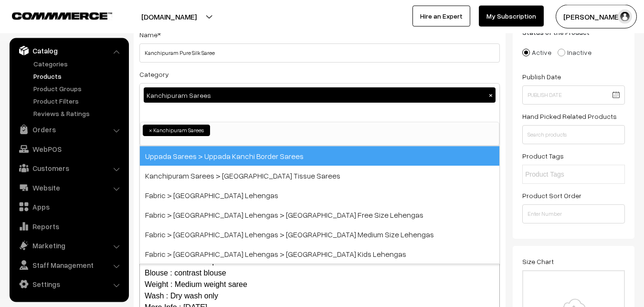
scroll to position [200, 0]
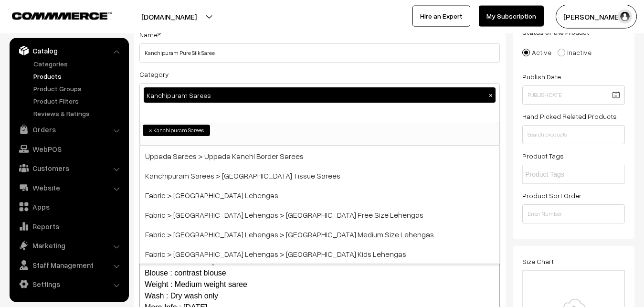
click at [203, 74] on div "Category Kanchipuram Sarees × Uppada Sarees Uppada Sarees > Uppada Plain Sarees…" at bounding box center [319, 107] width 360 height 78
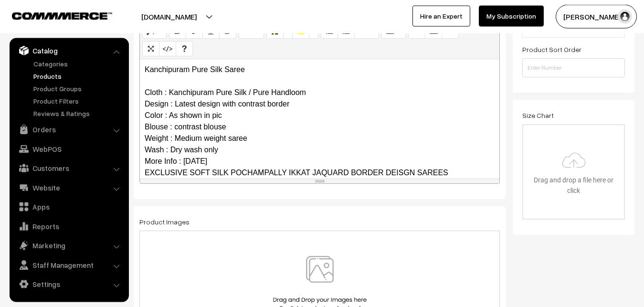
scroll to position [93, 0]
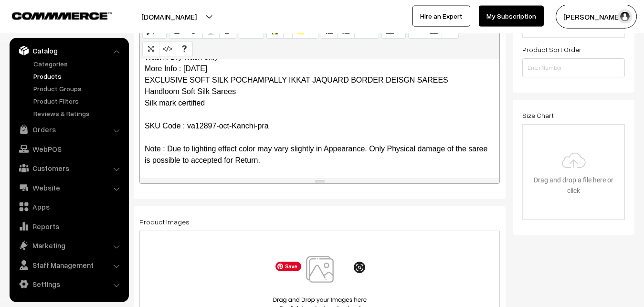
click at [325, 276] on img at bounding box center [320, 284] width 98 height 56
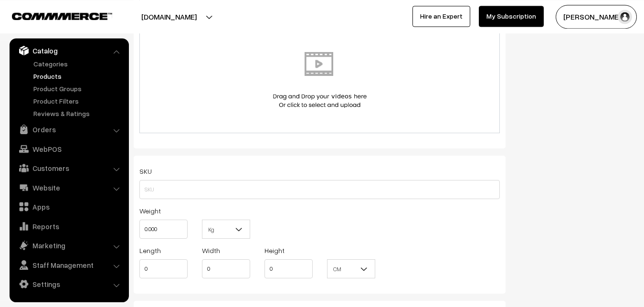
scroll to position [555, 0]
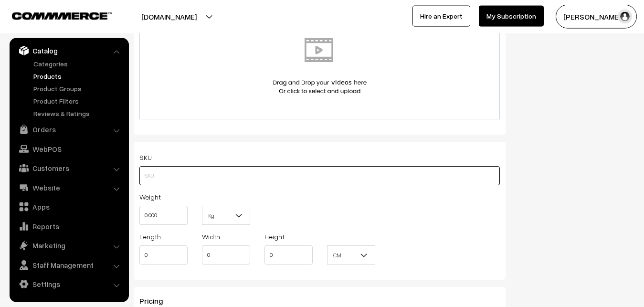
paste input "va12897-oct-Kanchi-pra"
type input "va12897-oct-Kanchi-pra"
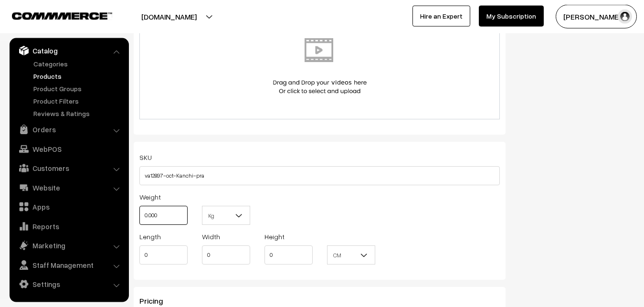
drag, startPoint x: 165, startPoint y: 222, endPoint x: 138, endPoint y: 221, distance: 26.7
click at [139, 221] on input "0.000" at bounding box center [163, 215] width 48 height 19
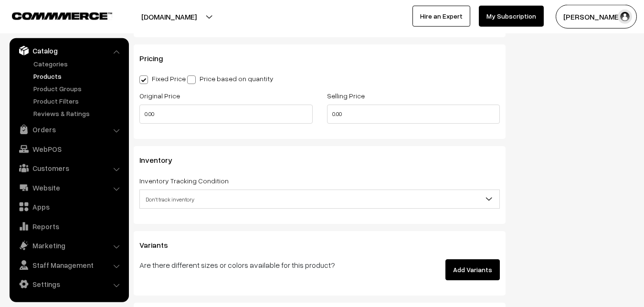
scroll to position [798, 0]
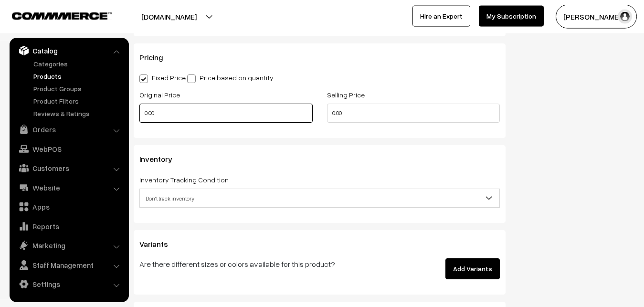
type input "0.80"
drag, startPoint x: 182, startPoint y: 116, endPoint x: 123, endPoint y: 113, distance: 59.7
click at [139, 113] on input "0.00" at bounding box center [225, 113] width 173 height 19
drag, startPoint x: 159, startPoint y: 114, endPoint x: 99, endPoint y: 116, distance: 60.2
click at [139, 116] on input "0" at bounding box center [225, 113] width 173 height 19
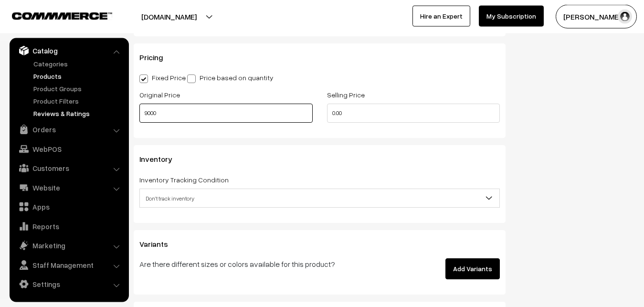
type input "9000"
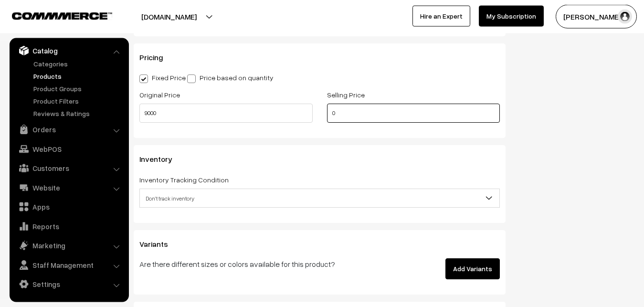
drag, startPoint x: 342, startPoint y: 115, endPoint x: 318, endPoint y: 115, distance: 23.9
click at [327, 115] on input "0" at bounding box center [413, 113] width 173 height 19
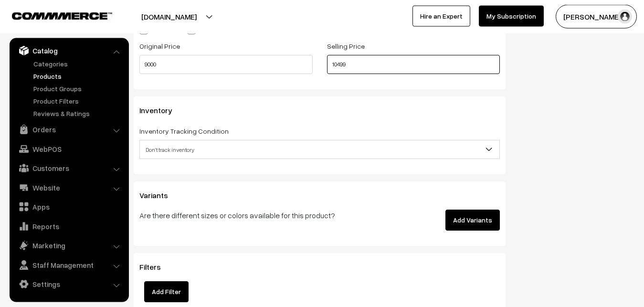
type input "10499"
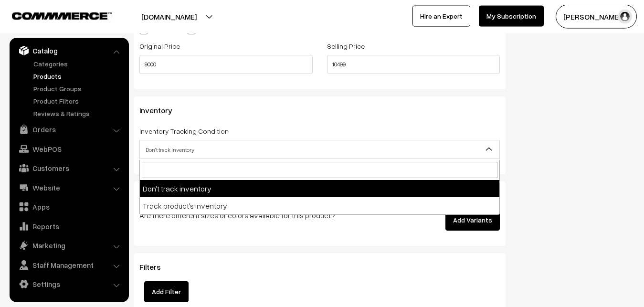
click at [170, 151] on span "Don't track inventory" at bounding box center [319, 149] width 359 height 17
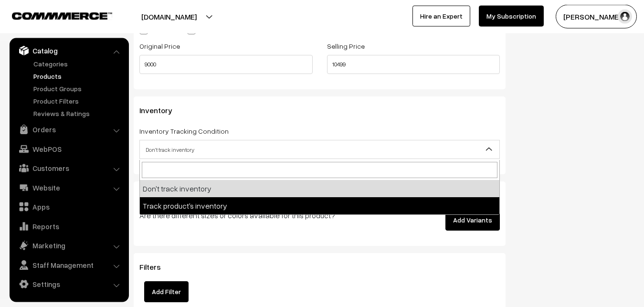
select select "2"
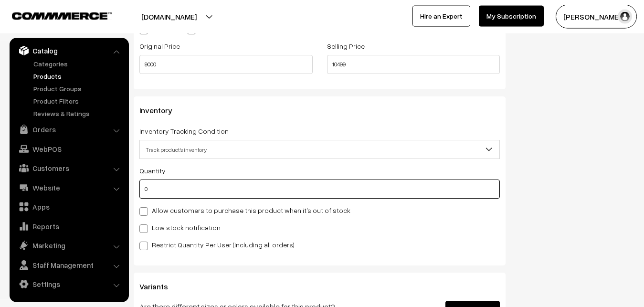
click at [163, 181] on input "0" at bounding box center [319, 188] width 360 height 19
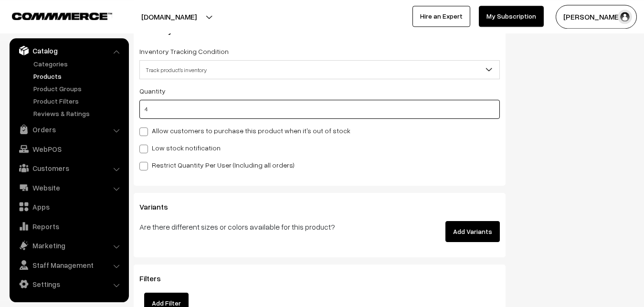
scroll to position [944, 0]
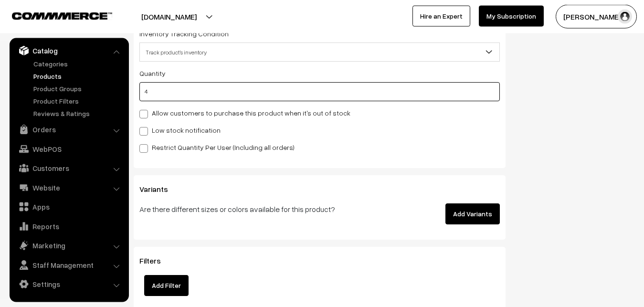
type input "4"
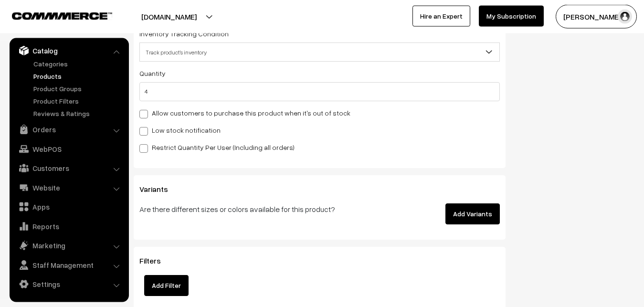
click at [167, 130] on label "Low stock notification" at bounding box center [179, 130] width 81 height 10
click at [146, 130] on input "Low stock notification" at bounding box center [142, 129] width 6 height 6
checkbox input "true"
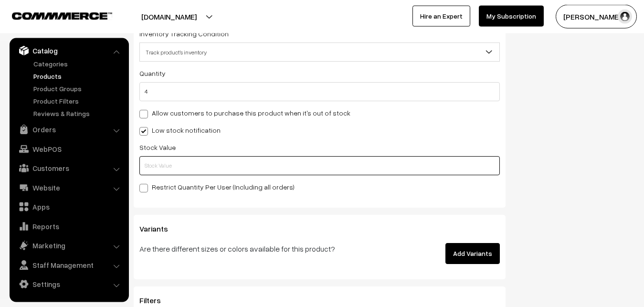
click at [169, 160] on input "text" at bounding box center [319, 165] width 360 height 19
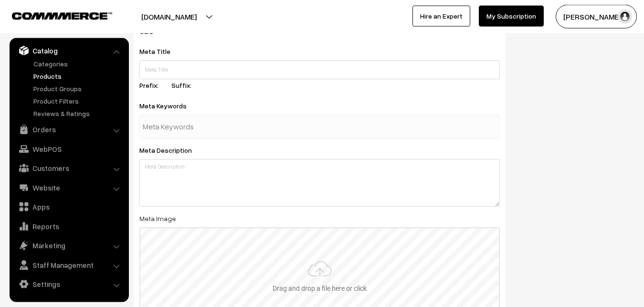
scroll to position [1421, 0]
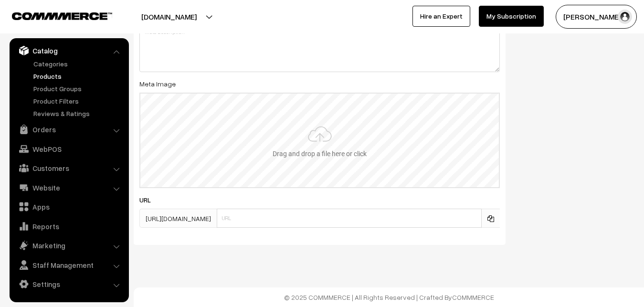
type input "2"
click at [305, 136] on input "file" at bounding box center [319, 141] width 358 height 94
type input "C:\fakepath\kanchipuram-saree-va12897-oct.jpeg"
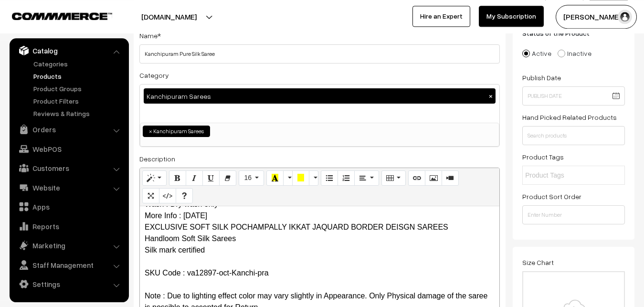
scroll to position [0, 0]
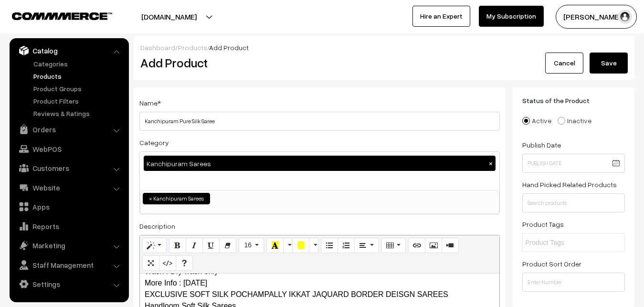
click at [613, 65] on button "Save" at bounding box center [608, 62] width 38 height 21
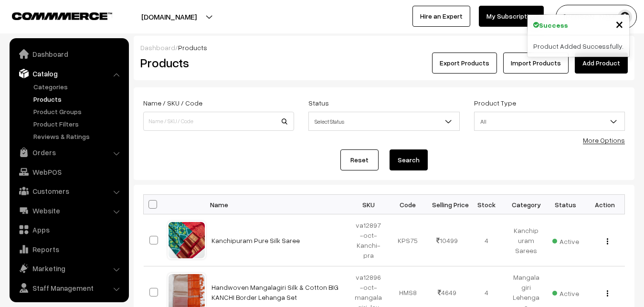
scroll to position [23, 0]
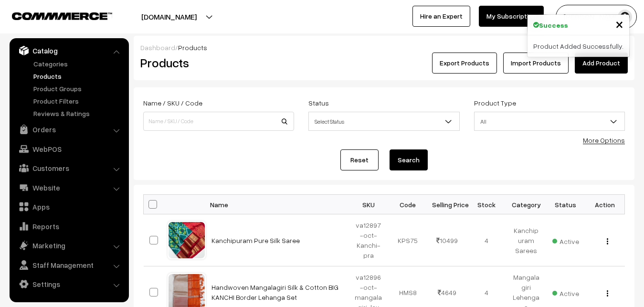
click at [275, 66] on h2 "Products" at bounding box center [216, 62] width 153 height 15
click at [595, 61] on link "Add Product" at bounding box center [601, 62] width 53 height 21
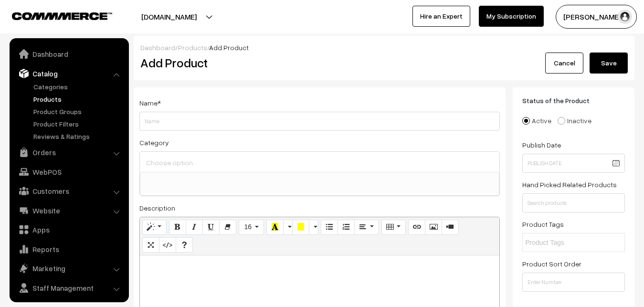
select select
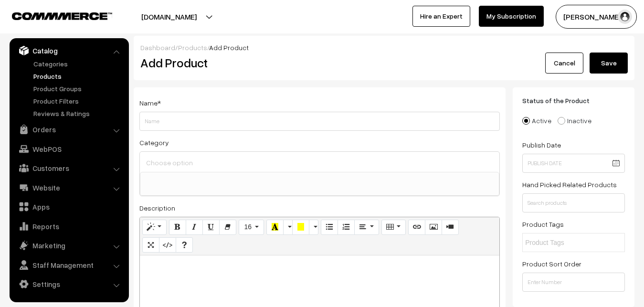
paste div
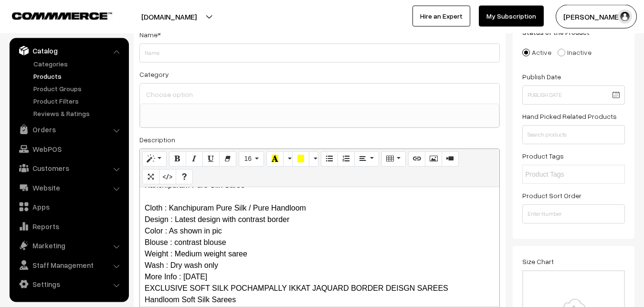
scroll to position [0, 0]
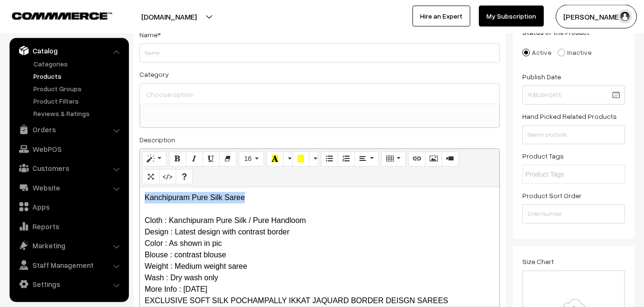
drag, startPoint x: 273, startPoint y: 201, endPoint x: 116, endPoint y: 199, distance: 157.5
click at [140, 199] on div "Kanchipuram Pure Silk Saree Cloth : Kanchipuram Pure Silk / Pure Handloom Desig…" at bounding box center [319, 246] width 359 height 119
copy p "Kanchipuram Pure Silk Saree"
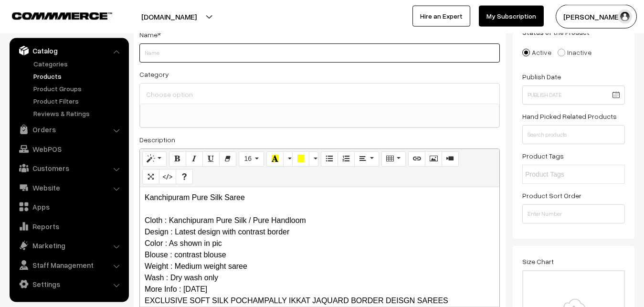
paste input "Kanchipuram Pure Silk Saree"
type input "Kanchipuram Pure Silk Saree"
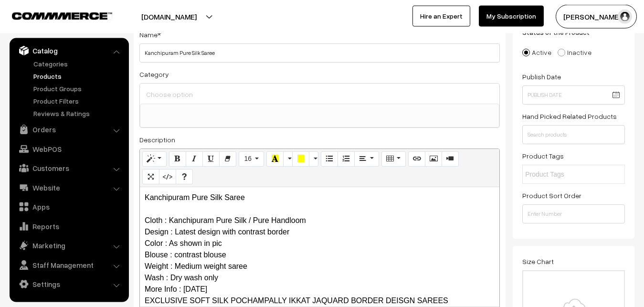
click at [165, 97] on input at bounding box center [320, 94] width 352 height 14
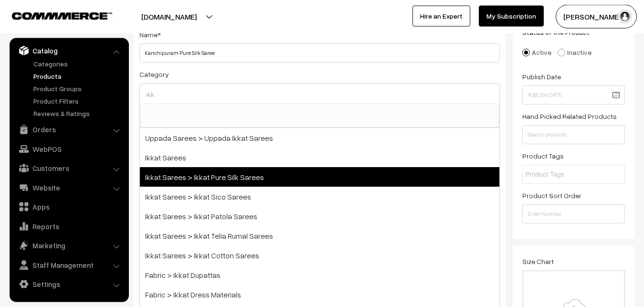
type input "ikk"
click at [186, 171] on span "Ikkat Sarees > Ikkat Pure Silk Sarees" at bounding box center [319, 177] width 359 height 20
select select "20"
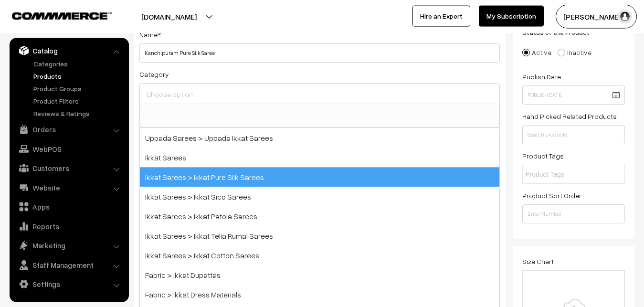
scroll to position [150, 0]
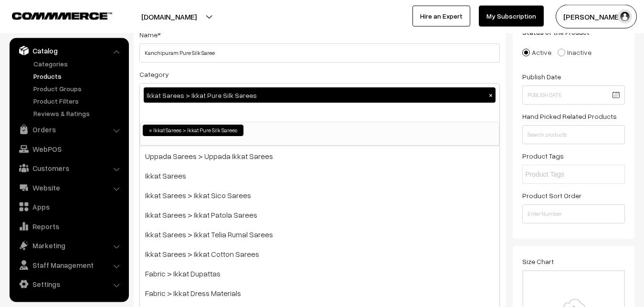
click at [210, 74] on div "Category Ikkat Sarees > Ikkat Pure Silk Sarees × Uppada Sarees Uppada Sarees > …" at bounding box center [319, 107] width 360 height 78
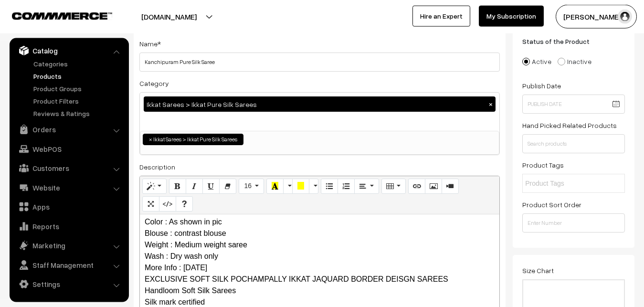
scroll to position [146, 0]
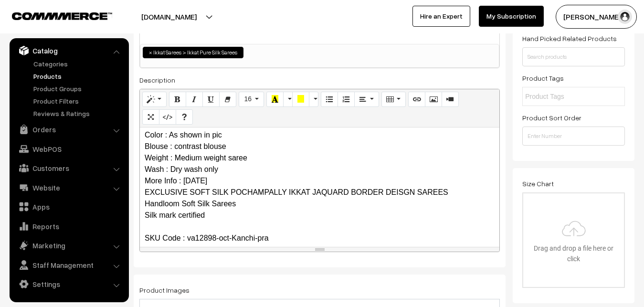
click at [196, 189] on p "Kanchipuram Pure Silk Saree Cloth : Kanchipuram Pure Silk / Pure Handloom Desig…" at bounding box center [320, 181] width 350 height 195
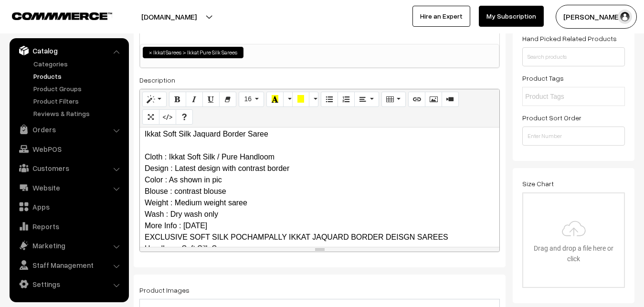
scroll to position [0, 0]
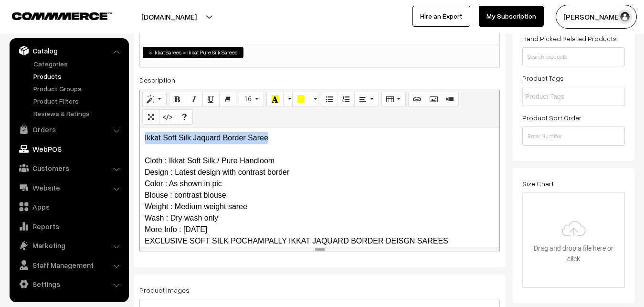
drag, startPoint x: 279, startPoint y: 142, endPoint x: 98, endPoint y: 141, distance: 180.9
click at [140, 142] on div "Ikkat Soft Silk Jaquard Border Saree Cloth : Ikkat Soft Silk / Pure Handloom De…" at bounding box center [319, 186] width 359 height 119
copy div "Ikkat Soft Silk Jaquard Border Saree"
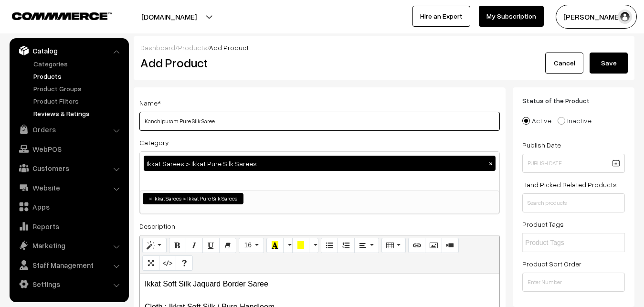
drag, startPoint x: 233, startPoint y: 113, endPoint x: 68, endPoint y: 110, distance: 165.6
click at [139, 112] on input "Kanchipuram Pure Silk Saree" at bounding box center [319, 121] width 360 height 19
paste input "Ikkat Soft Silk Jaquard Border"
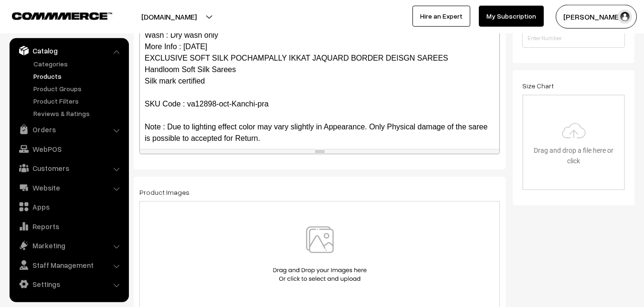
scroll to position [243, 0]
type input "Ikkat Soft Silk Jaquard Border Saree"
click at [322, 242] on img at bounding box center [320, 255] width 98 height 56
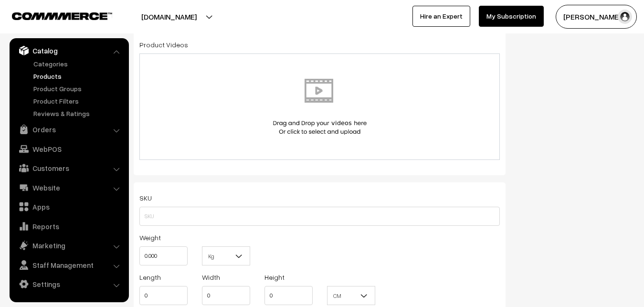
scroll to position [584, 0]
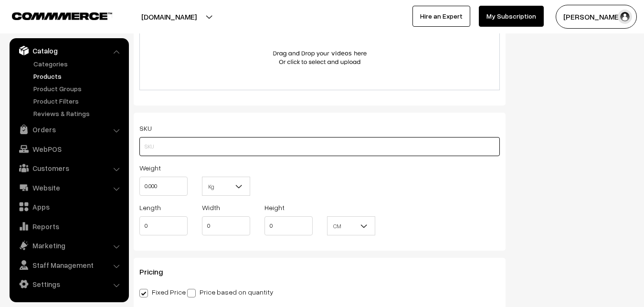
click at [166, 147] on input "text" at bounding box center [319, 146] width 360 height 19
paste input "va12898-oct-Kanchi-pra"
type input "va12898-oct-Kanchi-pra"
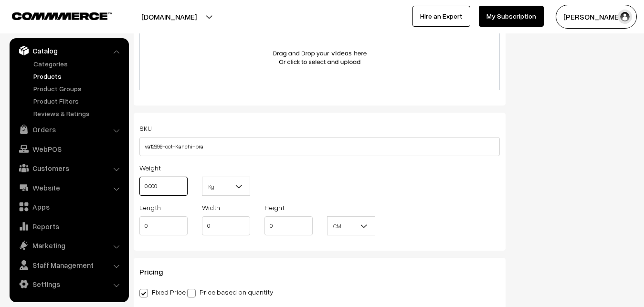
drag, startPoint x: 167, startPoint y: 181, endPoint x: 104, endPoint y: 182, distance: 63.5
click at [139, 182] on input "0.000" at bounding box center [163, 186] width 48 height 19
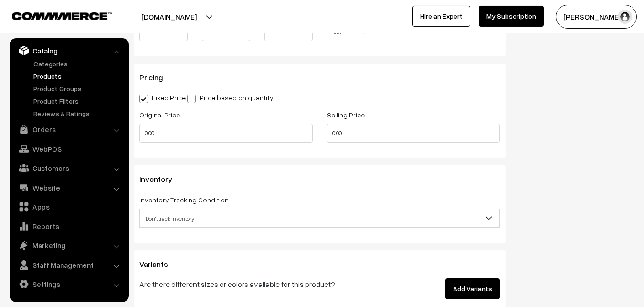
scroll to position [779, 0]
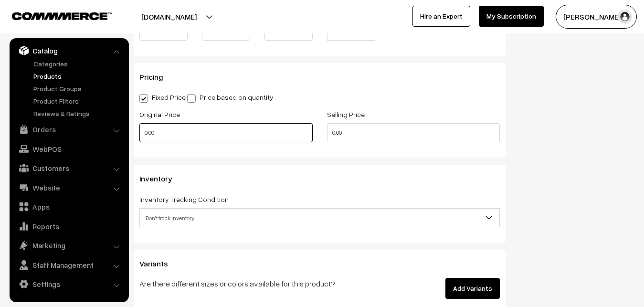
type input "0.80"
drag, startPoint x: 154, startPoint y: 135, endPoint x: 122, endPoint y: 137, distance: 31.6
click at [139, 137] on input "0.00" at bounding box center [225, 132] width 173 height 19
drag, startPoint x: 141, startPoint y: 136, endPoint x: 128, endPoint y: 135, distance: 12.4
click at [139, 135] on input "0" at bounding box center [225, 132] width 173 height 19
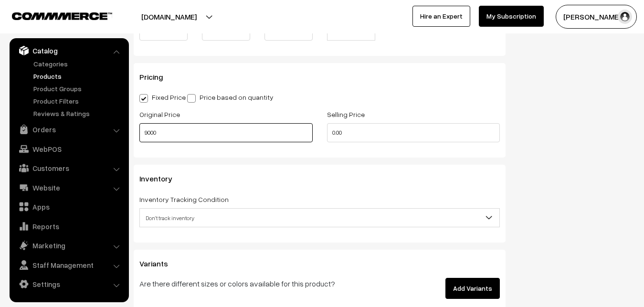
type input "9000"
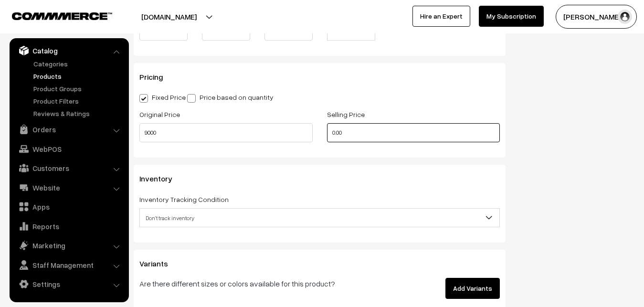
drag, startPoint x: 348, startPoint y: 139, endPoint x: 260, endPoint y: 137, distance: 88.8
click at [327, 137] on input "0.00" at bounding box center [413, 132] width 173 height 19
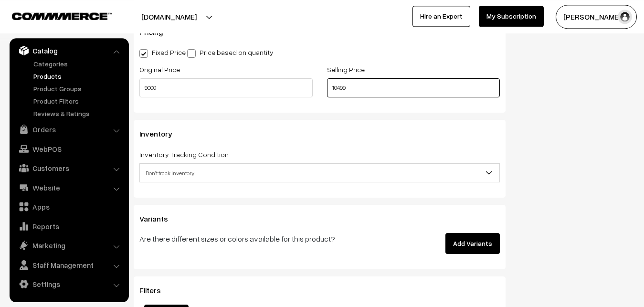
scroll to position [876, 0]
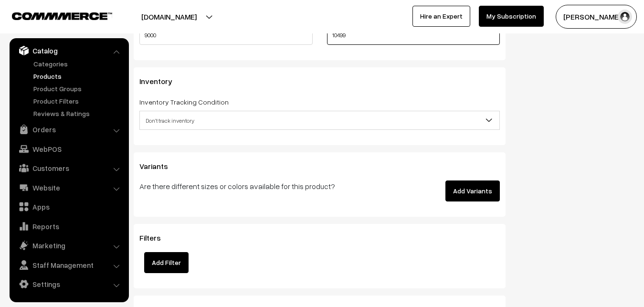
type input "10499"
click at [168, 121] on span "Don't track inventory" at bounding box center [319, 120] width 359 height 17
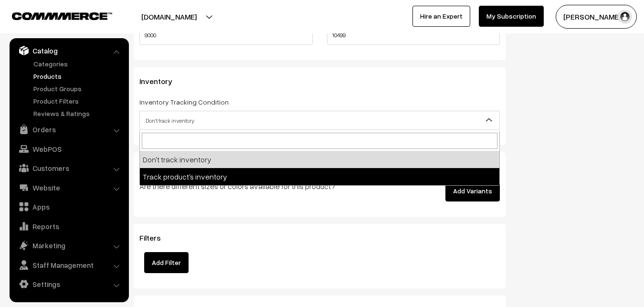
select select "2"
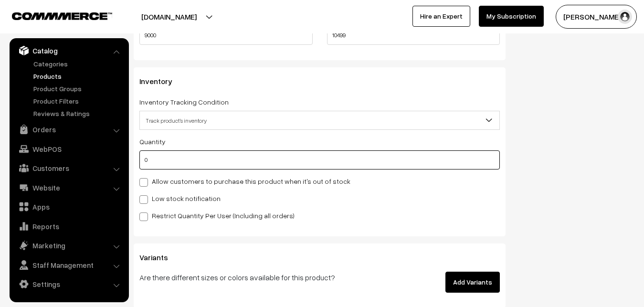
click at [171, 165] on input "0" at bounding box center [319, 159] width 360 height 19
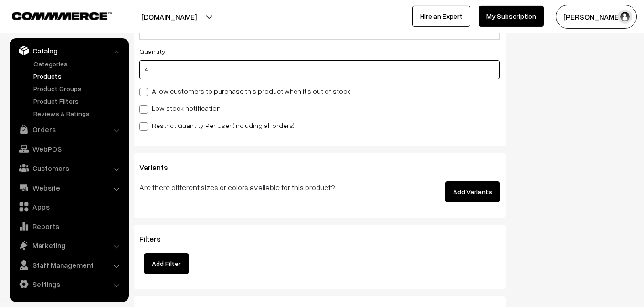
scroll to position [1022, 0]
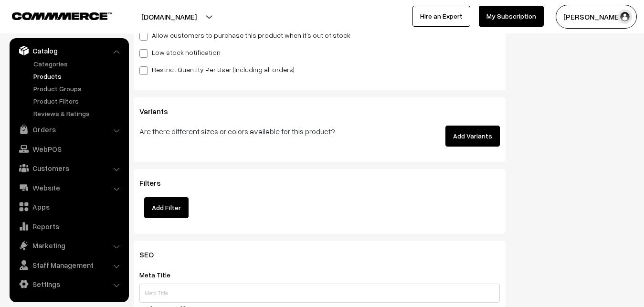
type input "4"
click at [155, 58] on div "Low stock notification" at bounding box center [319, 51] width 360 height 11
click at [155, 56] on label "Low stock notification" at bounding box center [179, 52] width 81 height 10
click at [146, 55] on input "Low stock notification" at bounding box center [142, 52] width 6 height 6
checkbox input "true"
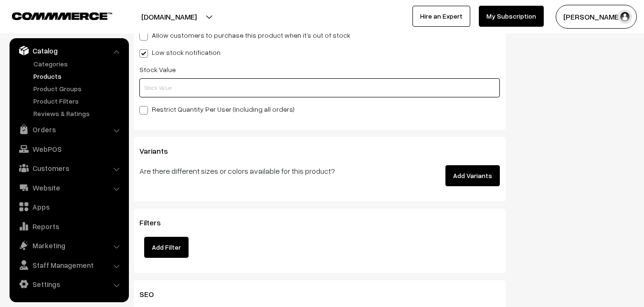
click at [155, 89] on input "text" at bounding box center [319, 87] width 360 height 19
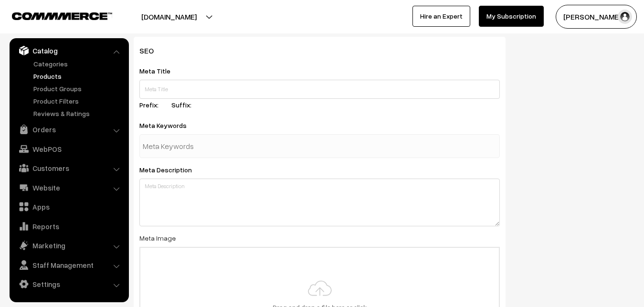
scroll to position [1421, 0]
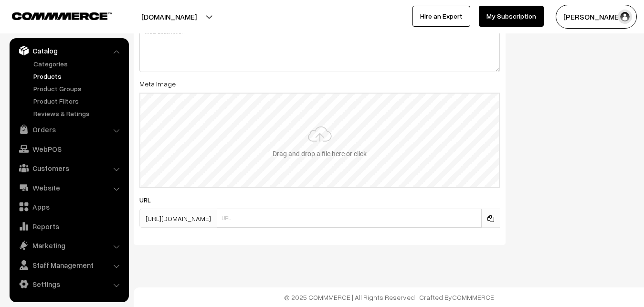
type input "2"
click at [344, 136] on input "file" at bounding box center [319, 141] width 358 height 94
type input "C:\fakepath\kanchipuram-saree-va12898-oct.jpeg"
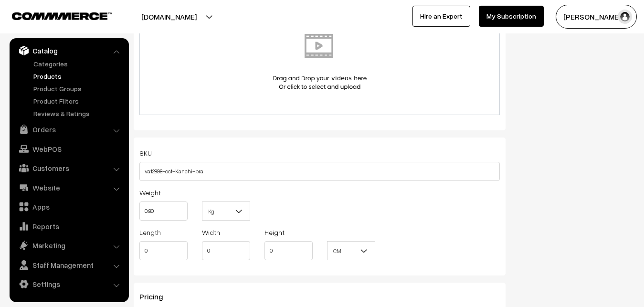
scroll to position [0, 0]
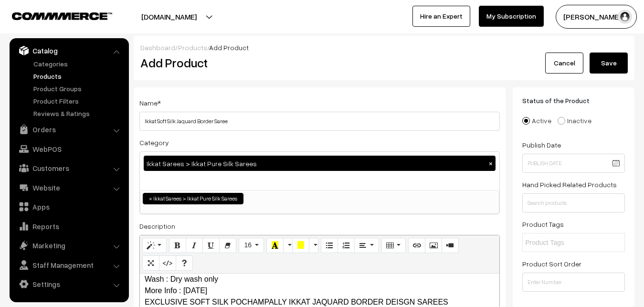
click at [612, 63] on button "Save" at bounding box center [608, 62] width 38 height 21
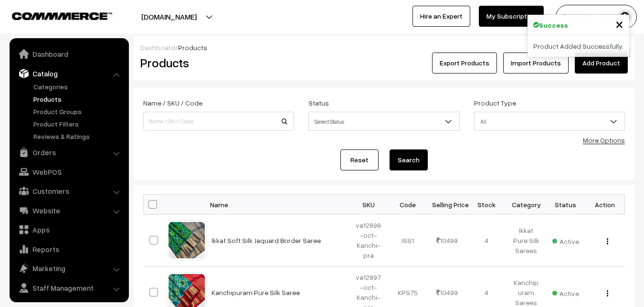
scroll to position [23, 0]
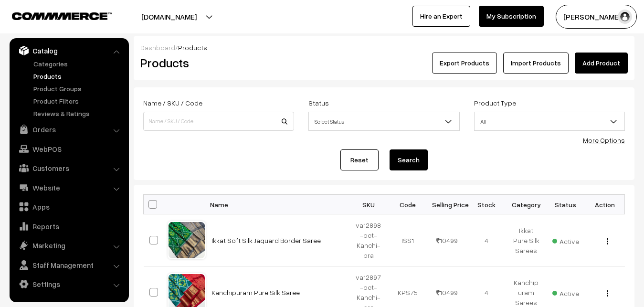
click at [590, 61] on link "Add Product" at bounding box center [601, 62] width 53 height 21
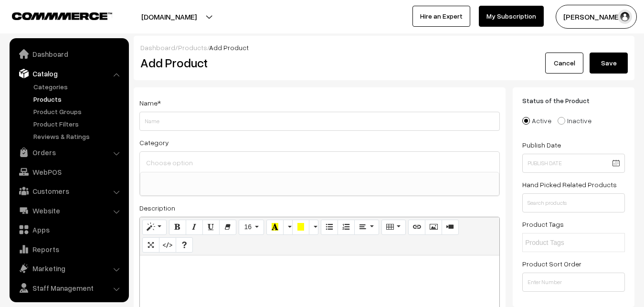
select select
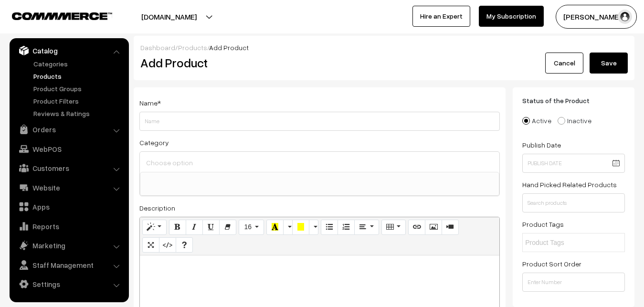
paste div
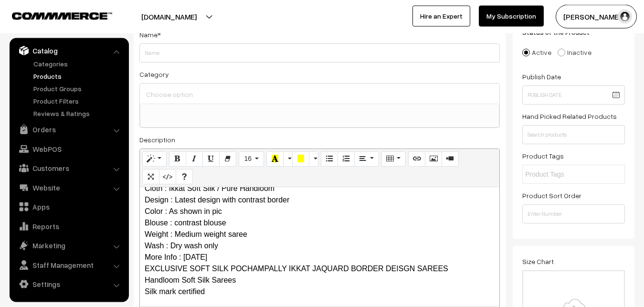
scroll to position [0, 0]
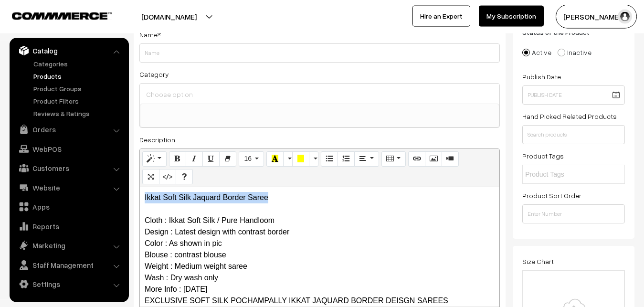
drag, startPoint x: 280, startPoint y: 196, endPoint x: 145, endPoint y: 197, distance: 134.6
click at [145, 197] on p "Ikkat Soft Silk Jaquard Border Saree Cloth : Ikkat Soft Silk / Pure Handloom De…" at bounding box center [320, 289] width 350 height 195
copy p "Ikkat Soft Silk Jaquard Border Saree"
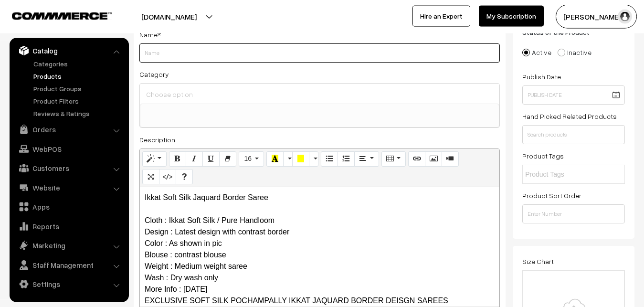
paste input "Ikkat Soft Silk Jaquard Border Saree"
type input "Ikkat Soft Silk Jaquard Border Saree"
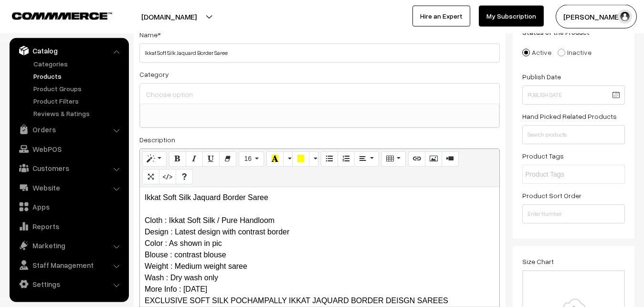
click at [185, 95] on input at bounding box center [320, 94] width 352 height 14
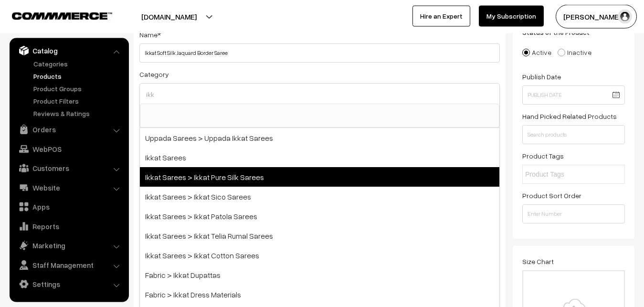
type input "ikk"
click at [232, 182] on span "Ikkat Sarees > Ikkat Pure Silk Sarees" at bounding box center [319, 177] width 359 height 20
select select "20"
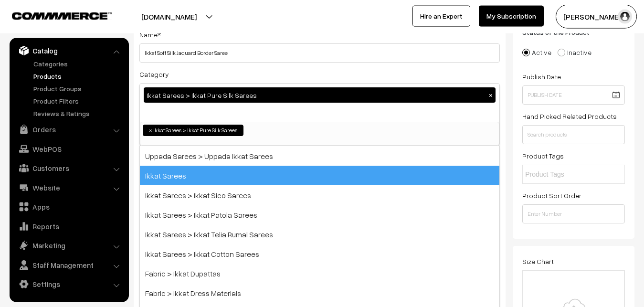
scroll to position [150, 0]
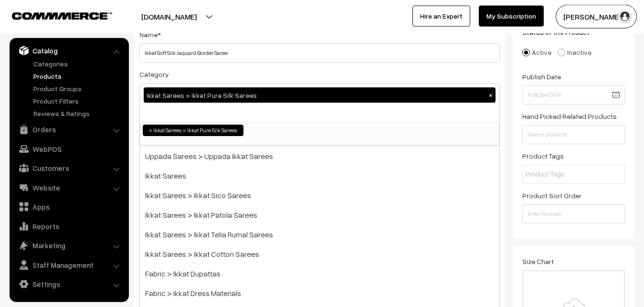
click at [219, 71] on div "Category Ikkat Sarees > Ikkat Pure Silk Sarees × Uppada Sarees Uppada Sarees > …" at bounding box center [319, 107] width 360 height 78
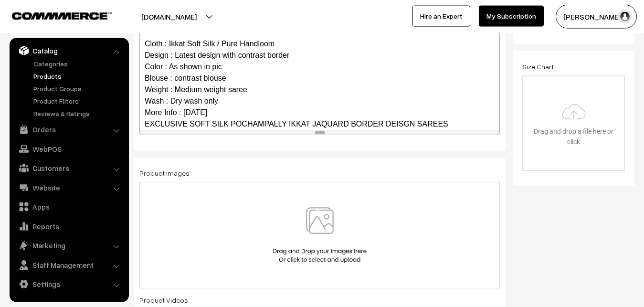
scroll to position [93, 0]
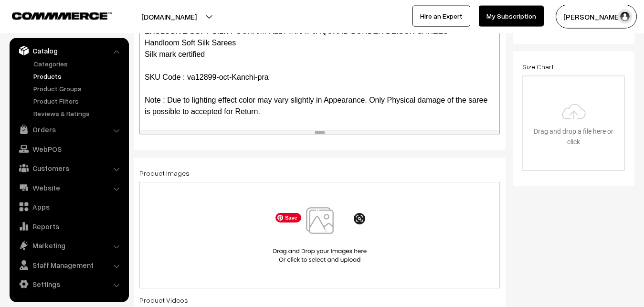
click at [329, 222] on img at bounding box center [320, 235] width 98 height 56
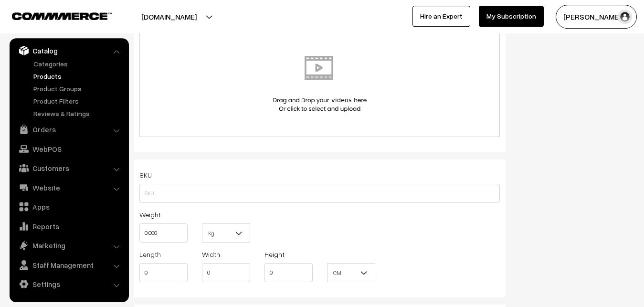
scroll to position [555, 0]
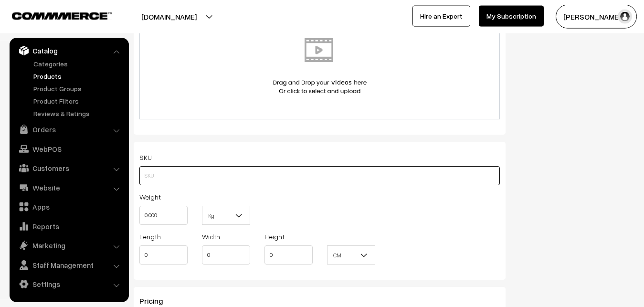
paste input "va12899-oct-Kanchi-pra"
type input "va12899-oct-Kanchi-pra"
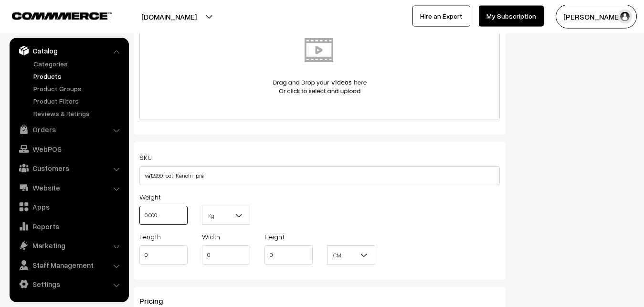
drag, startPoint x: 160, startPoint y: 214, endPoint x: 147, endPoint y: 215, distance: 12.9
click at [147, 215] on input "0.000" at bounding box center [163, 215] width 48 height 19
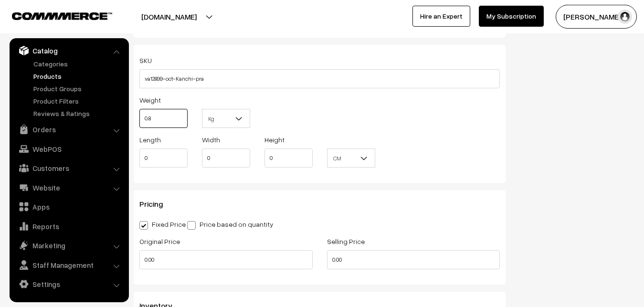
scroll to position [652, 0]
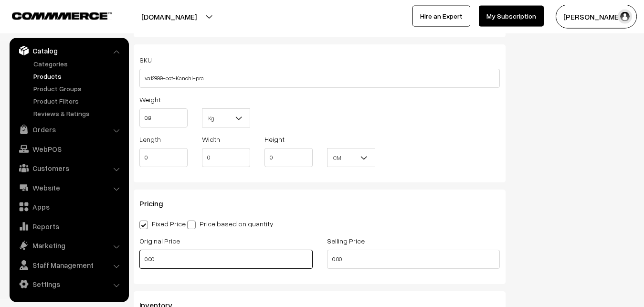
type input "0.80"
drag, startPoint x: 177, startPoint y: 256, endPoint x: 127, endPoint y: 257, distance: 49.2
click at [139, 257] on input "0.00" at bounding box center [225, 259] width 173 height 19
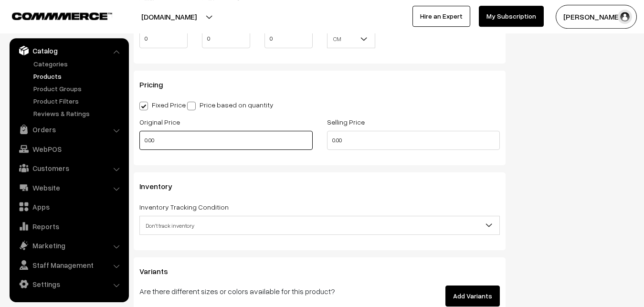
scroll to position [798, 0]
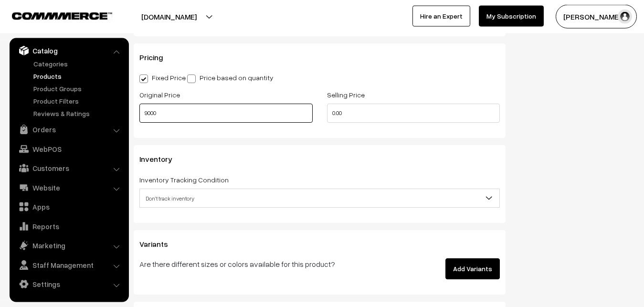
type input "9000"
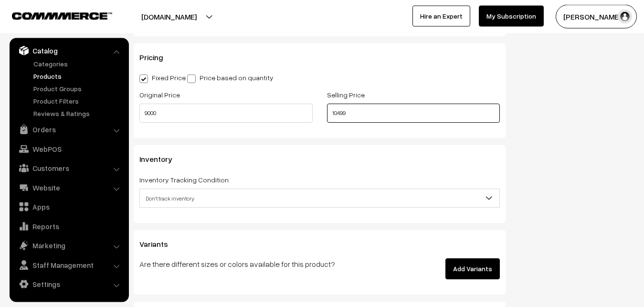
type input "10499"
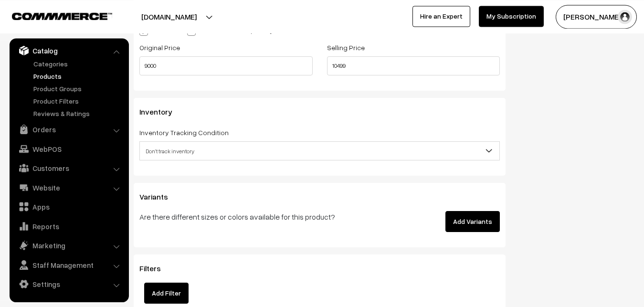
scroll to position [847, 0]
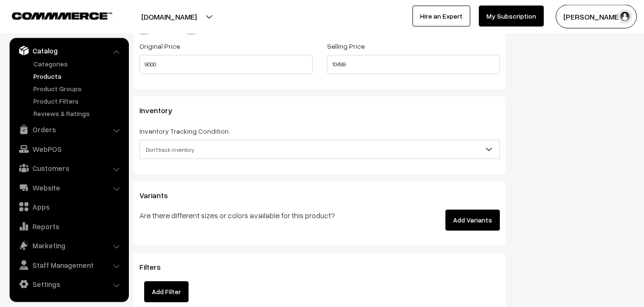
click at [162, 147] on span "Don't track inventory" at bounding box center [319, 149] width 359 height 17
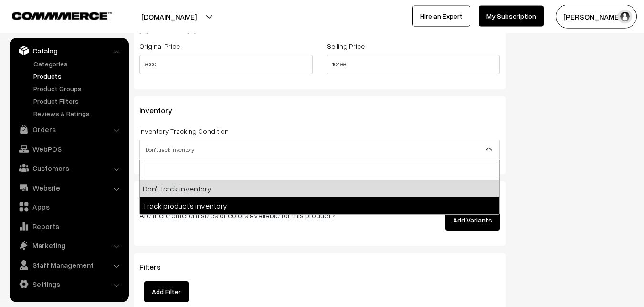
select select "2"
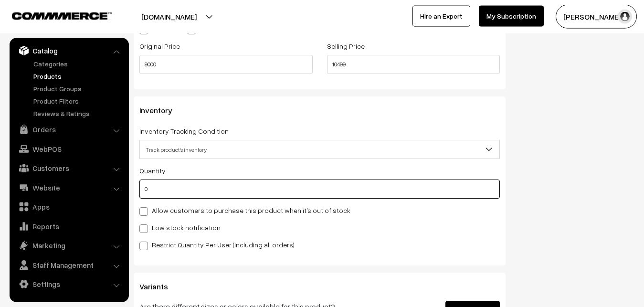
click at [175, 191] on input "0" at bounding box center [319, 188] width 360 height 19
type input "4"
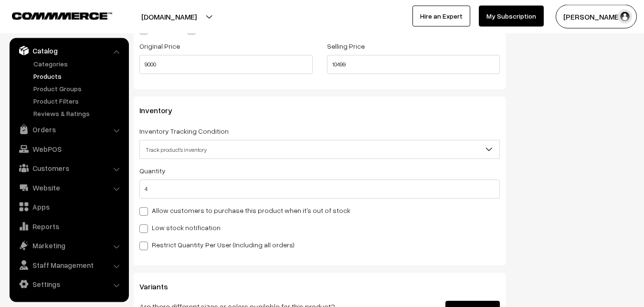
click at [163, 227] on label "Low stock notification" at bounding box center [179, 227] width 81 height 10
click at [146, 227] on input "Low stock notification" at bounding box center [142, 227] width 6 height 6
checkbox input "true"
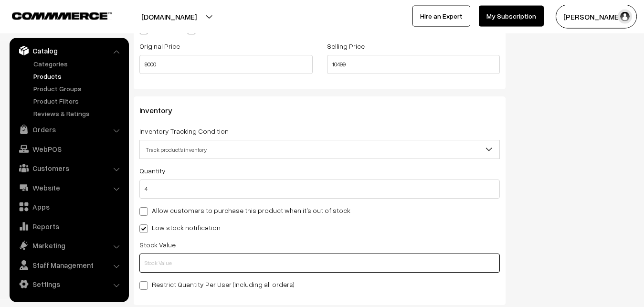
click at [163, 261] on input "text" at bounding box center [319, 262] width 360 height 19
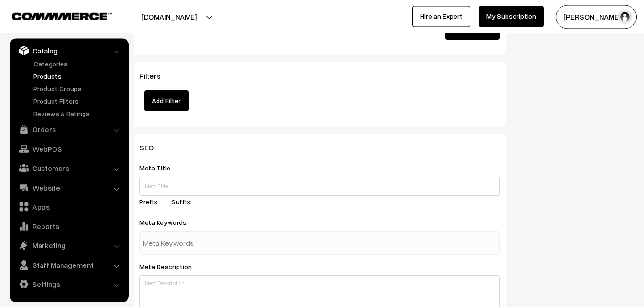
scroll to position [1421, 0]
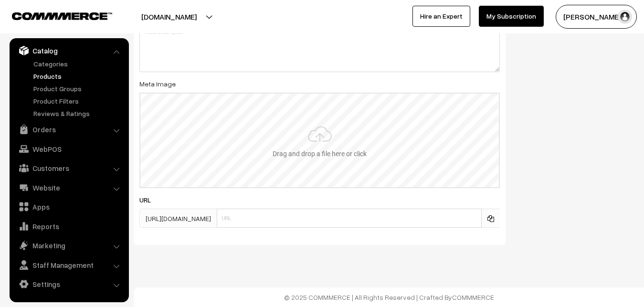
type input "2"
click at [357, 126] on input "file" at bounding box center [319, 141] width 358 height 94
type input "C:\fakepath\kanchipuram-saree-va12899-oct.jpeg"
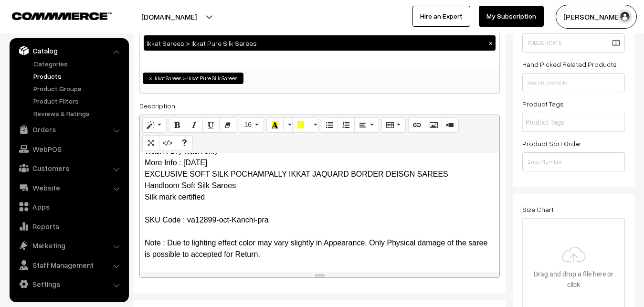
scroll to position [0, 0]
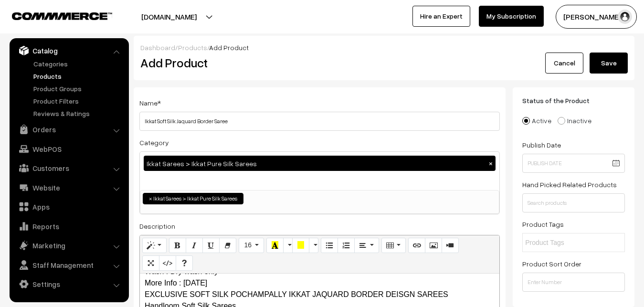
click at [620, 61] on button "Save" at bounding box center [608, 62] width 38 height 21
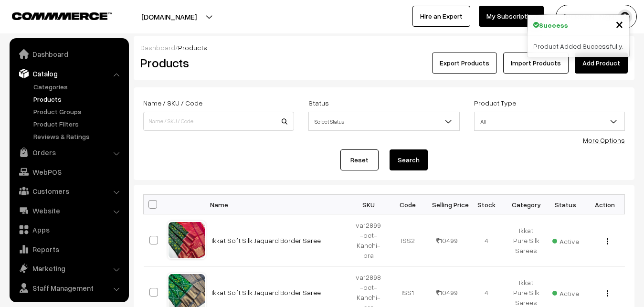
scroll to position [23, 0]
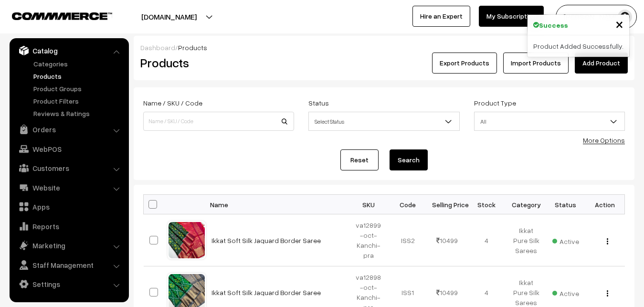
click at [590, 60] on link "Add Product" at bounding box center [601, 62] width 53 height 21
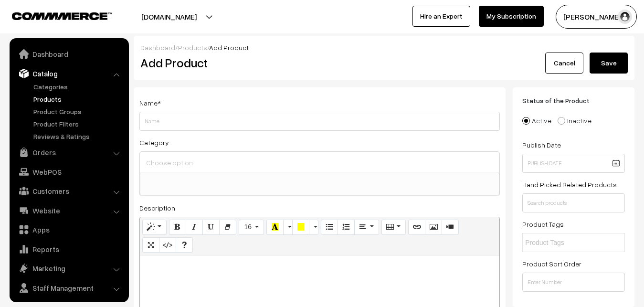
select select
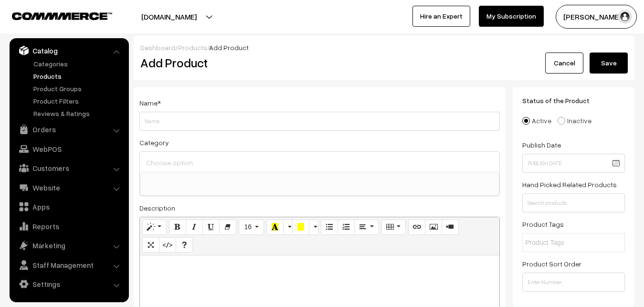
paste div
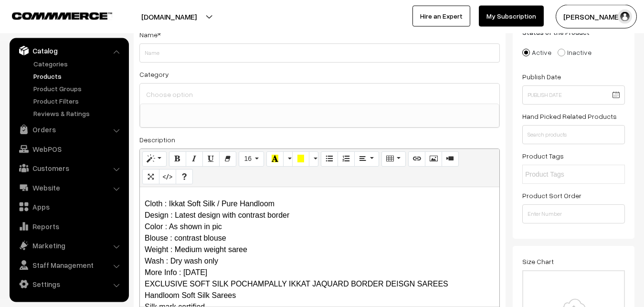
scroll to position [0, 0]
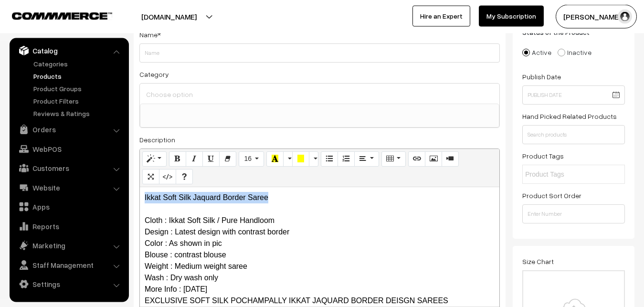
drag, startPoint x: 274, startPoint y: 201, endPoint x: 140, endPoint y: 201, distance: 134.1
click at [140, 201] on div "Ikkat Soft Silk Jaquard Border Saree Cloth : Ikkat Soft Silk / Pure Handloom De…" at bounding box center [319, 246] width 359 height 119
copy p "Ikkat Soft Silk Jaquard Border Saree"
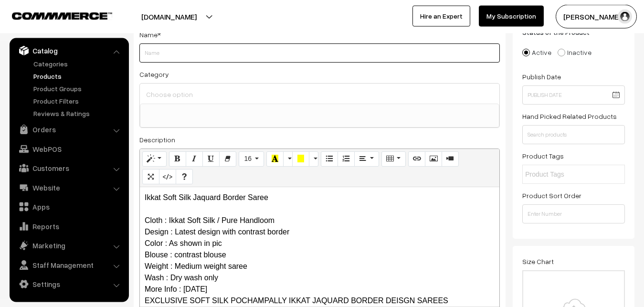
paste input "Ikkat Soft Silk Jaquard Border Saree"
type input "Ikkat Soft Silk Jaquard Border Saree"
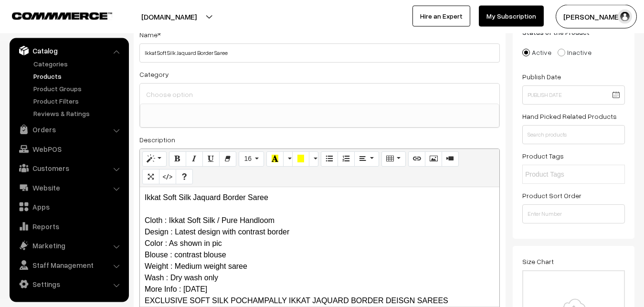
click at [189, 102] on div at bounding box center [319, 94] width 359 height 20
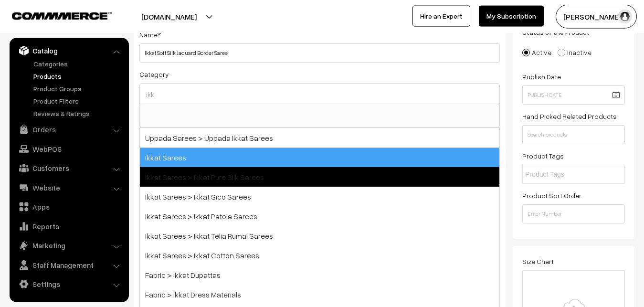
type input "ikk"
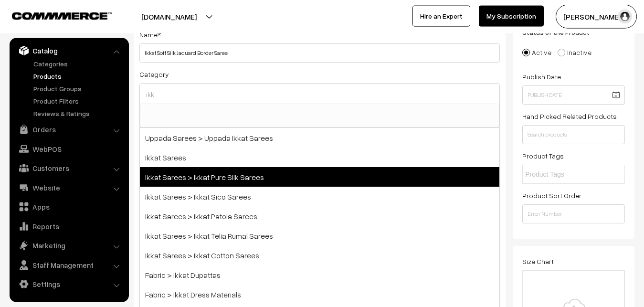
click at [218, 172] on span "Ikkat Sarees > Ikkat Pure Silk Sarees" at bounding box center [319, 177] width 359 height 20
select select "20"
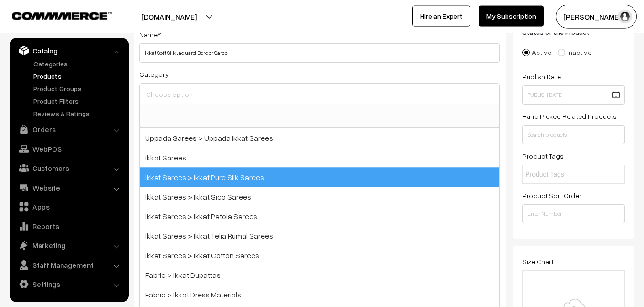
scroll to position [150, 0]
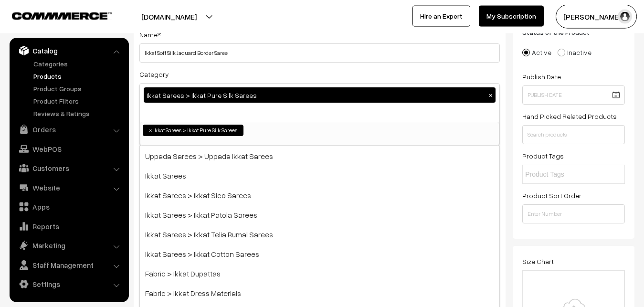
click at [212, 72] on div "Category Ikkat Sarees > Ikkat Pure Silk Sarees × Uppada Sarees Uppada Sarees > …" at bounding box center [319, 107] width 360 height 78
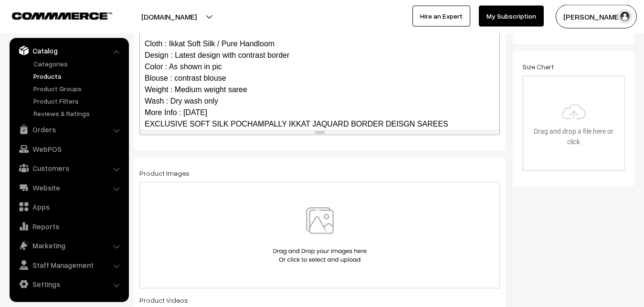
scroll to position [93, 0]
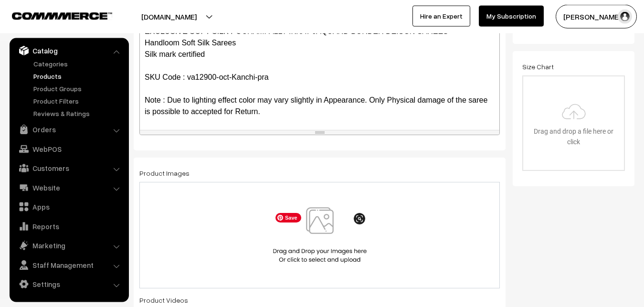
click at [326, 226] on img at bounding box center [320, 235] width 98 height 56
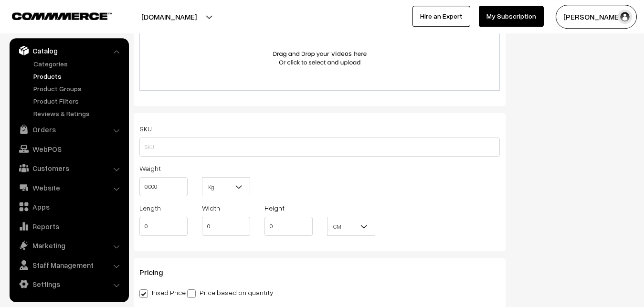
scroll to position [604, 0]
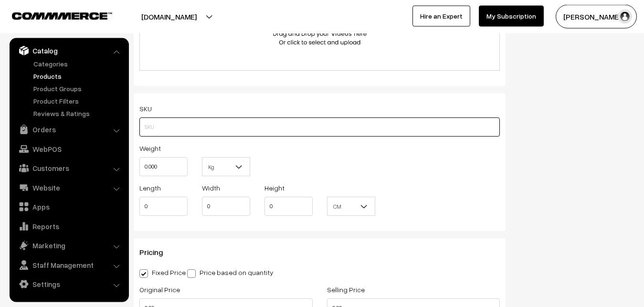
paste input "va12900-oct-Kanchi-pra"
type input "va12900-oct-Kanchi-pra"
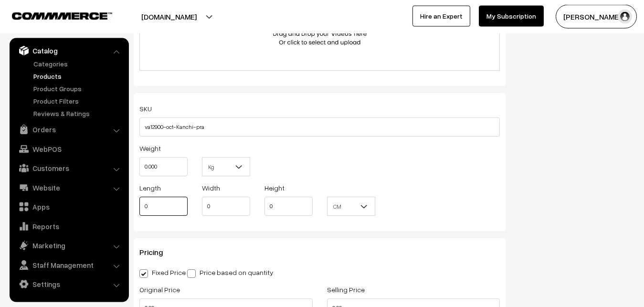
click at [184, 204] on input "0" at bounding box center [163, 206] width 48 height 19
click at [173, 174] on input "0.000" at bounding box center [163, 166] width 48 height 19
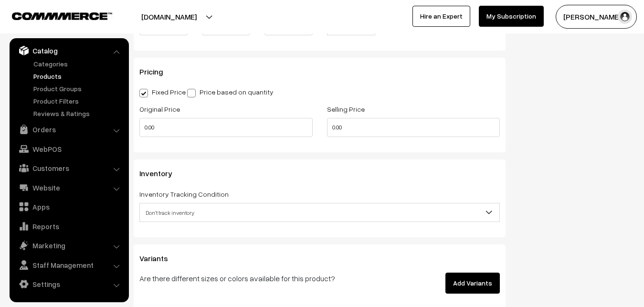
scroll to position [798, 0]
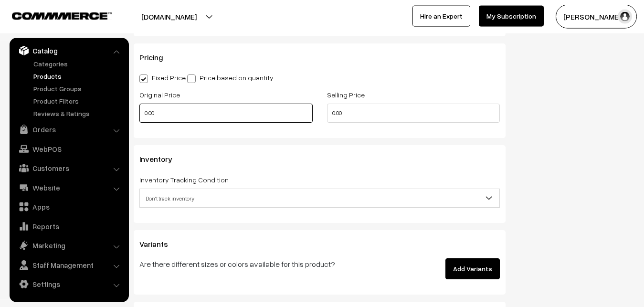
type input "0.80"
click at [184, 117] on input "0.00" at bounding box center [225, 113] width 173 height 19
type input "9000"
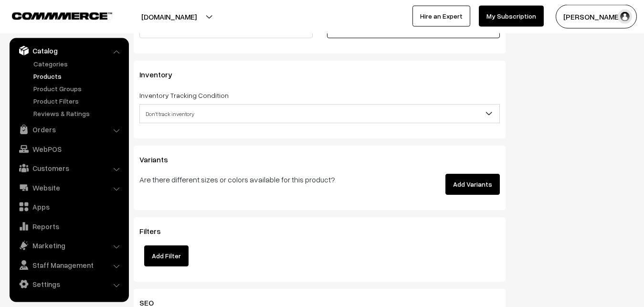
scroll to position [896, 0]
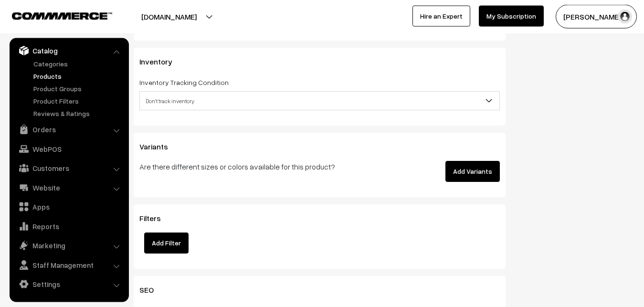
type input "10499"
click at [173, 99] on span "Don't track inventory" at bounding box center [319, 101] width 359 height 17
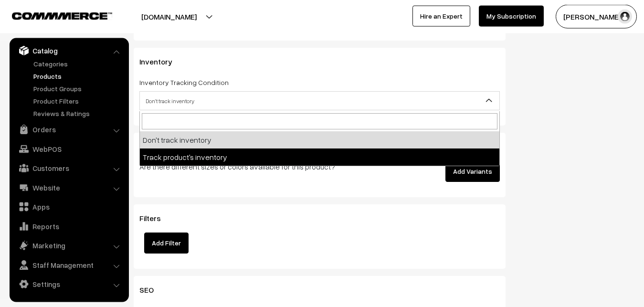
select select "2"
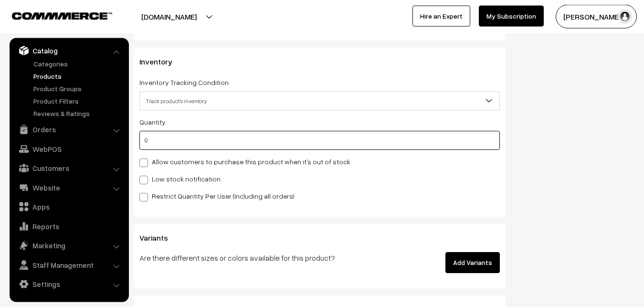
click at [159, 140] on input "0" at bounding box center [319, 140] width 360 height 19
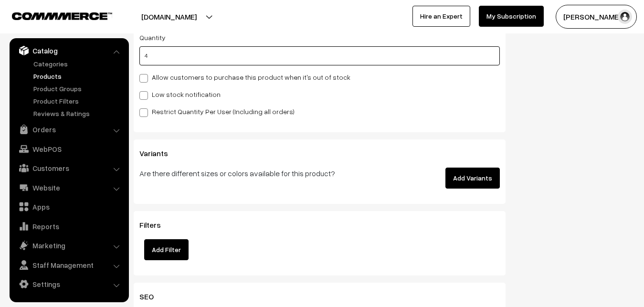
scroll to position [993, 0]
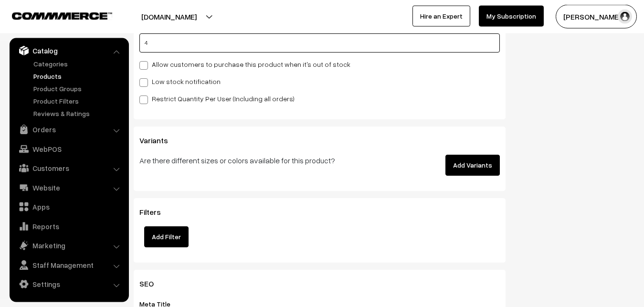
type input "4"
click at [157, 83] on label "Low stock notification" at bounding box center [179, 81] width 81 height 10
click at [146, 83] on input "Low stock notification" at bounding box center [142, 81] width 6 height 6
checkbox input "true"
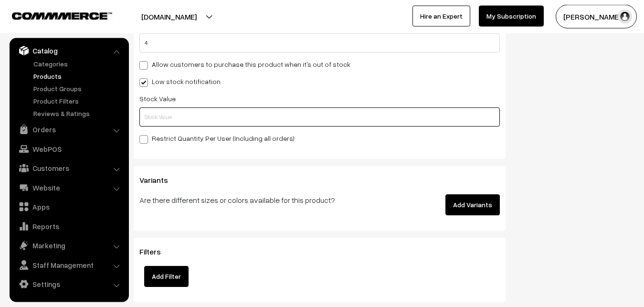
click at [153, 111] on input "text" at bounding box center [319, 116] width 360 height 19
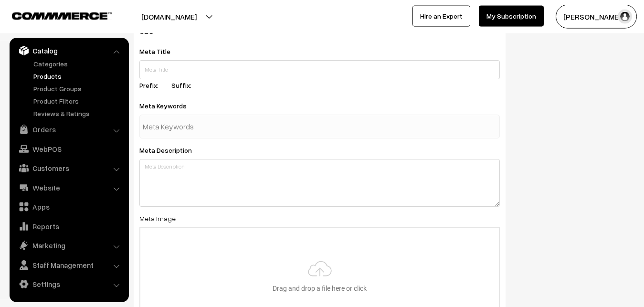
scroll to position [1421, 0]
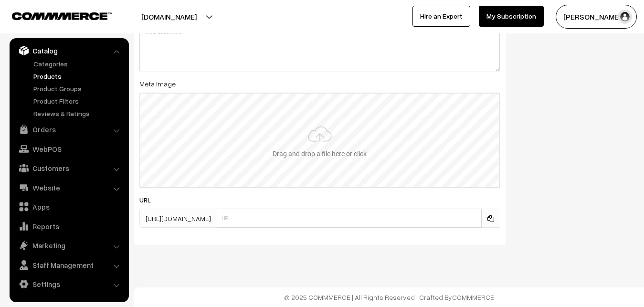
type input "2"
click at [316, 147] on input "file" at bounding box center [319, 141] width 358 height 94
type input "C:\fakepath\kanchipuram-saree-va12900-oct.jpeg"
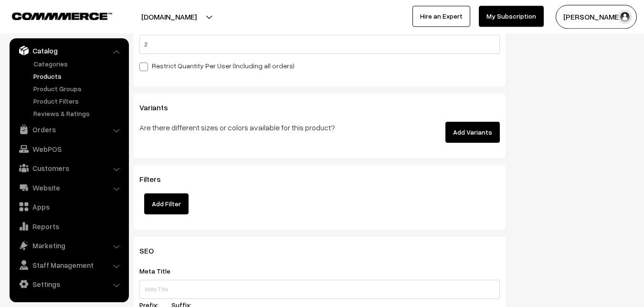
scroll to position [0, 0]
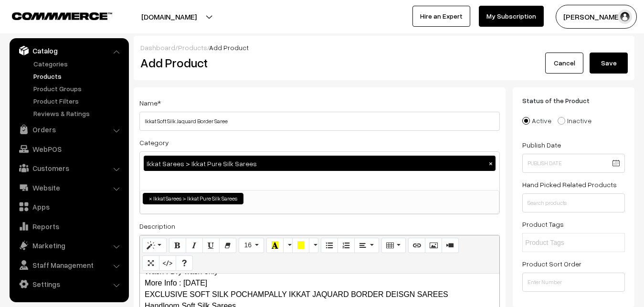
click at [607, 58] on button "Save" at bounding box center [608, 62] width 38 height 21
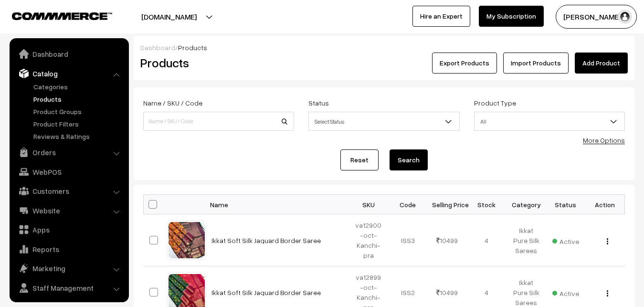
scroll to position [23, 0]
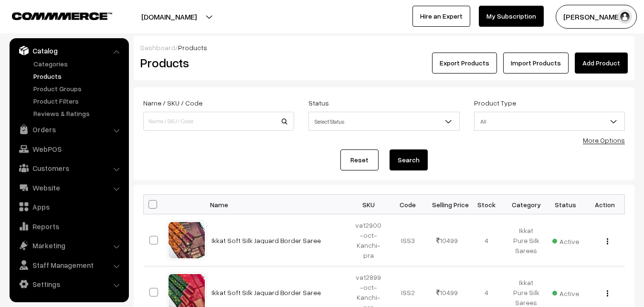
click at [253, 70] on h2 "Products" at bounding box center [216, 62] width 153 height 15
click at [598, 64] on link "Add Product" at bounding box center [601, 62] width 53 height 21
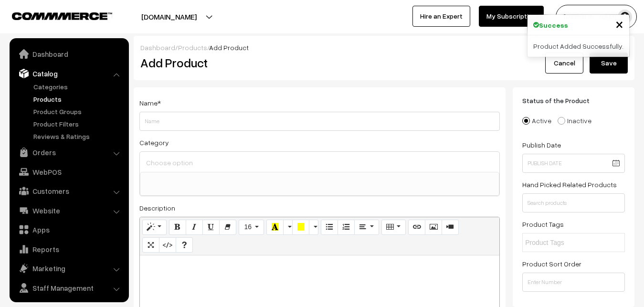
select select
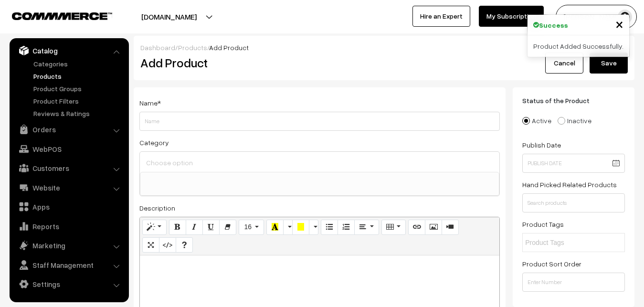
paste div
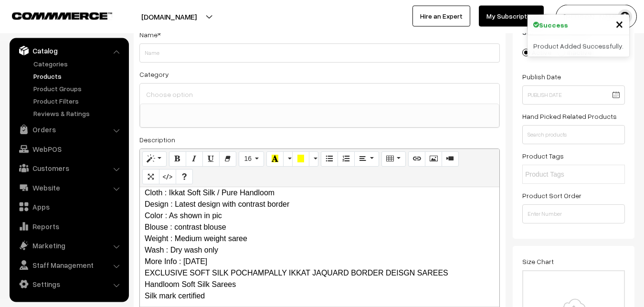
scroll to position [0, 0]
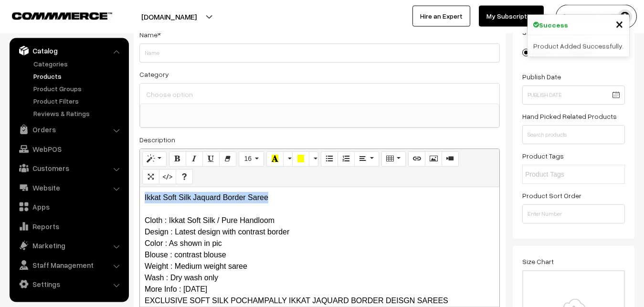
drag, startPoint x: 272, startPoint y: 198, endPoint x: 129, endPoint y: 188, distance: 143.5
click at [140, 188] on div "Ikkat Soft Silk Jaquard Border Saree Cloth : Ikkat Soft Silk / Pure Handloom De…" at bounding box center [319, 246] width 359 height 119
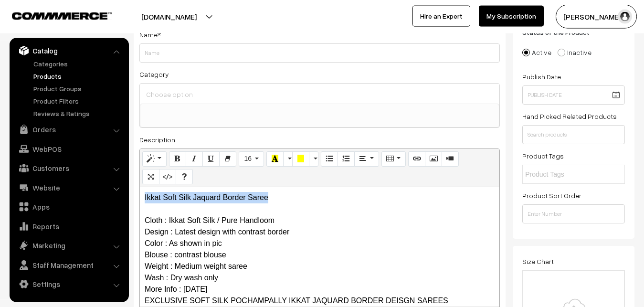
copy p "Ikkat Soft Silk Jaquard Border Saree"
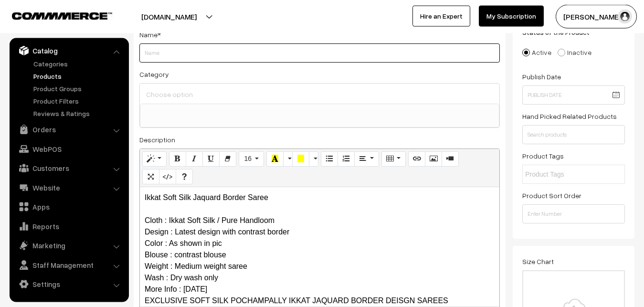
paste input "Ikkat Soft Silk Jaquard Border Saree"
type input "Ikkat Soft Silk Jaquard Border Saree"
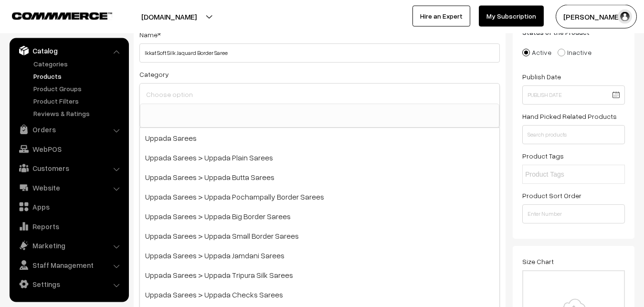
click at [192, 92] on input at bounding box center [320, 94] width 352 height 14
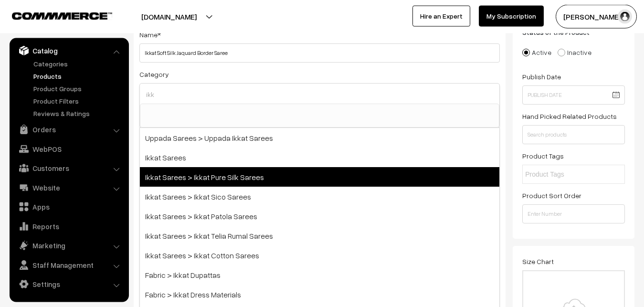
type input "ikk"
click at [221, 174] on span "Ikkat Sarees > Ikkat Pure Silk Sarees" at bounding box center [319, 177] width 359 height 20
select select "20"
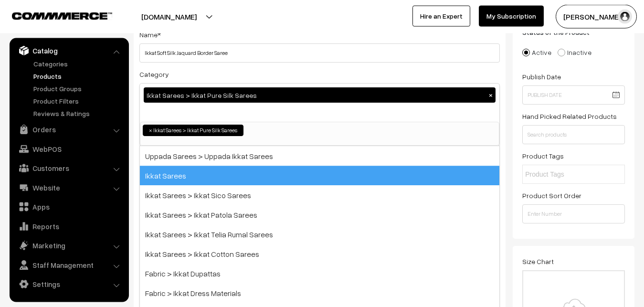
scroll to position [150, 0]
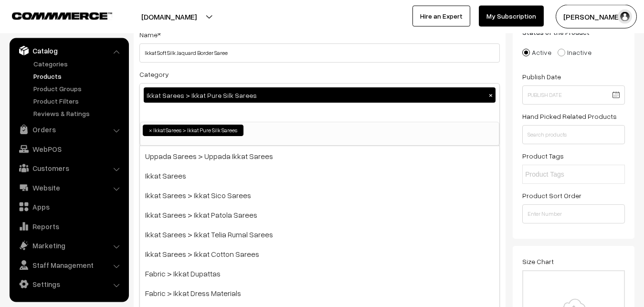
click at [211, 72] on div "Category Ikkat Sarees > Ikkat Pure Silk Sarees × Uppada Sarees Uppada Sarees > …" at bounding box center [319, 107] width 360 height 78
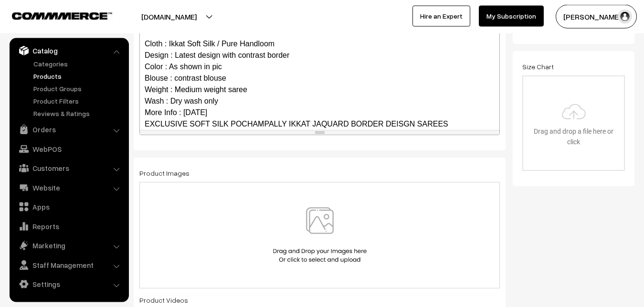
scroll to position [93, 0]
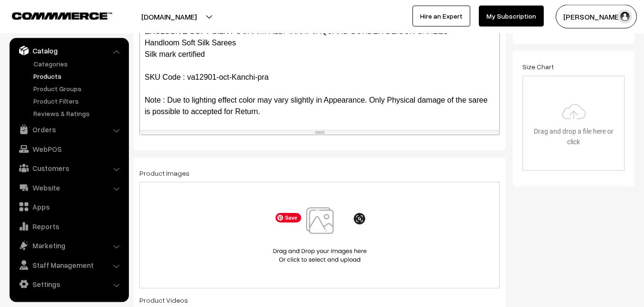
click at [330, 237] on img at bounding box center [320, 235] width 98 height 56
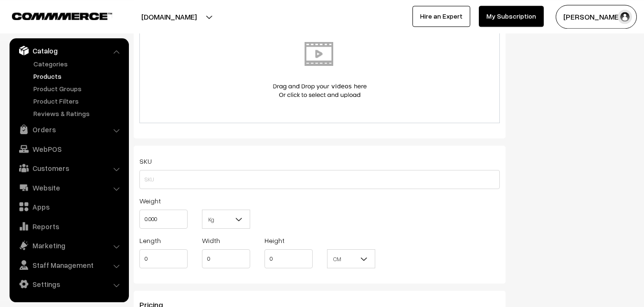
scroll to position [555, 0]
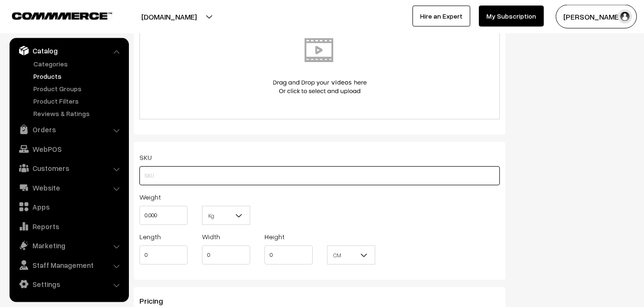
paste input "va12901-oct-Kanchi-pra"
type input "va12901-oct-Kanchi-pra"
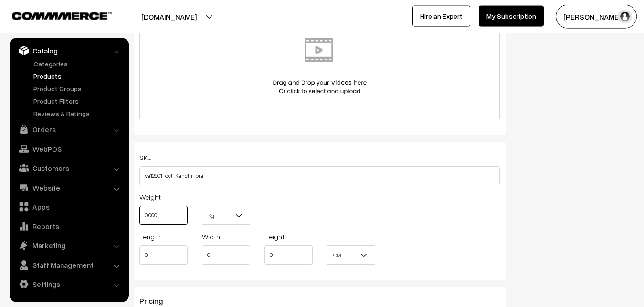
drag, startPoint x: 160, startPoint y: 221, endPoint x: 134, endPoint y: 222, distance: 25.8
click at [139, 222] on input "0.000" at bounding box center [163, 215] width 48 height 19
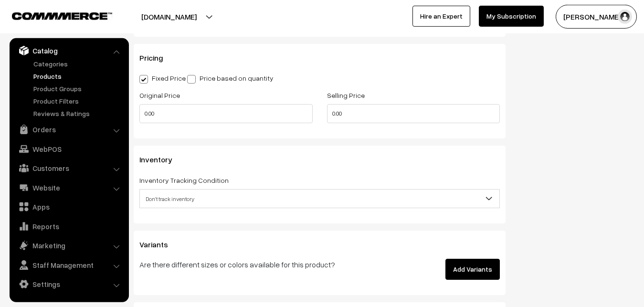
scroll to position [798, 0]
type input "0.80"
drag, startPoint x: 171, startPoint y: 125, endPoint x: 132, endPoint y: 124, distance: 39.1
click at [132, 124] on div "Original Price 0.00" at bounding box center [226, 109] width 188 height 40
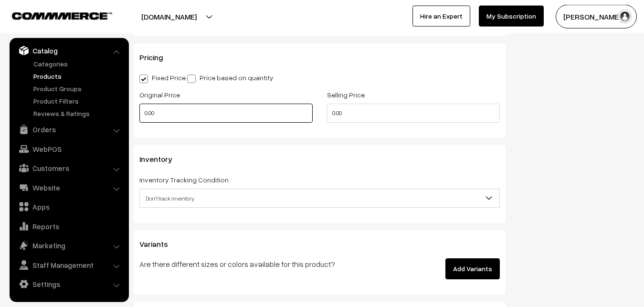
drag, startPoint x: 166, startPoint y: 108, endPoint x: 134, endPoint y: 110, distance: 32.0
click at [139, 110] on input "0.00" at bounding box center [225, 113] width 173 height 19
type input "9000"
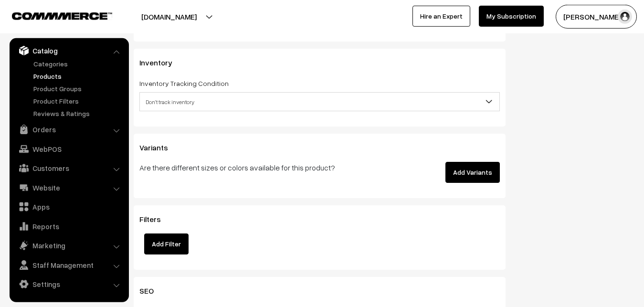
scroll to position [896, 0]
type input "10499"
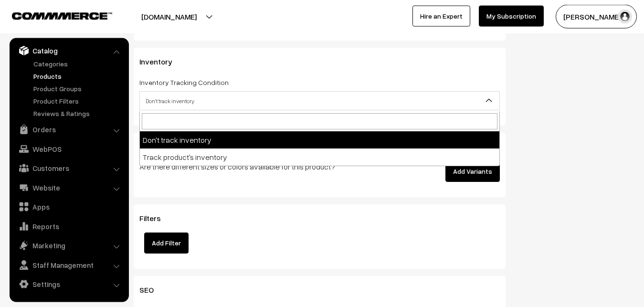
click at [155, 102] on span "Don't track inventory" at bounding box center [319, 101] width 359 height 17
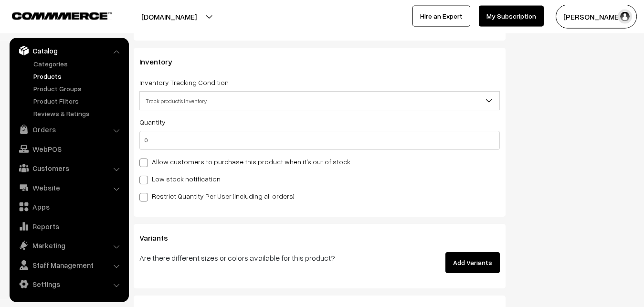
select select "2"
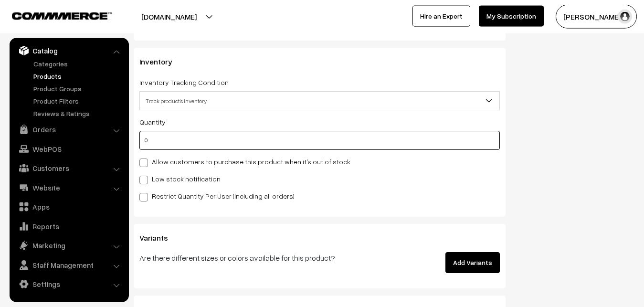
click at [157, 147] on input "0" at bounding box center [319, 140] width 360 height 19
type input "4"
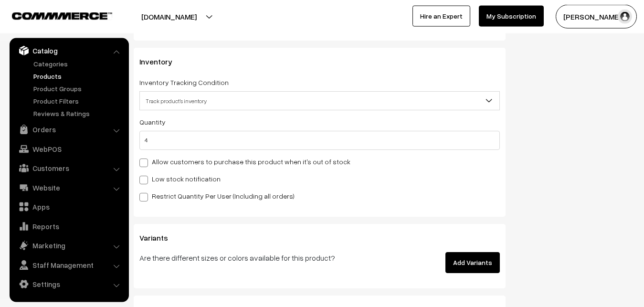
click at [152, 178] on label "Low stock notification" at bounding box center [179, 179] width 81 height 10
click at [146, 178] on input "Low stock notification" at bounding box center [142, 178] width 6 height 6
checkbox input "true"
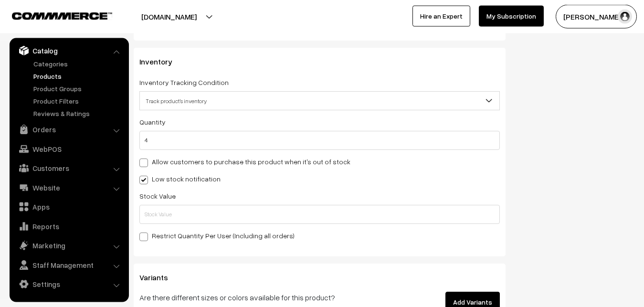
click at [157, 204] on div "Stock Value" at bounding box center [319, 207] width 360 height 34
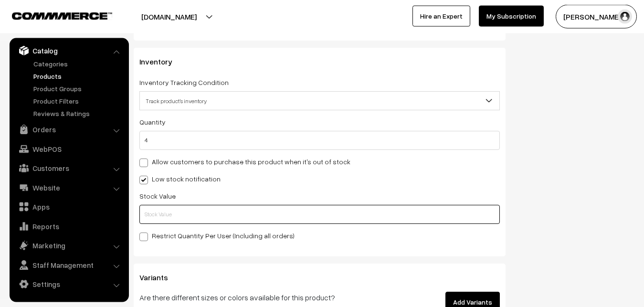
click at [158, 207] on input "text" at bounding box center [319, 214] width 360 height 19
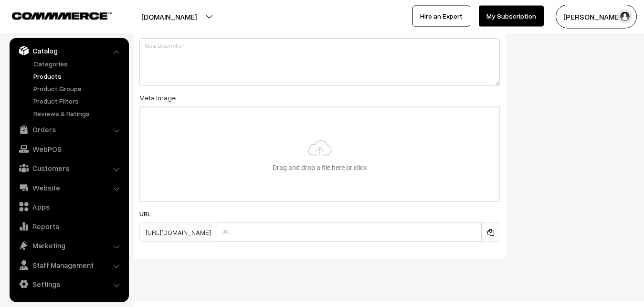
scroll to position [1421, 0]
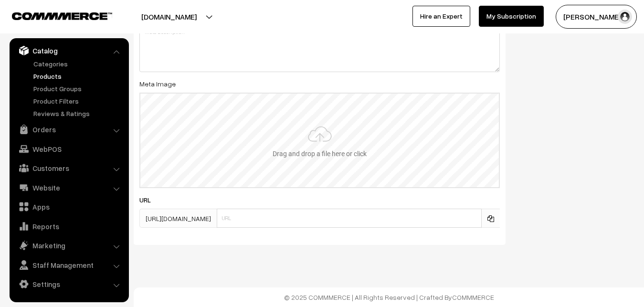
type input "2"
click at [307, 137] on input "file" at bounding box center [319, 141] width 358 height 94
type input "C:\fakepath\kanchipuram-saree-va12901-oct.jpeg"
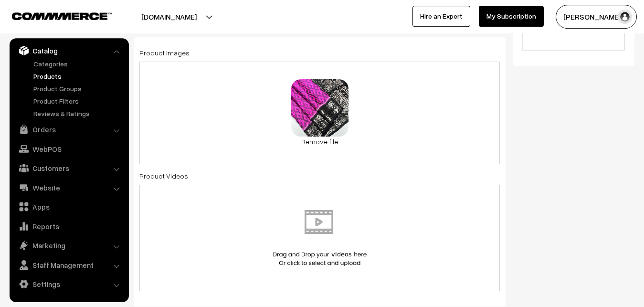
scroll to position [0, 0]
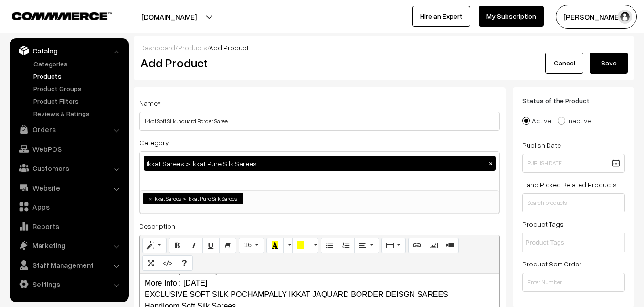
click at [611, 58] on button "Save" at bounding box center [608, 62] width 38 height 21
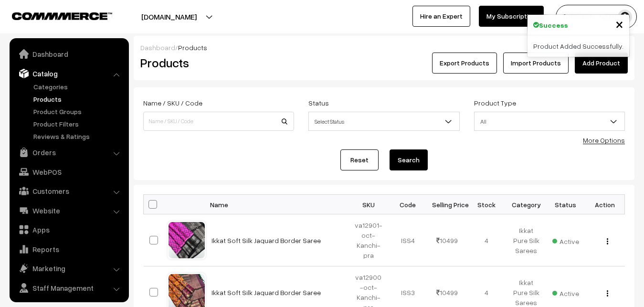
scroll to position [23, 0]
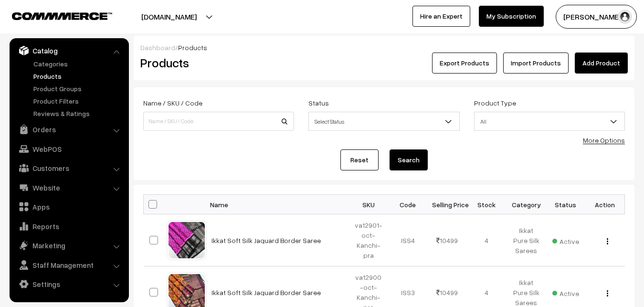
click at [605, 66] on link "Add Product" at bounding box center [601, 62] width 53 height 21
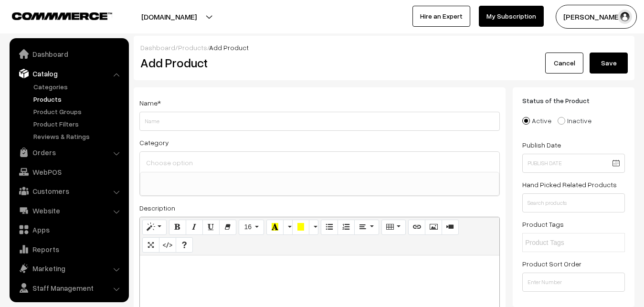
select select
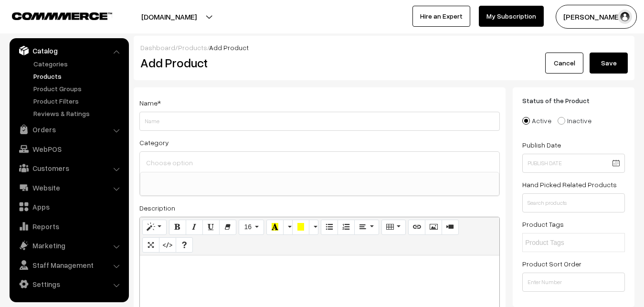
paste div
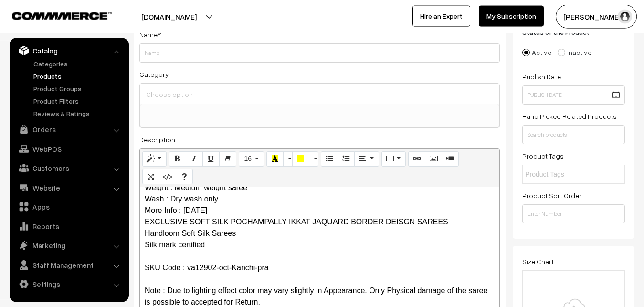
scroll to position [0, 0]
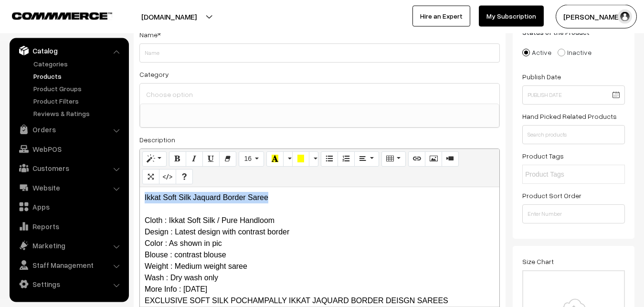
drag, startPoint x: 267, startPoint y: 199, endPoint x: 139, endPoint y: 199, distance: 128.4
click at [140, 199] on div "Ikkat Soft Silk Jaquard Border Saree Cloth : Ikkat Soft Silk / Pure Handloom De…" at bounding box center [319, 246] width 359 height 119
copy p "Ikkat Soft Silk Jaquard Border Saree"
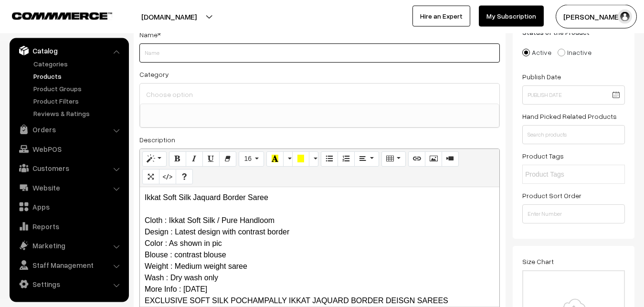
paste input "Ikkat Soft Silk Jaquard Border Saree"
type input "Ikkat Soft Silk Jaquard Border Saree"
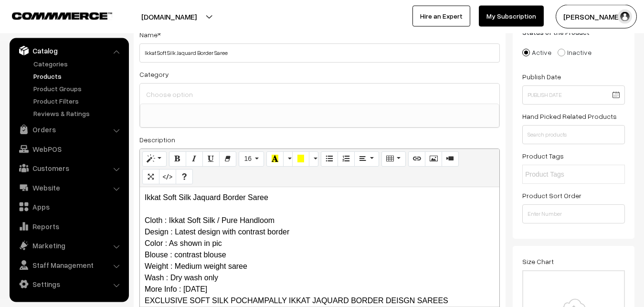
click at [182, 92] on input at bounding box center [320, 94] width 352 height 14
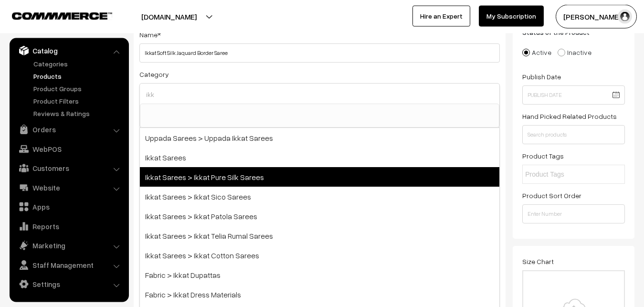
type input "ikk"
click at [212, 177] on span "Ikkat Sarees > Ikkat Pure Silk Sarees" at bounding box center [319, 177] width 359 height 20
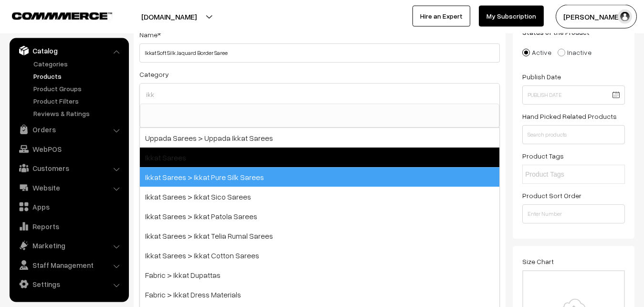
select select "20"
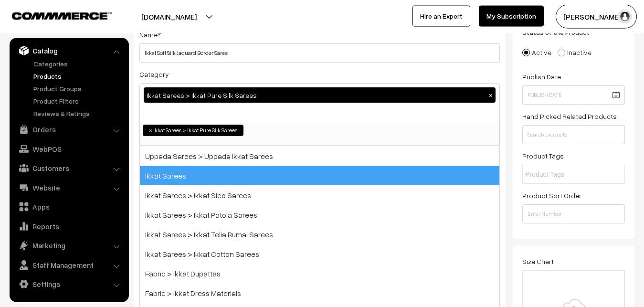
scroll to position [150, 0]
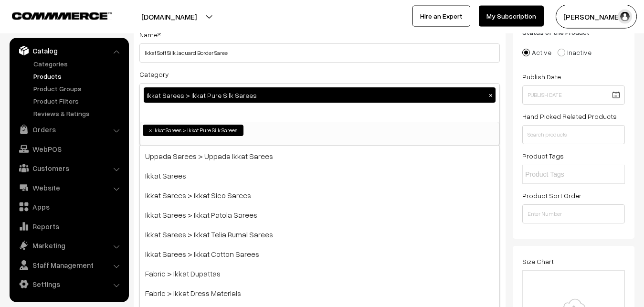
click at [213, 70] on div "Category Ikkat Sarees > Ikkat Pure Silk Sarees × Uppada Sarees Uppada Sarees > …" at bounding box center [319, 107] width 360 height 78
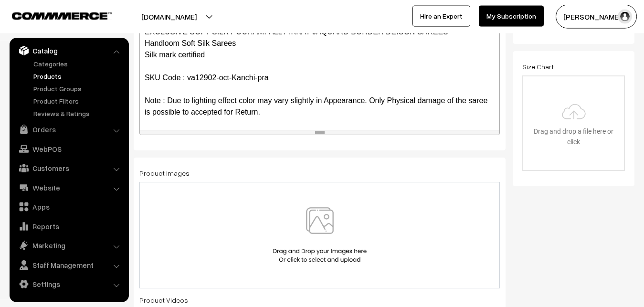
scroll to position [93, 0]
click at [321, 223] on img at bounding box center [320, 235] width 98 height 56
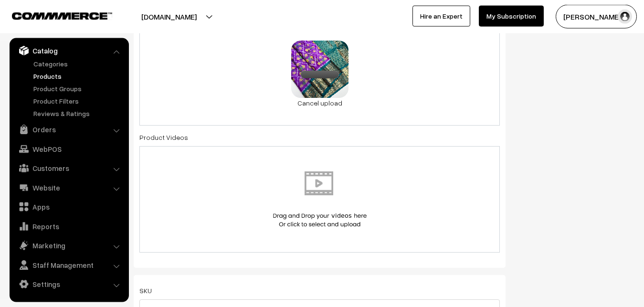
scroll to position [506, 0]
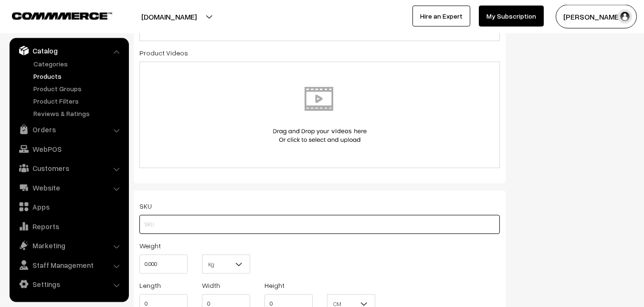
click at [148, 232] on input "text" at bounding box center [319, 224] width 360 height 19
paste input "va12902-oct-Kanchi-pra"
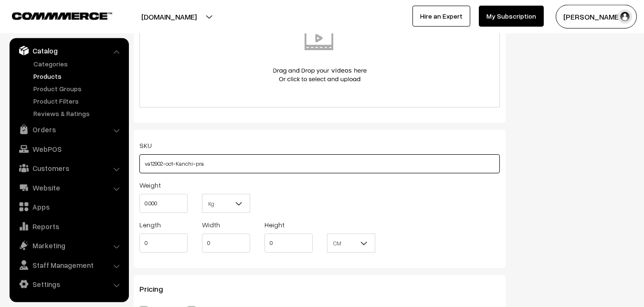
scroll to position [652, 0]
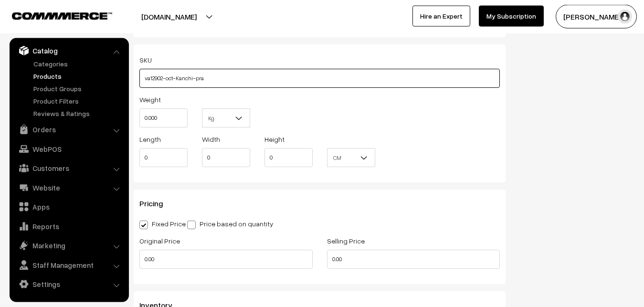
type input "va12902-oct-Kanchi-pra"
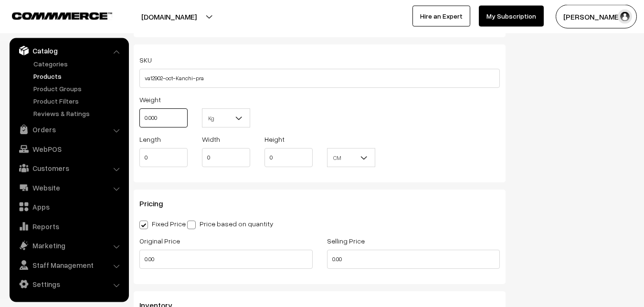
drag, startPoint x: 161, startPoint y: 121, endPoint x: 142, endPoint y: 121, distance: 19.1
click at [142, 121] on input "0.000" at bounding box center [163, 117] width 48 height 19
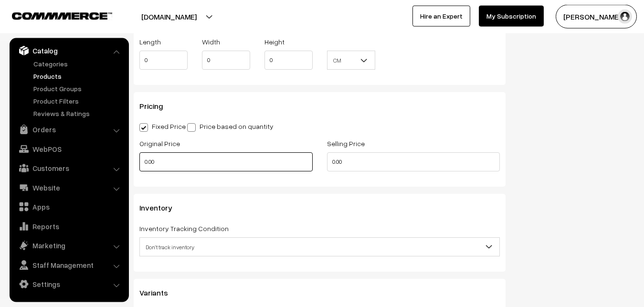
type input "0.80"
drag, startPoint x: 152, startPoint y: 161, endPoint x: 131, endPoint y: 162, distance: 21.0
click at [139, 162] on input "0.00" at bounding box center [225, 161] width 173 height 19
type input "9000"
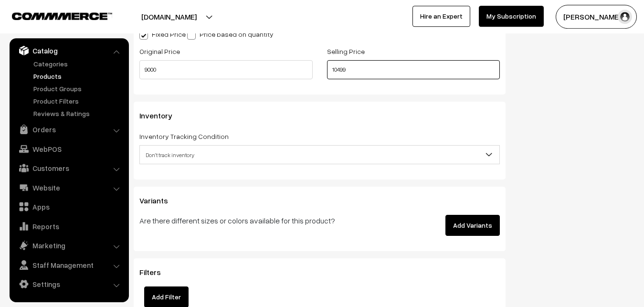
scroll to position [847, 0]
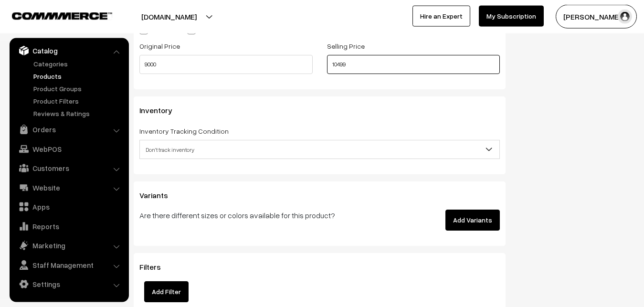
type input "10499"
click at [177, 151] on span "Don't track inventory" at bounding box center [319, 149] width 359 height 17
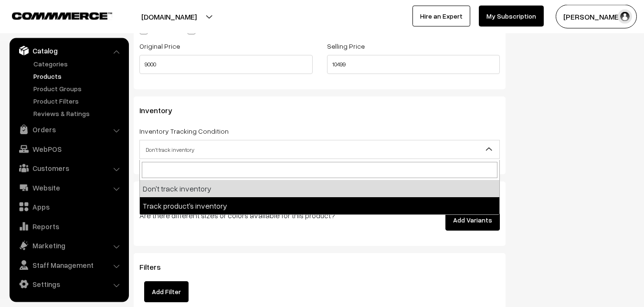
select select "2"
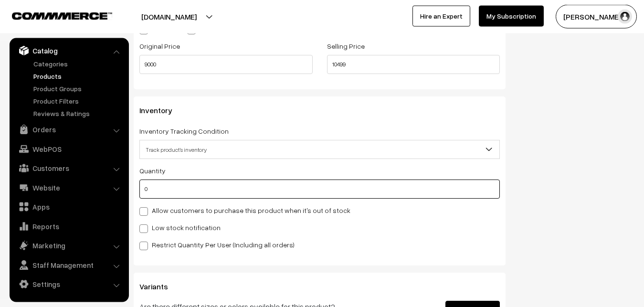
click at [174, 184] on input "0" at bounding box center [319, 188] width 360 height 19
type input "4"
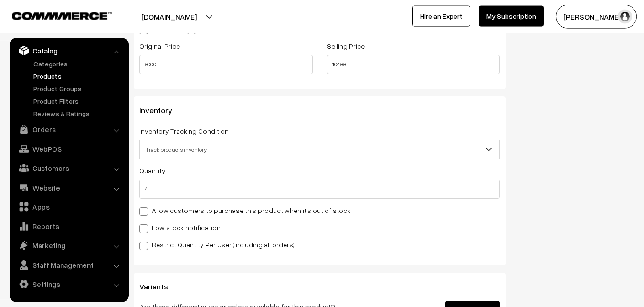
click at [173, 226] on label "Low stock notification" at bounding box center [179, 227] width 81 height 10
click at [146, 226] on input "Low stock notification" at bounding box center [142, 227] width 6 height 6
checkbox input "true"
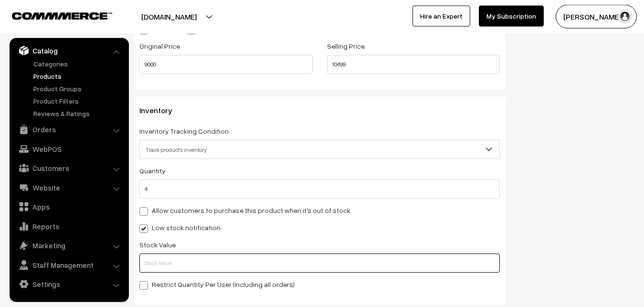
click at [176, 263] on input "text" at bounding box center [319, 262] width 360 height 19
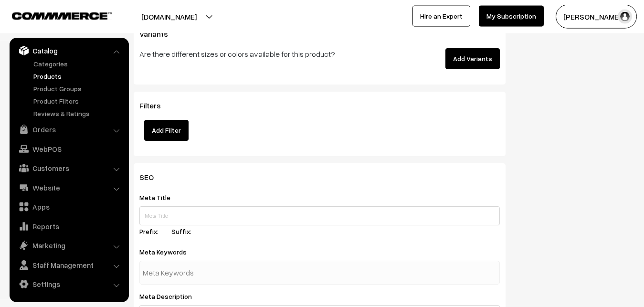
scroll to position [1421, 0]
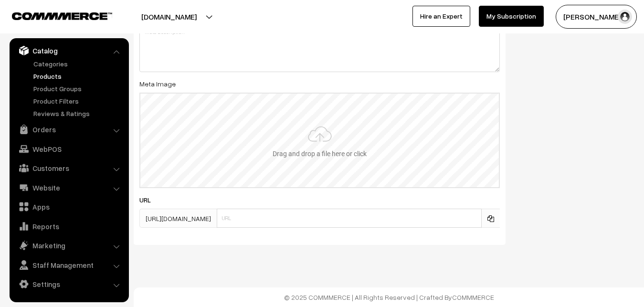
type input "2"
click at [315, 155] on input "file" at bounding box center [319, 141] width 358 height 94
type input "C:\fakepath\kanchipuram-saree-va12902-oct.jpeg"
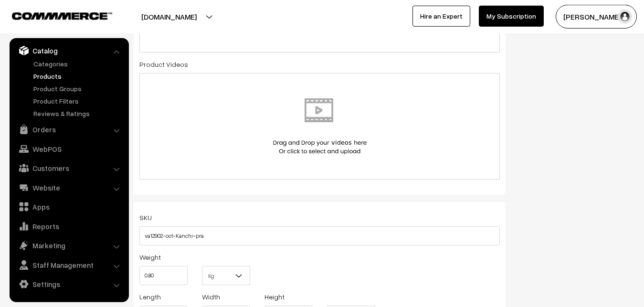
scroll to position [0, 0]
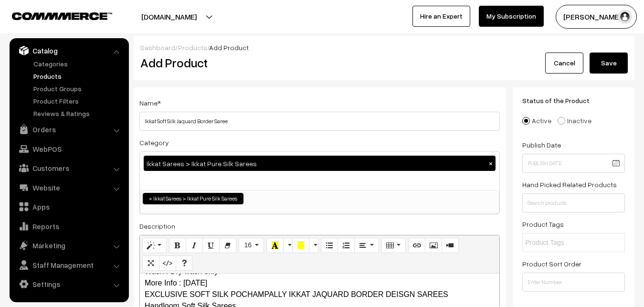
click at [617, 52] on button "Save" at bounding box center [608, 62] width 38 height 21
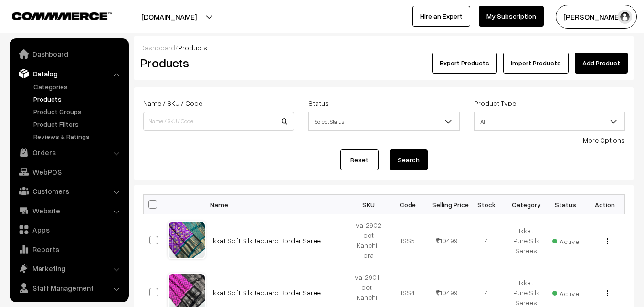
scroll to position [23, 0]
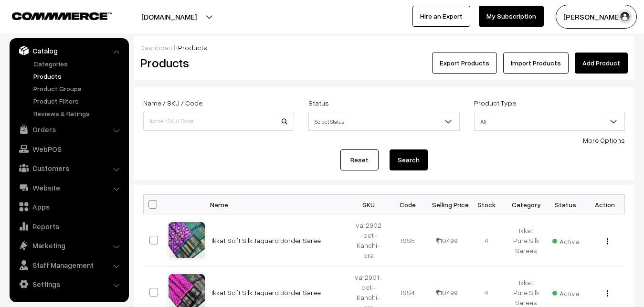
click at [589, 58] on link "Add Product" at bounding box center [601, 62] width 53 height 21
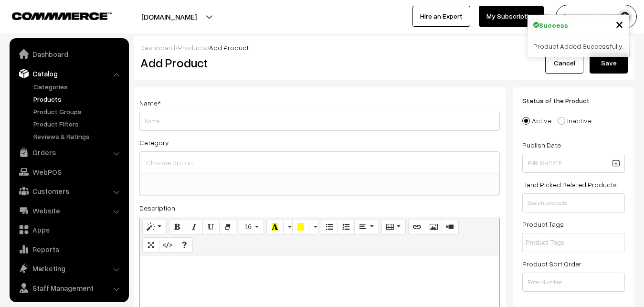
select select
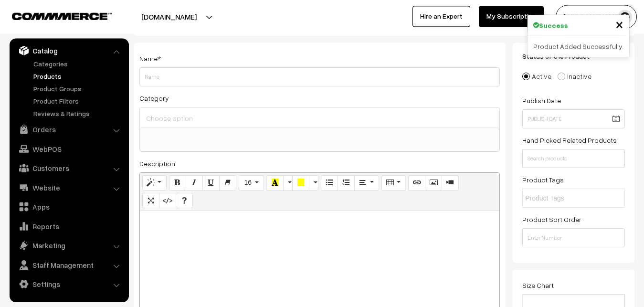
scroll to position [146, 0]
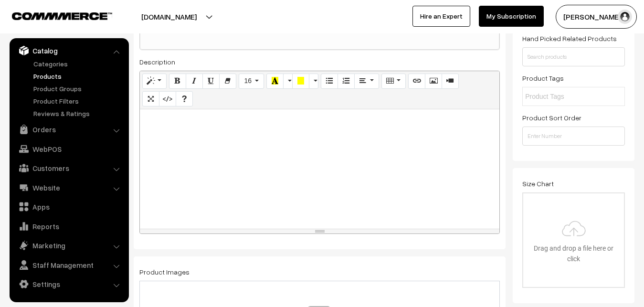
paste div
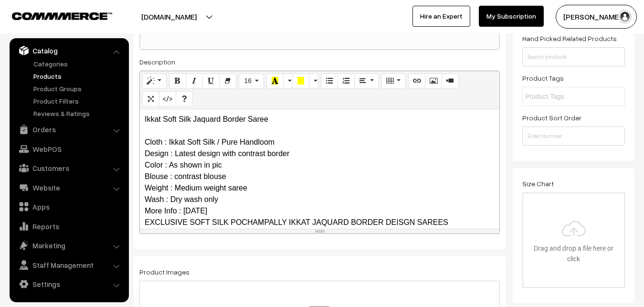
scroll to position [0, 0]
drag, startPoint x: 279, startPoint y: 117, endPoint x: 145, endPoint y: 123, distance: 134.2
click at [145, 123] on p "Ikkat Soft Silk Jaquard Border Saree Cloth : Ikkat Soft Silk / Pure Handloom De…" at bounding box center [320, 211] width 350 height 195
copy p "Ikkat Soft Silk Jaquard Border Saree"
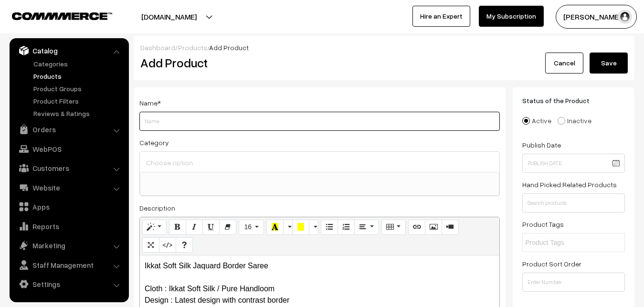
paste input "Ikkat Soft Silk Jaquard Border Saree"
type input "Ikkat Soft Silk Jaquard Border Saree"
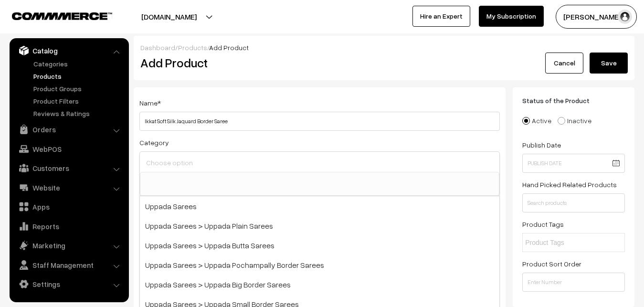
click at [170, 167] on input at bounding box center [320, 163] width 352 height 14
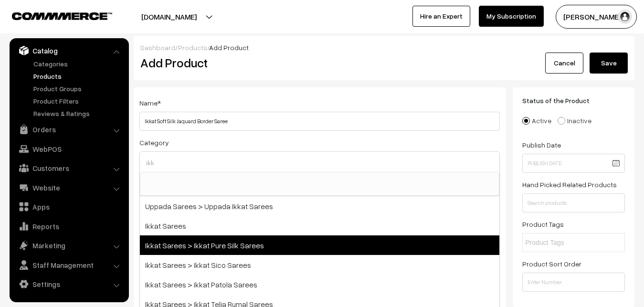
type input "ikk"
click at [208, 242] on span "Ikkat Sarees > Ikkat Pure Silk Sarees" at bounding box center [319, 245] width 359 height 20
select select "20"
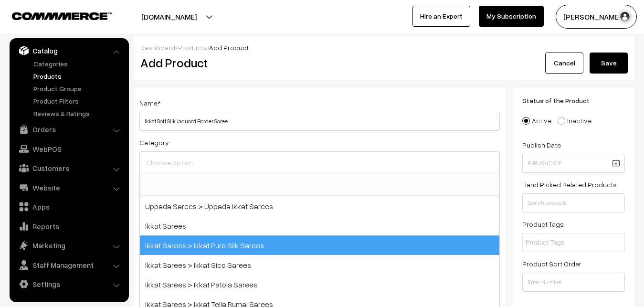
scroll to position [150, 0]
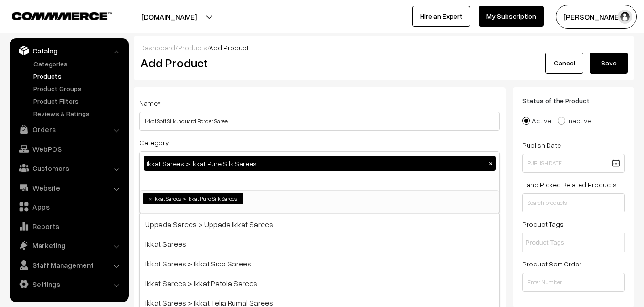
click at [227, 95] on div "Name * Ikkat Soft Silk Jaquard Border Saree Category Ikkat Sarees > Ikkat Pure …" at bounding box center [320, 250] width 372 height 326
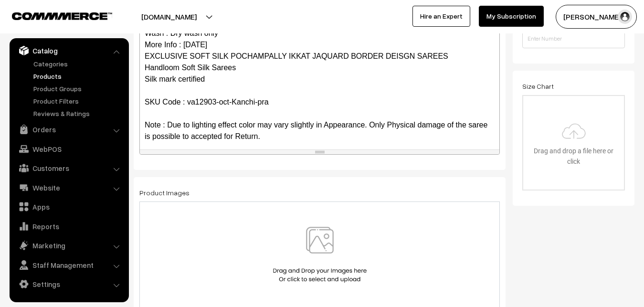
scroll to position [93, 0]
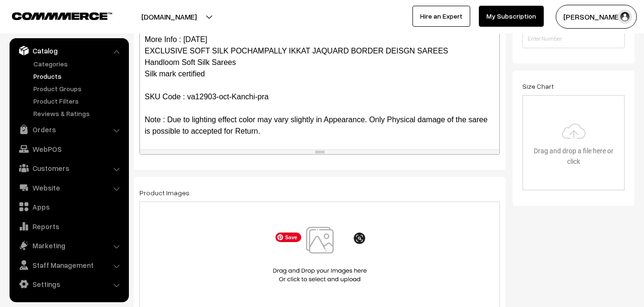
click at [313, 249] on img at bounding box center [320, 255] width 98 height 56
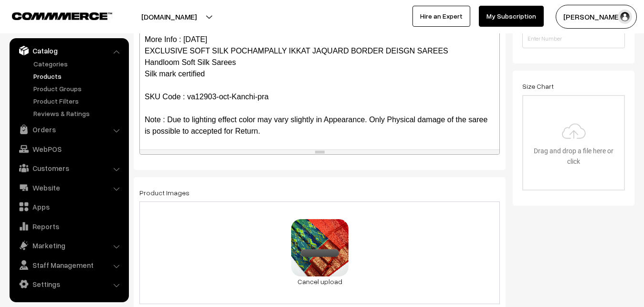
scroll to position [535, 0]
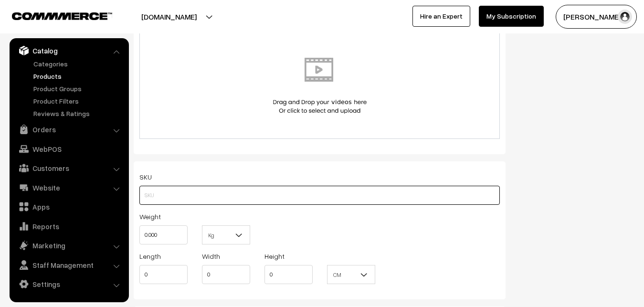
paste input "va12903-oct-Kanchi-pra"
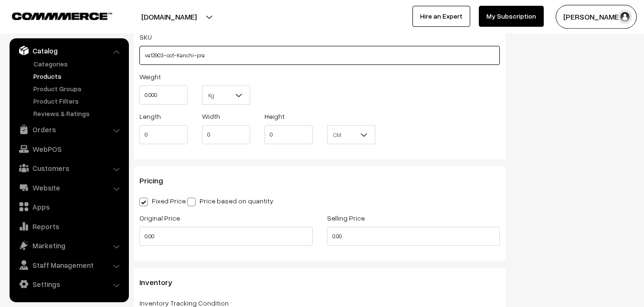
scroll to position [681, 0]
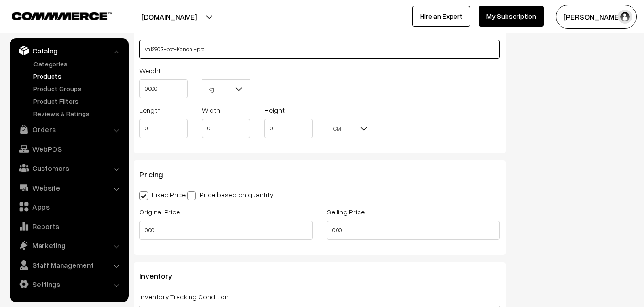
type input "va12903-oct-Kanchi-pra"
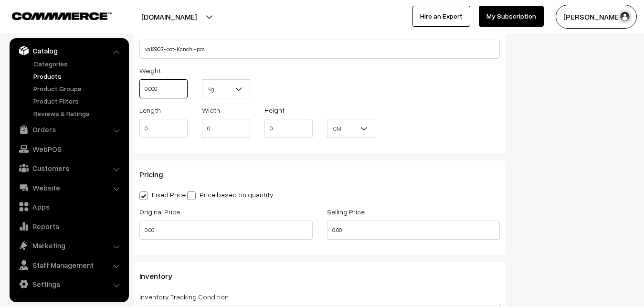
drag, startPoint x: 164, startPoint y: 89, endPoint x: 132, endPoint y: 89, distance: 32.0
click at [139, 89] on input "0.000" at bounding box center [163, 88] width 48 height 19
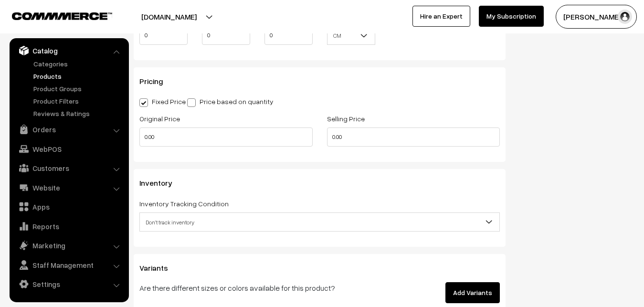
scroll to position [779, 0]
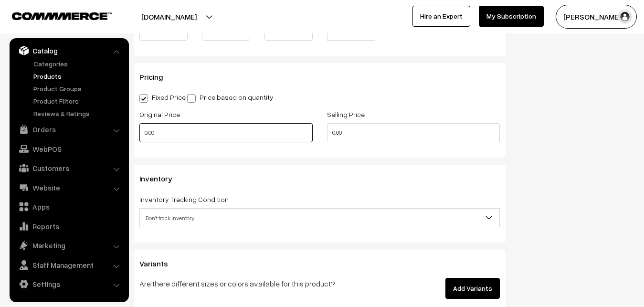
type input "0.80"
drag, startPoint x: 161, startPoint y: 135, endPoint x: 129, endPoint y: 134, distance: 32.0
click at [139, 134] on input "0.00" at bounding box center [225, 132] width 173 height 19
type input "9000"
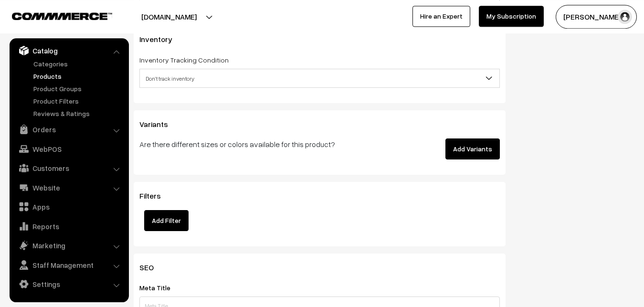
scroll to position [925, 0]
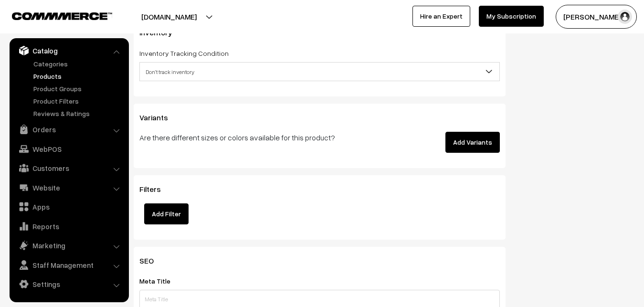
type input "10499"
click at [171, 66] on span "Don't track inventory" at bounding box center [319, 71] width 359 height 17
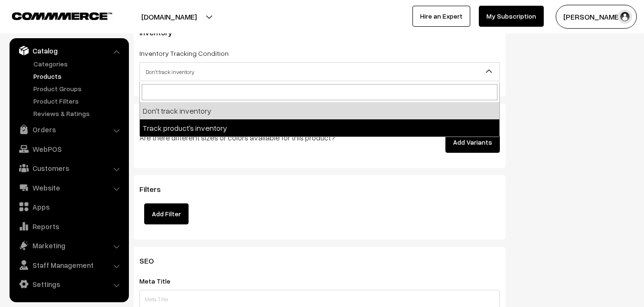
select select "2"
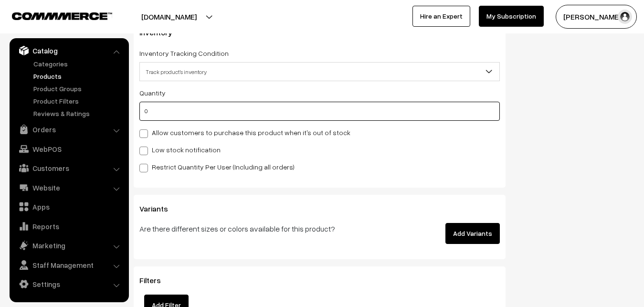
click at [178, 112] on input "0" at bounding box center [319, 111] width 360 height 19
type input "4"
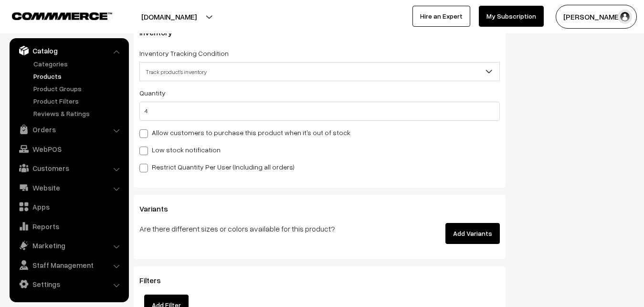
click at [181, 147] on label "Low stock notification" at bounding box center [179, 150] width 81 height 10
click at [146, 147] on input "Low stock notification" at bounding box center [142, 149] width 6 height 6
checkbox input "true"
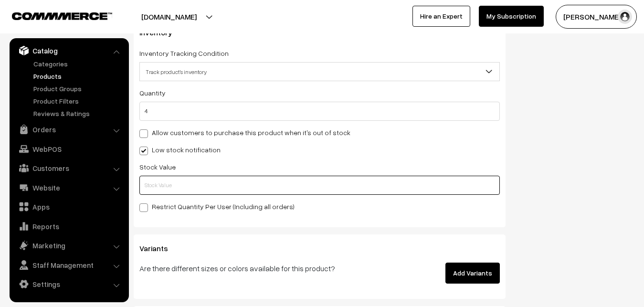
click at [180, 180] on input "text" at bounding box center [319, 185] width 360 height 19
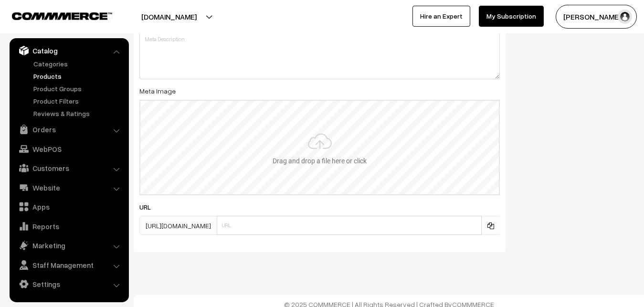
scroll to position [1421, 0]
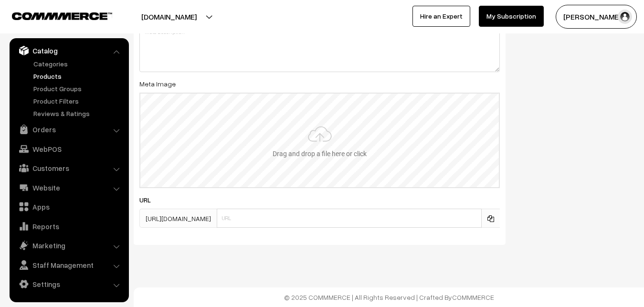
type input "2"
click at [312, 124] on input "file" at bounding box center [319, 141] width 358 height 94
type input "C:\fakepath\kanchipuram-saree-va12903-oct.jpeg"
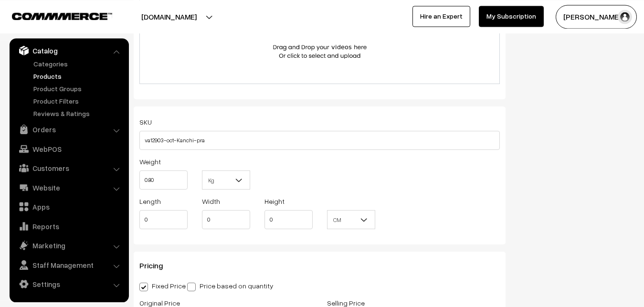
scroll to position [0, 0]
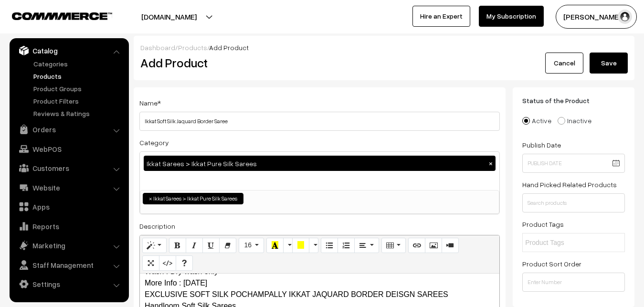
click at [611, 59] on button "Save" at bounding box center [608, 62] width 38 height 21
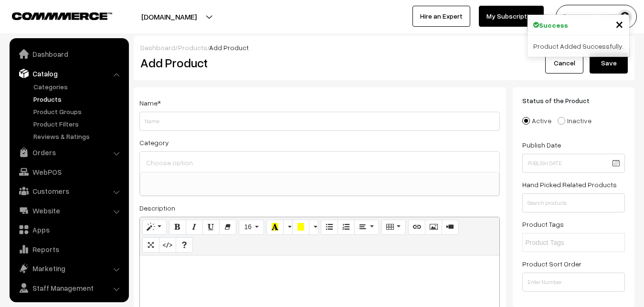
select select
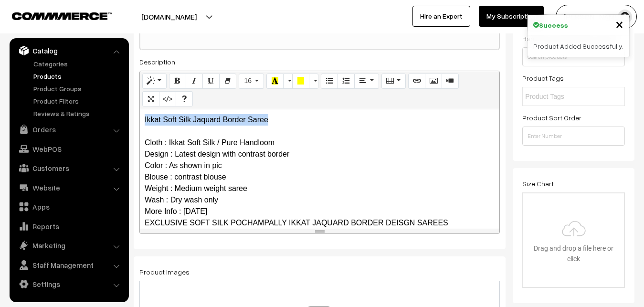
drag, startPoint x: 273, startPoint y: 116, endPoint x: 118, endPoint y: 122, distance: 154.7
click at [140, 122] on div "Ikkat Soft Silk Jaquard Border Saree Cloth : Ikkat Soft Silk / Pure Handloom De…" at bounding box center [319, 168] width 359 height 119
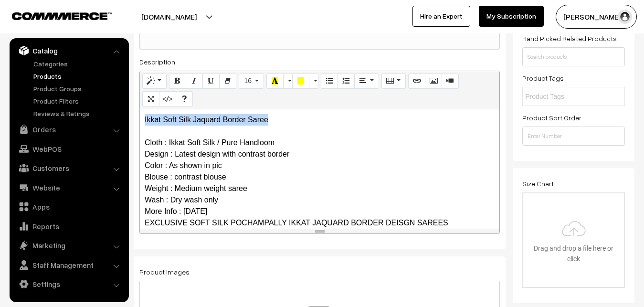
copy p "Ikkat Soft Silk Jaquard Border Saree"
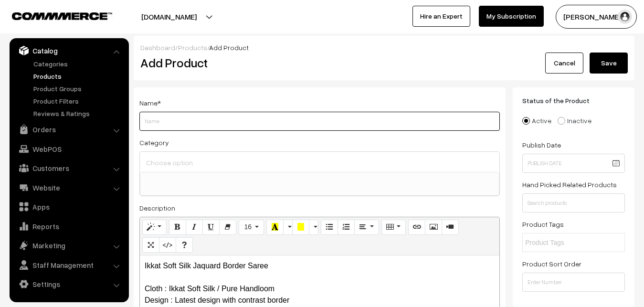
paste input "Ikkat Soft Silk Jaquard Border Saree"
type input "Ikkat Soft Silk Jaquard Border Saree"
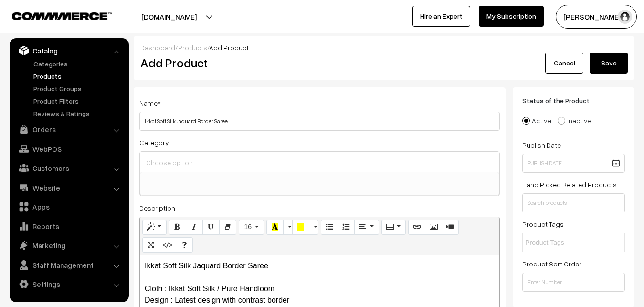
click at [174, 167] on input at bounding box center [320, 163] width 352 height 14
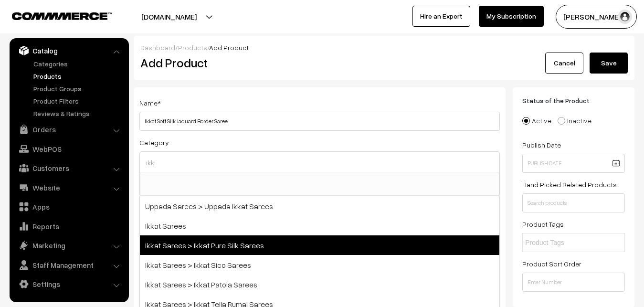
type input "ikk"
click at [199, 238] on span "Ikkat Sarees > Ikkat Pure Silk Sarees" at bounding box center [319, 245] width 359 height 20
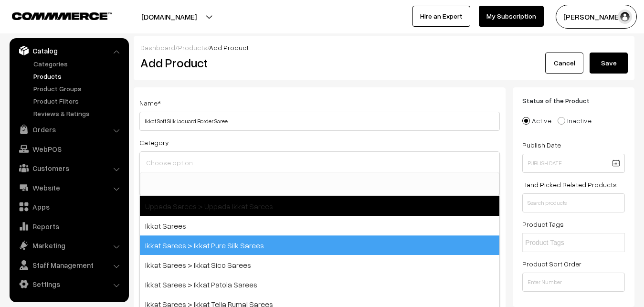
select select "20"
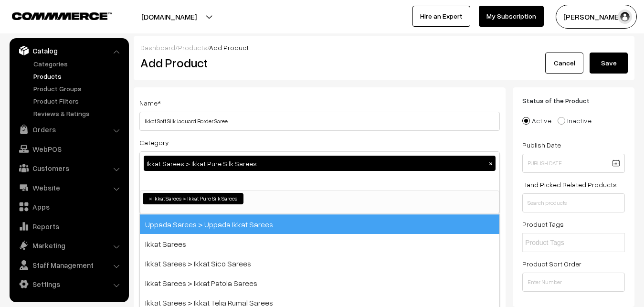
scroll to position [150, 0]
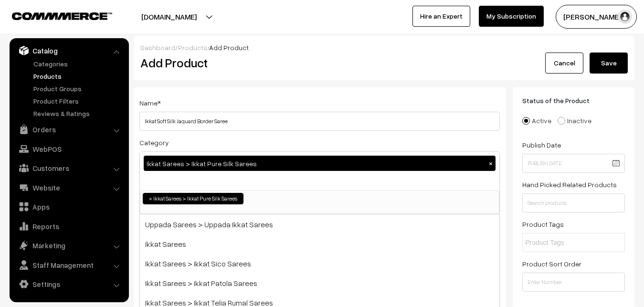
click at [232, 92] on div "Name * Ikkat Soft Silk Jaquard Border Saree Category Ikkat Sarees > Ikkat Pure …" at bounding box center [320, 250] width 372 height 326
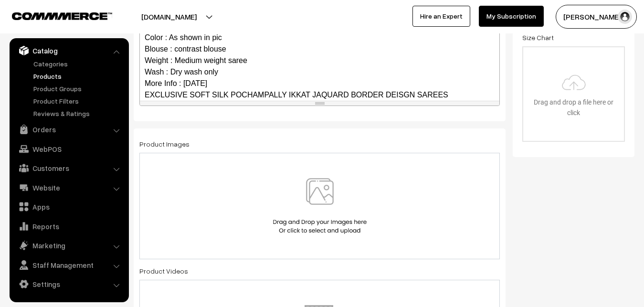
scroll to position [93, 0]
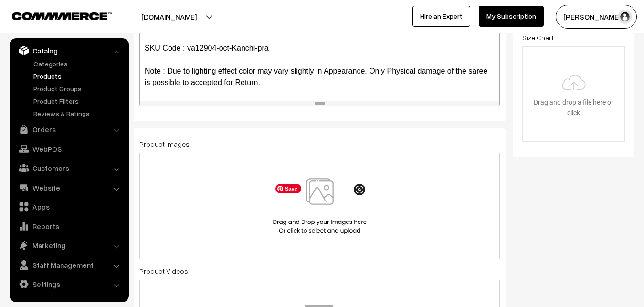
click at [311, 194] on img at bounding box center [320, 206] width 98 height 56
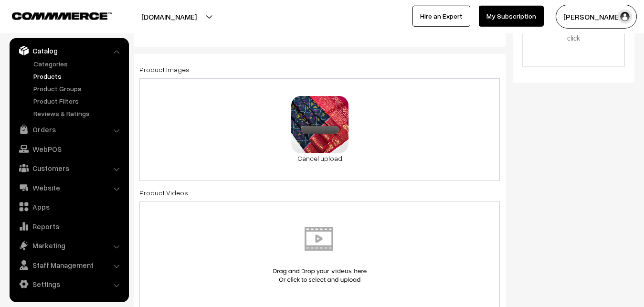
scroll to position [535, 0]
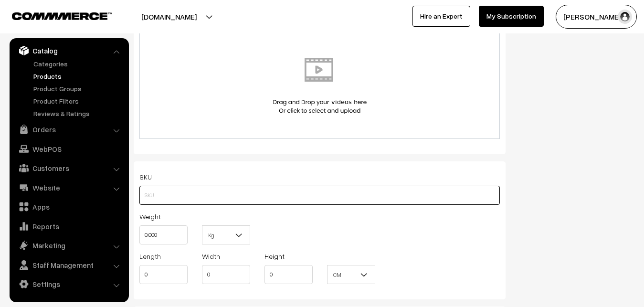
click at [156, 190] on input "text" at bounding box center [319, 195] width 360 height 19
paste input "va12904-oct-Kanchi-pra"
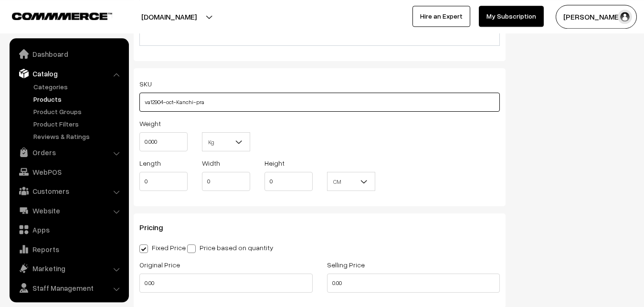
scroll to position [633, 0]
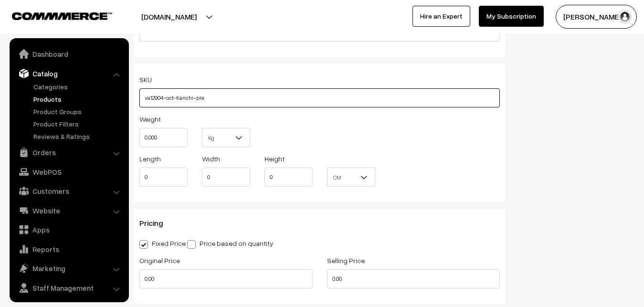
type input "va12904-oct-Kanchi-pra"
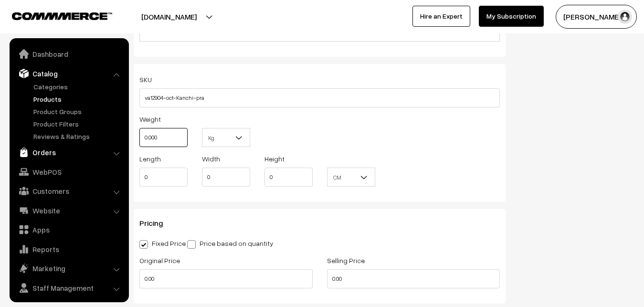
drag, startPoint x: 165, startPoint y: 139, endPoint x: 100, endPoint y: 146, distance: 65.2
click at [139, 146] on input "0.000" at bounding box center [163, 137] width 48 height 19
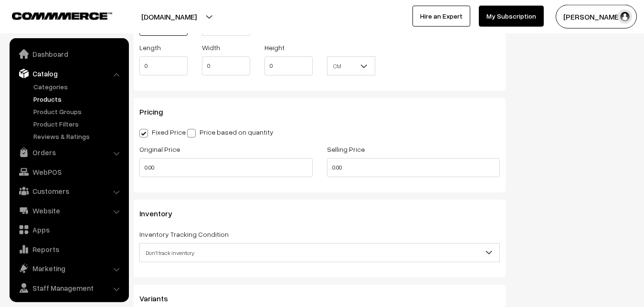
scroll to position [779, 0]
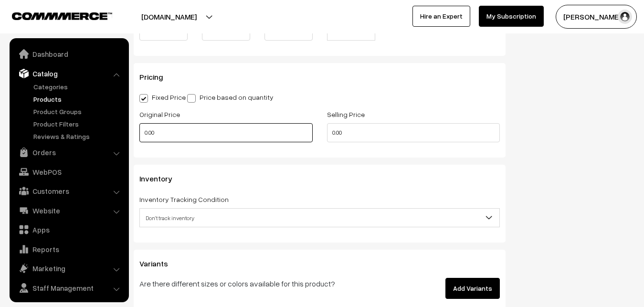
type input "0.80"
drag, startPoint x: 167, startPoint y: 136, endPoint x: 95, endPoint y: 147, distance: 73.5
click at [139, 142] on input "0.00" at bounding box center [225, 132] width 173 height 19
type input "9000"
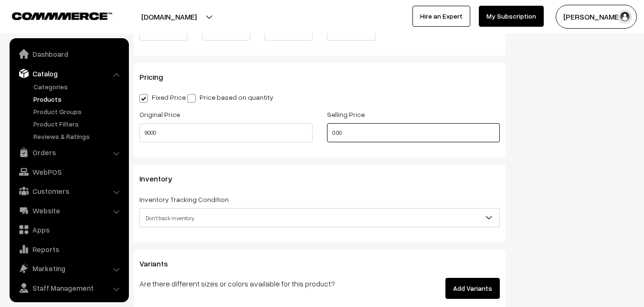
drag, startPoint x: 362, startPoint y: 131, endPoint x: 260, endPoint y: 131, distance: 102.6
click at [327, 131] on input "0.00" at bounding box center [413, 132] width 173 height 19
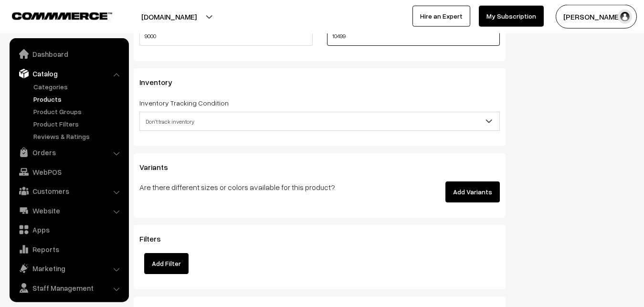
scroll to position [876, 0]
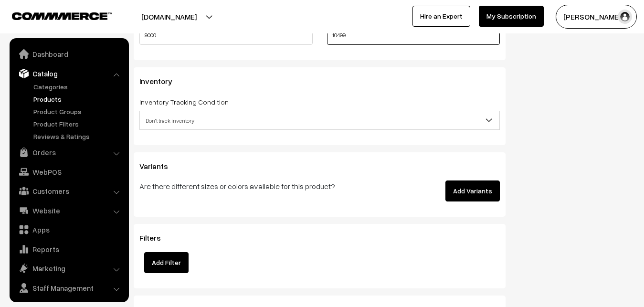
type input "10499"
click at [163, 117] on span "Don't track inventory" at bounding box center [319, 120] width 359 height 17
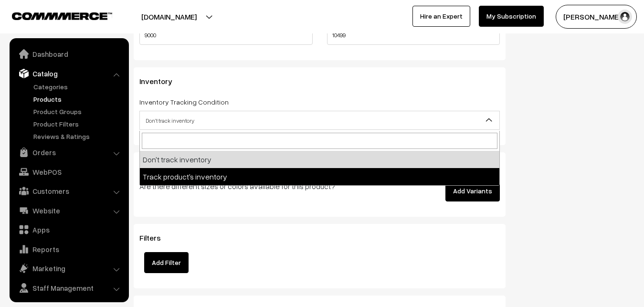
select select "2"
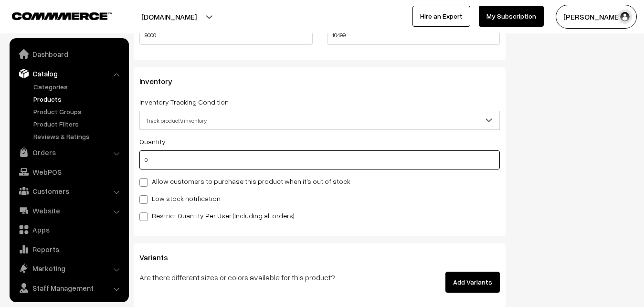
click at [164, 161] on input "0" at bounding box center [319, 159] width 360 height 19
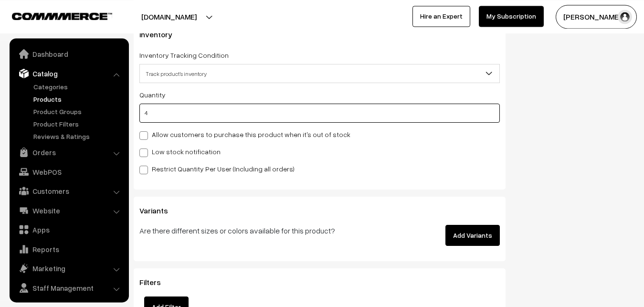
scroll to position [973, 0]
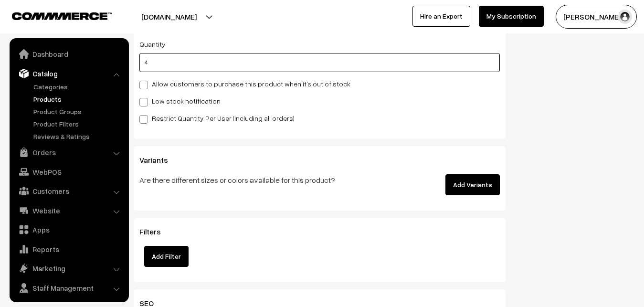
type input "4"
click at [154, 98] on label "Low stock notification" at bounding box center [179, 101] width 81 height 10
click at [146, 98] on input "Low stock notification" at bounding box center [142, 100] width 6 height 6
checkbox input "true"
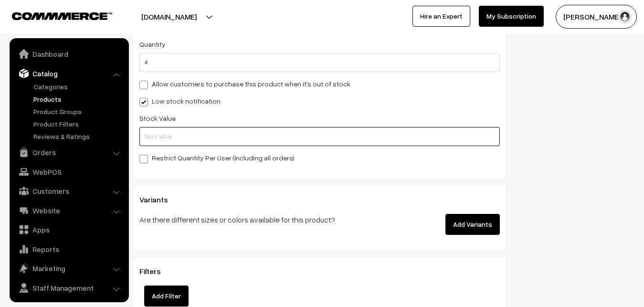
click at [157, 135] on input "text" at bounding box center [319, 136] width 360 height 19
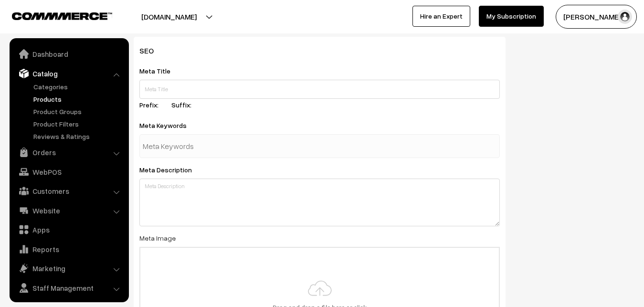
scroll to position [1421, 0]
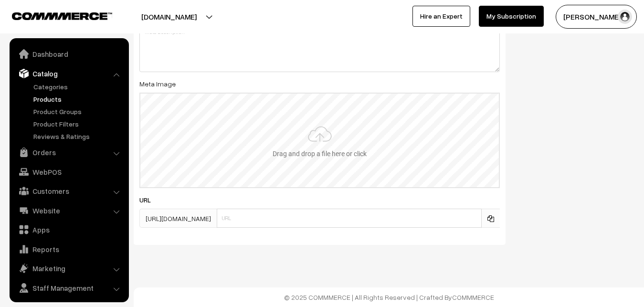
type input "2"
click at [321, 140] on input "file" at bounding box center [319, 141] width 358 height 94
type input "C:\fakepath\kanchipuram-saree-va12904-oct.jpeg"
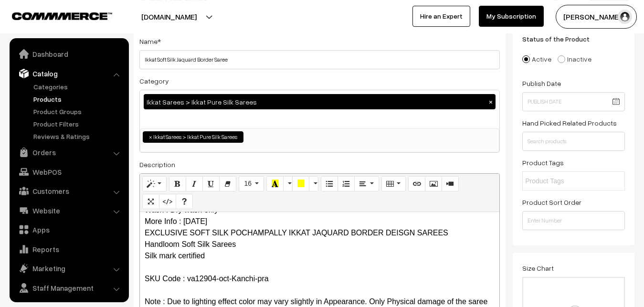
scroll to position [0, 0]
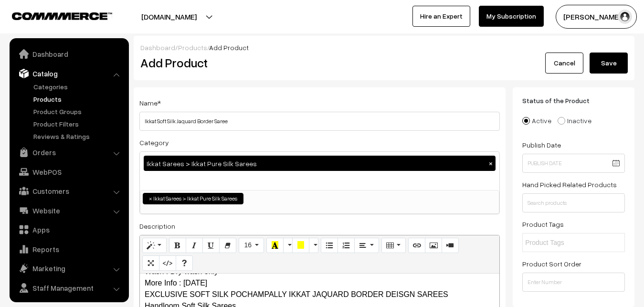
click at [607, 72] on button "Save" at bounding box center [608, 62] width 38 height 21
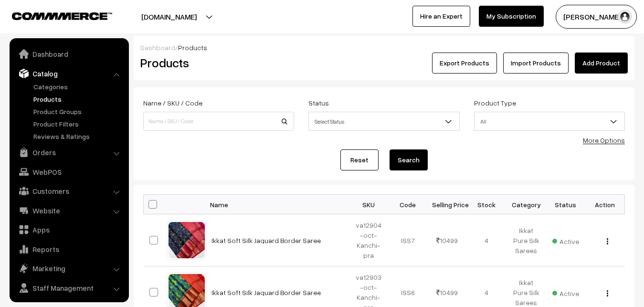
scroll to position [23, 0]
